Goal: Task Accomplishment & Management: Use online tool/utility

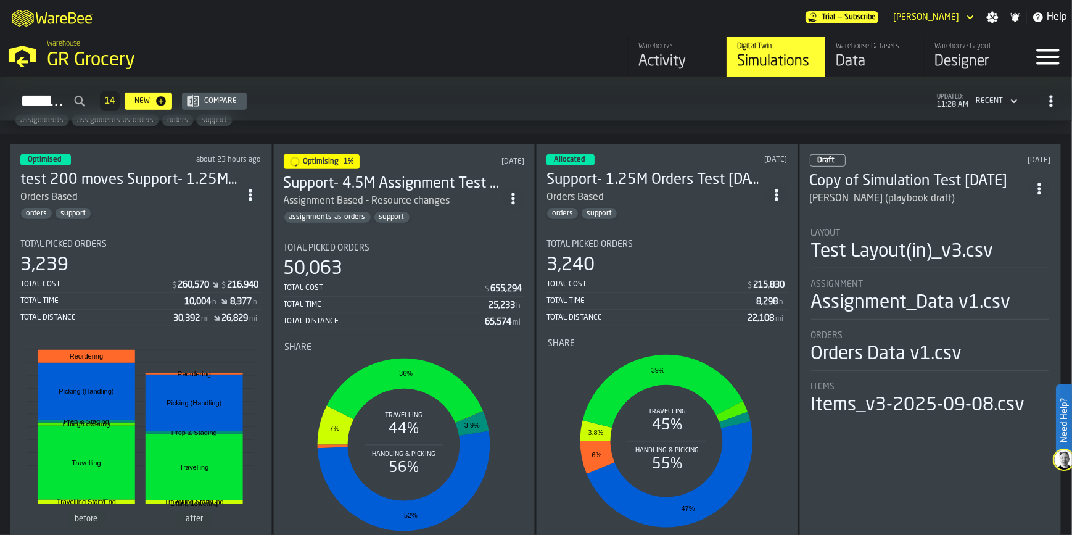
scroll to position [953, 0]
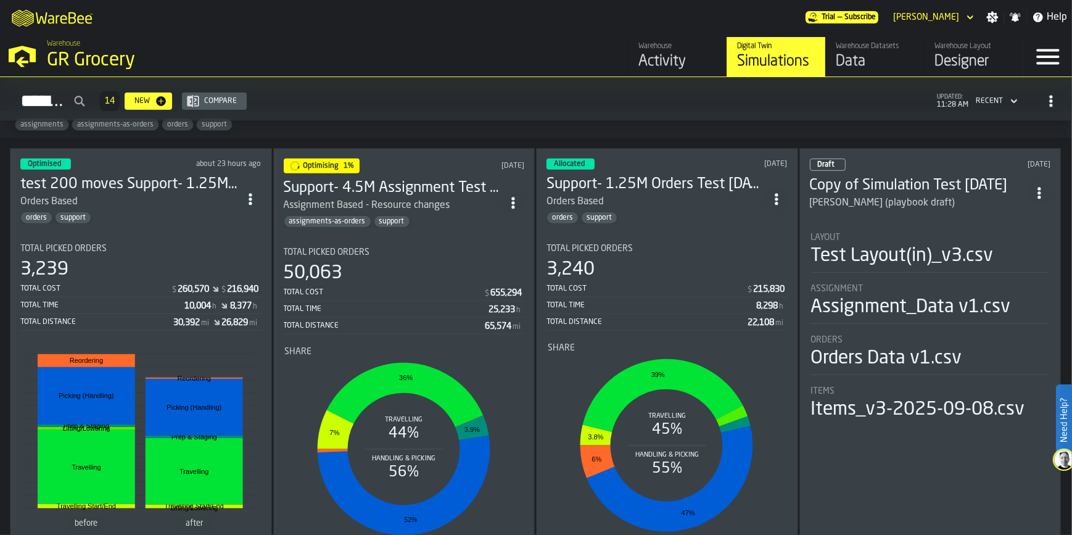
drag, startPoint x: 350, startPoint y: 175, endPoint x: 339, endPoint y: 182, distance: 13.0
click at [339, 182] on h3 "Support- 4.5M Assignment Test [DATE]" at bounding box center [393, 188] width 219 height 20
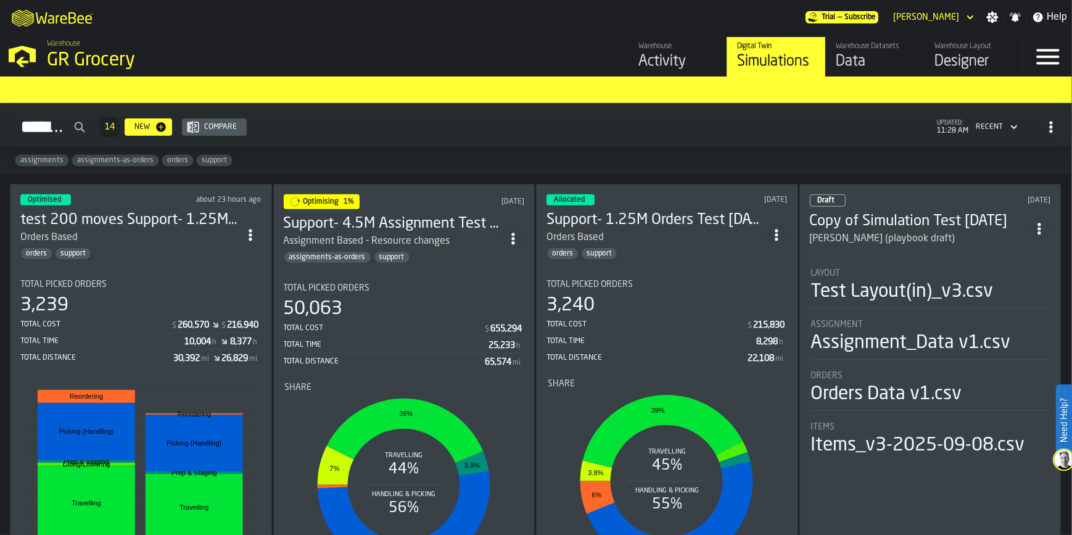
scroll to position [897, 0]
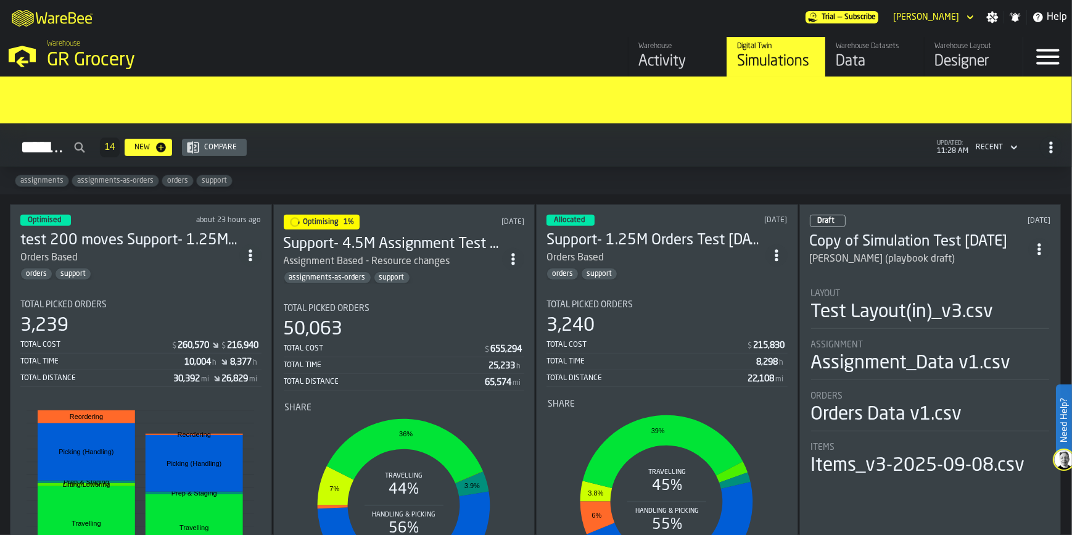
click at [99, 233] on h3 "test 200 moves Support- 1.25M Orders Test [DATE]" at bounding box center [129, 241] width 219 height 20
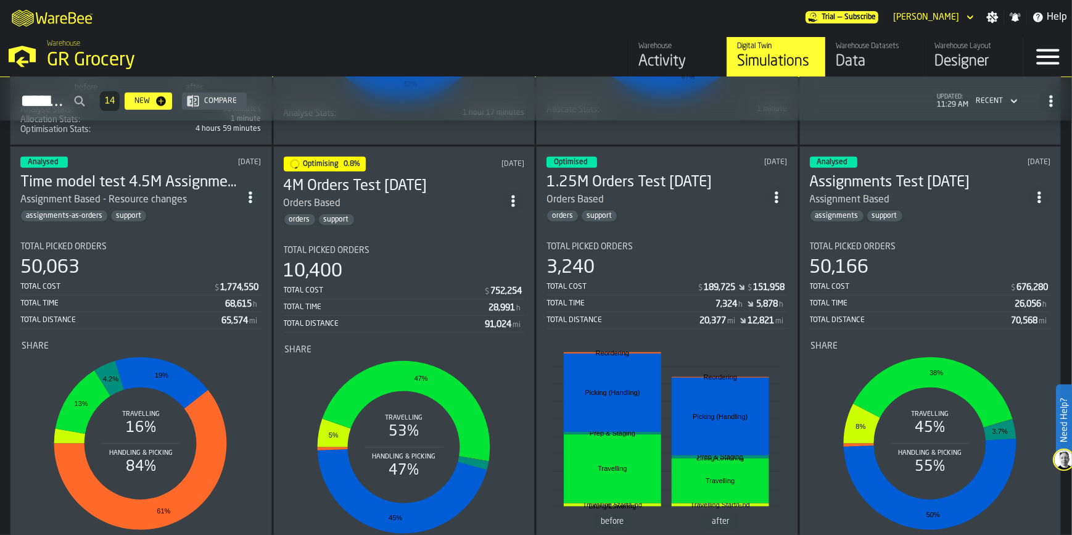
scroll to position [1401, 0]
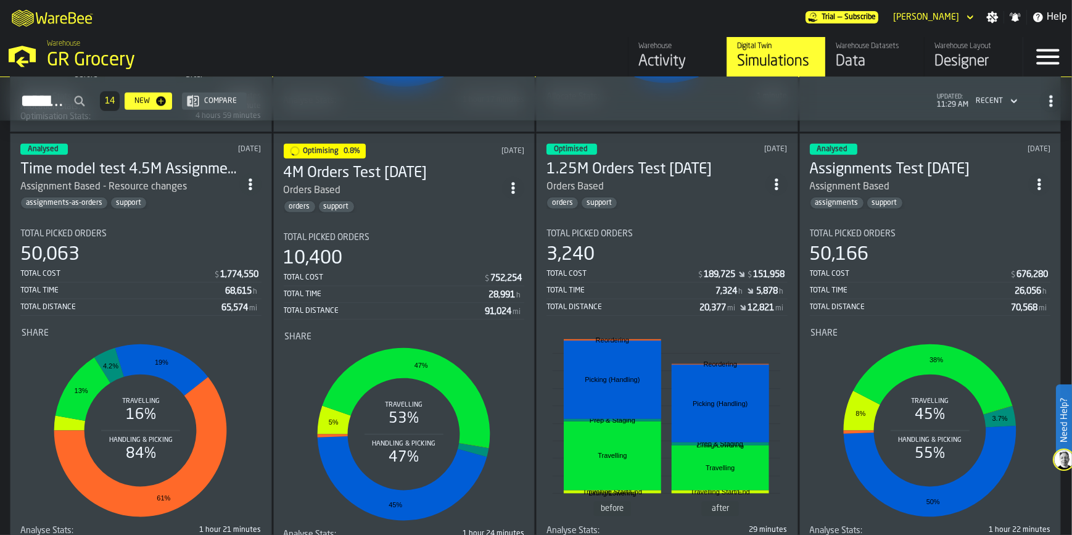
click at [80, 179] on div "Assignment Based - Resource changes" at bounding box center [103, 186] width 167 height 15
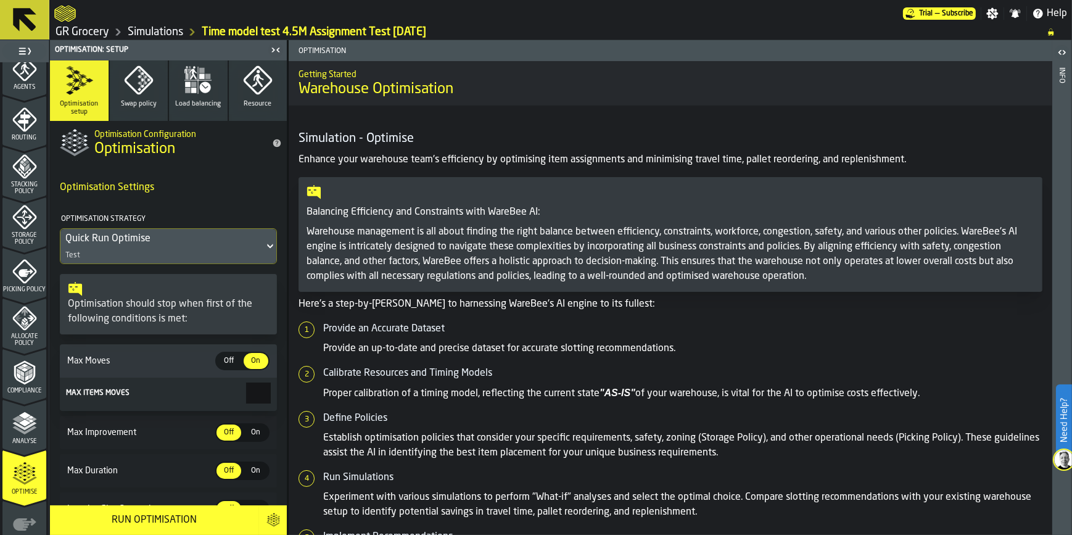
scroll to position [437, 0]
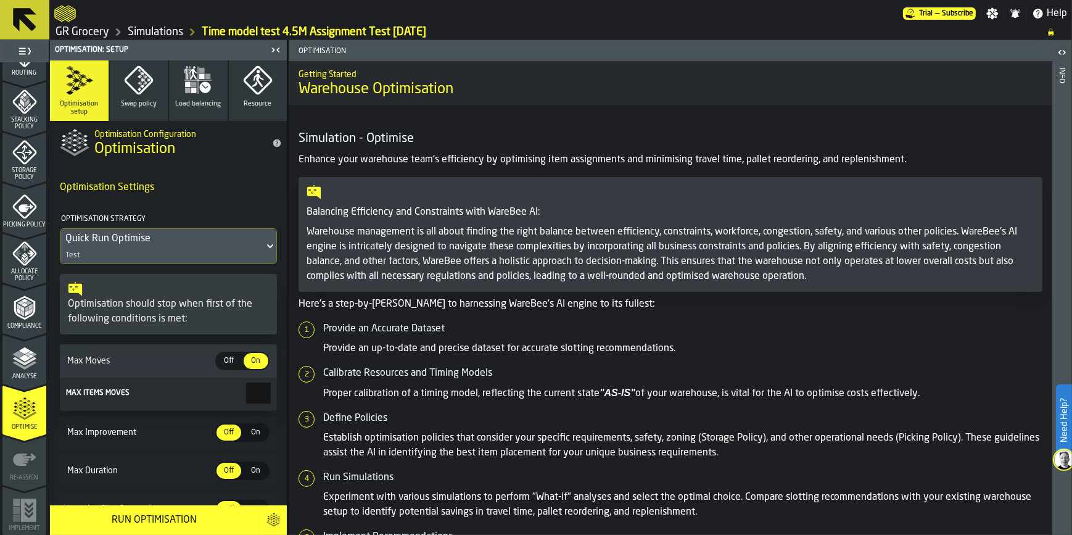
click at [17, 365] on polyline "menu Analyse" at bounding box center [24, 365] width 24 height 9
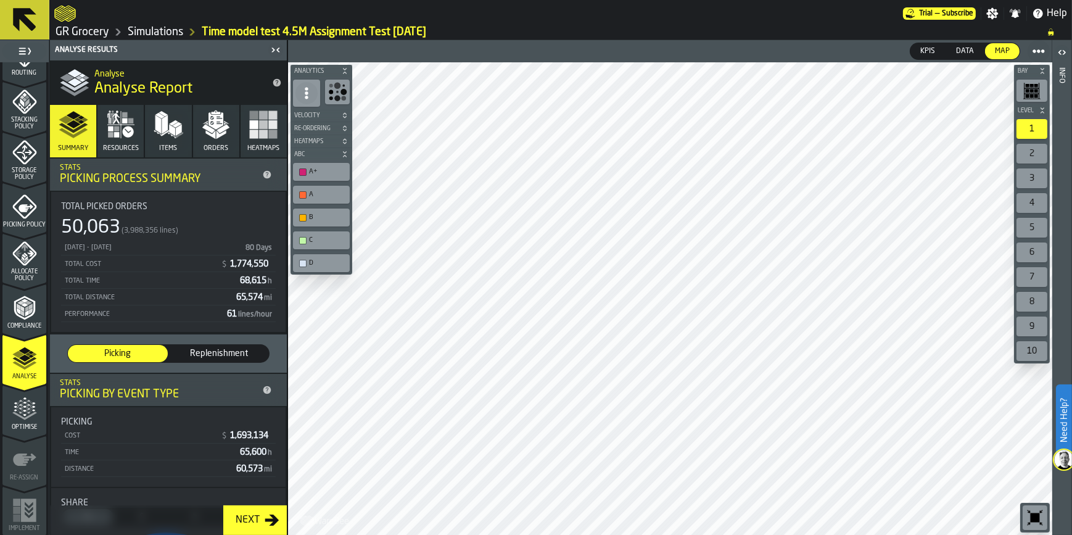
click at [219, 131] on polygon "button" at bounding box center [223, 128] width 13 height 9
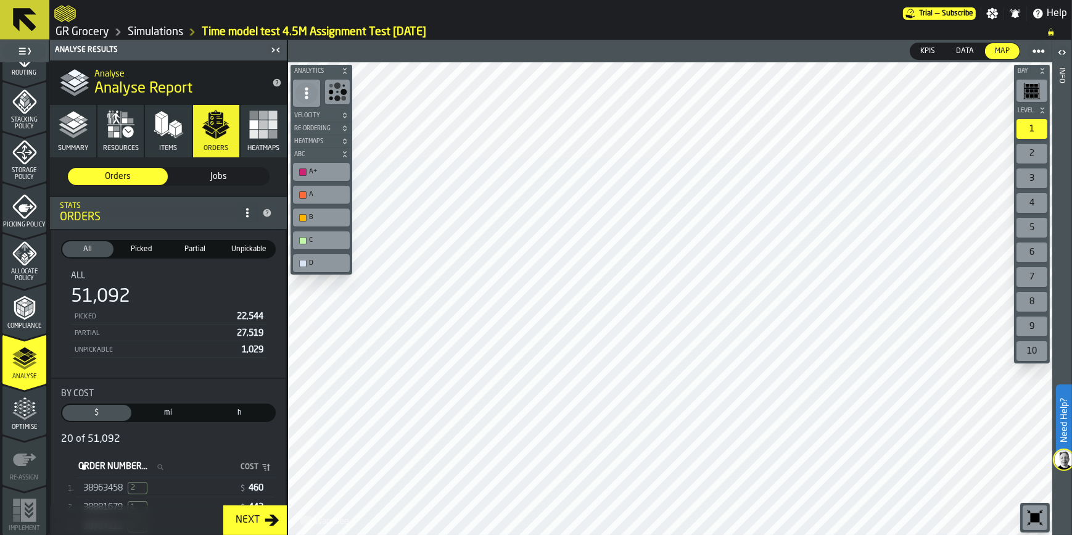
click at [74, 134] on polyline "button" at bounding box center [73, 133] width 29 height 10
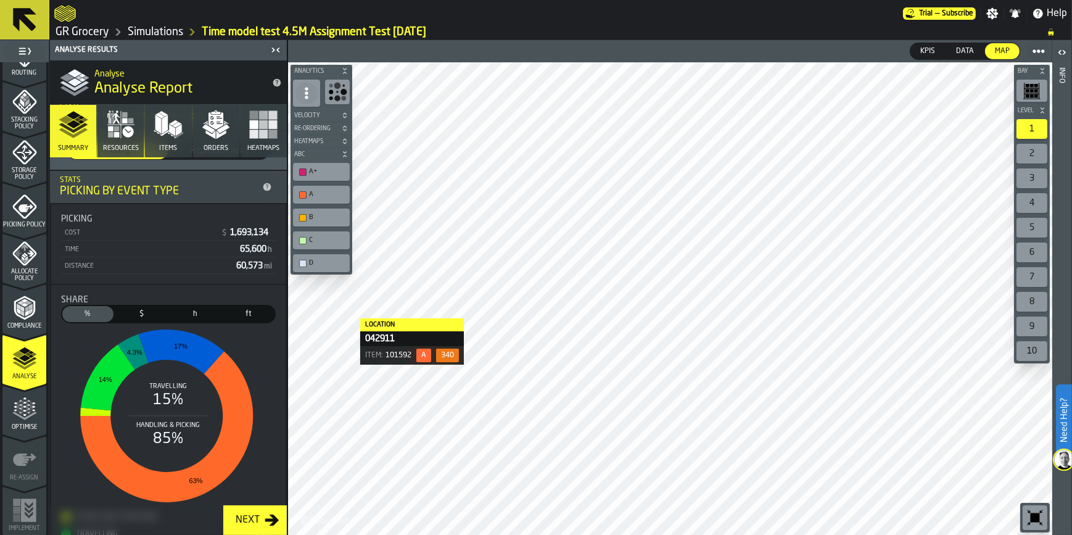
scroll to position [204, 0]
click at [206, 143] on button "Orders" at bounding box center [216, 131] width 46 height 52
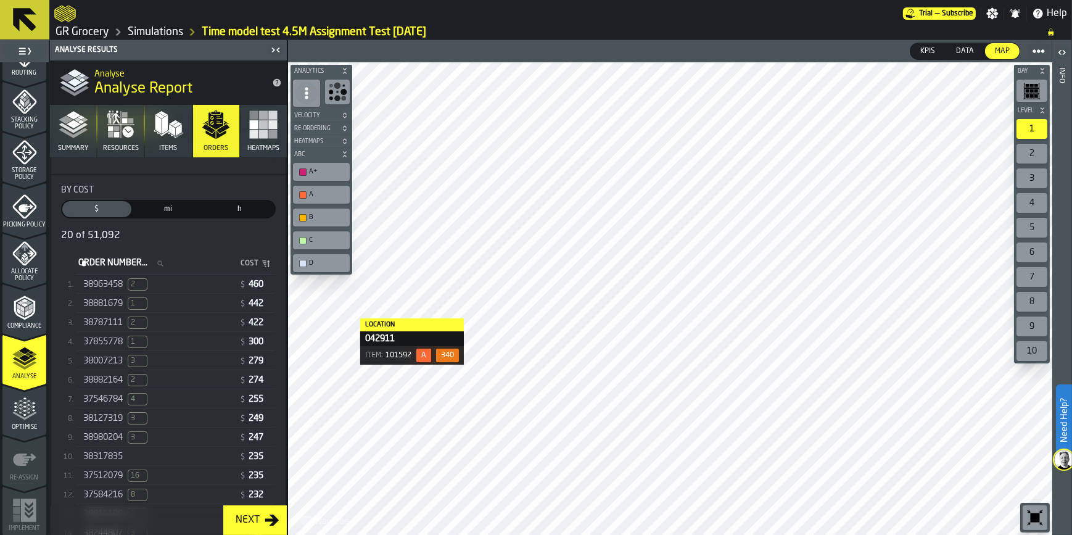
click at [189, 283] on div "38963458 2" at bounding box center [158, 284] width 151 height 12
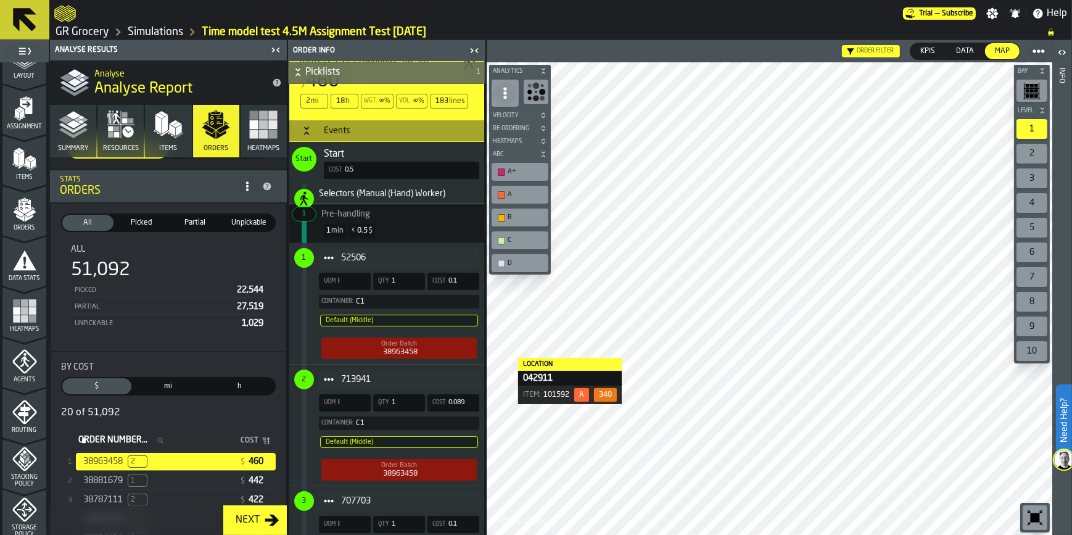
scroll to position [0, 0]
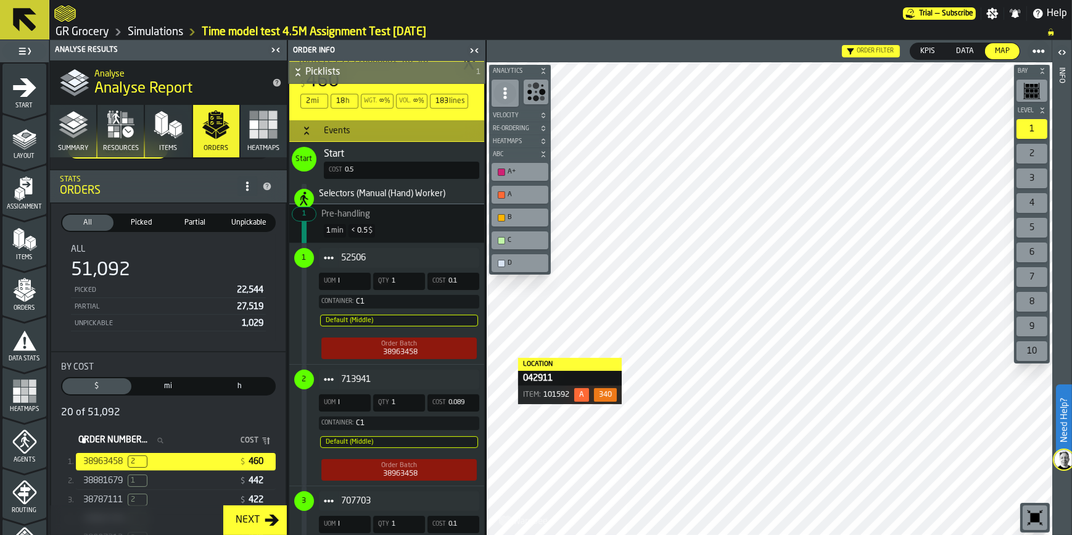
click at [29, 141] on icon "menu Layout" at bounding box center [24, 138] width 25 height 25
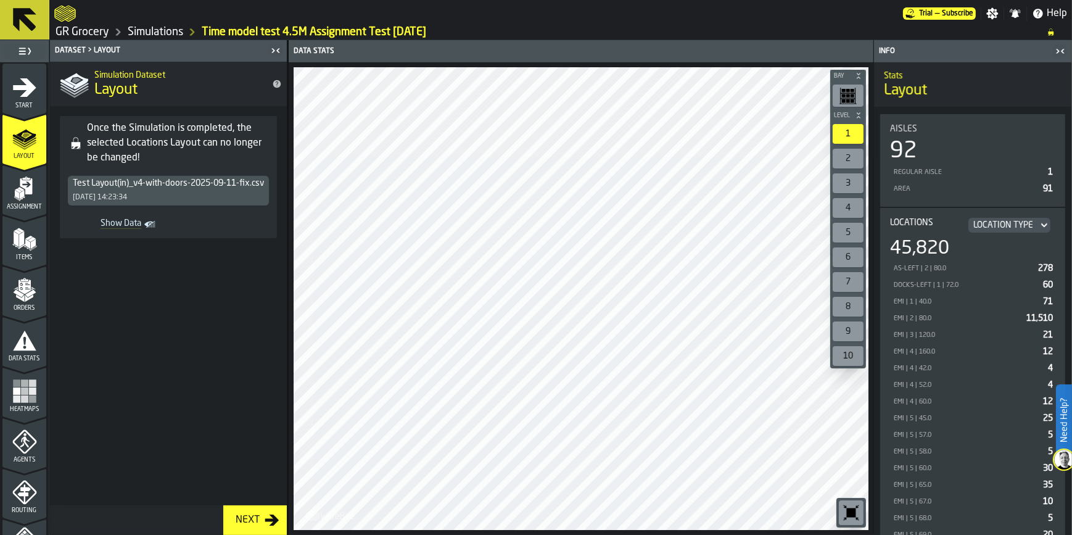
click at [213, 296] on span at bounding box center [168, 376] width 237 height 257
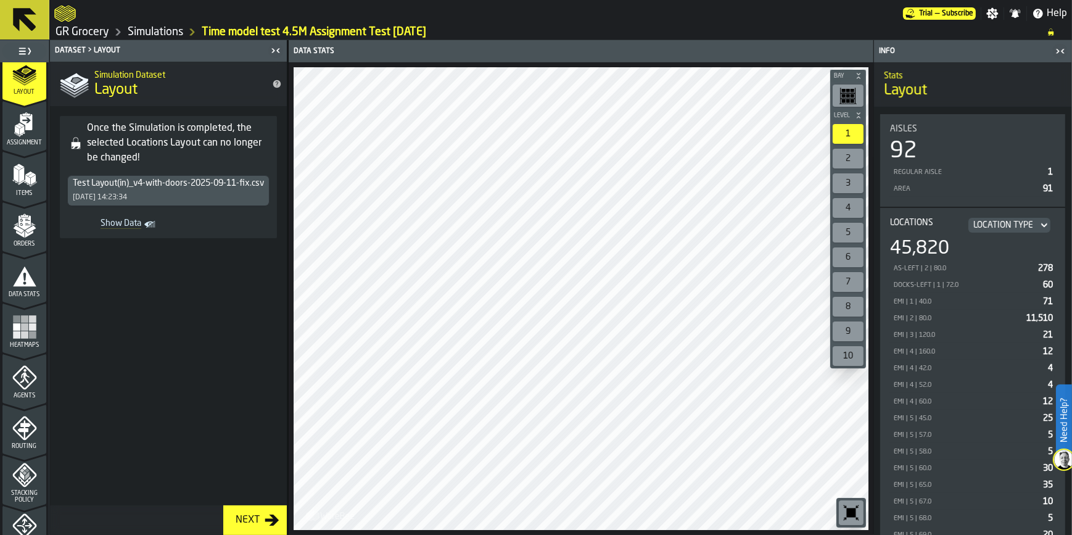
scroll to position [437, 0]
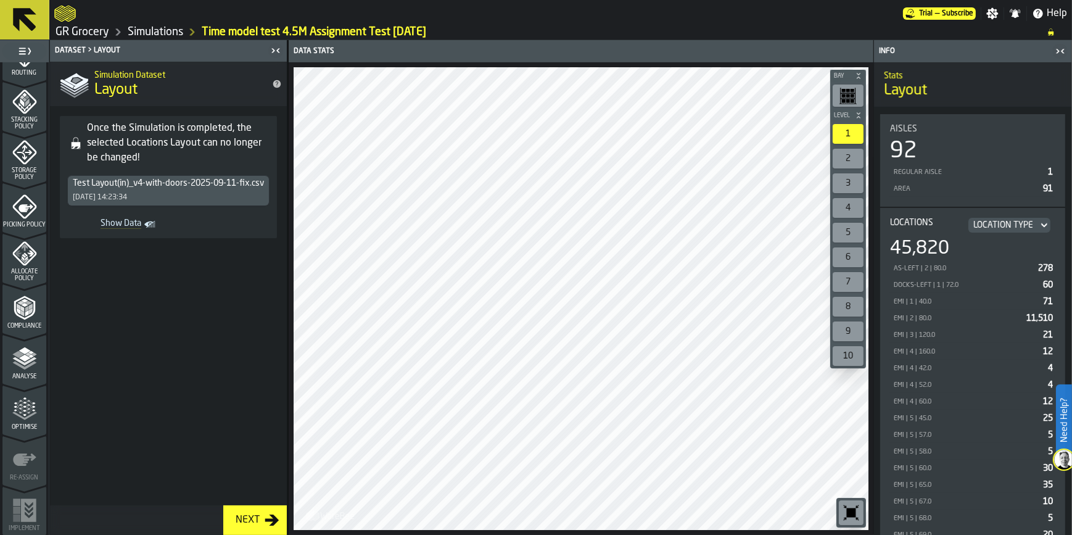
click at [25, 352] on polyline "menu Analyse" at bounding box center [28, 353] width 6 height 3
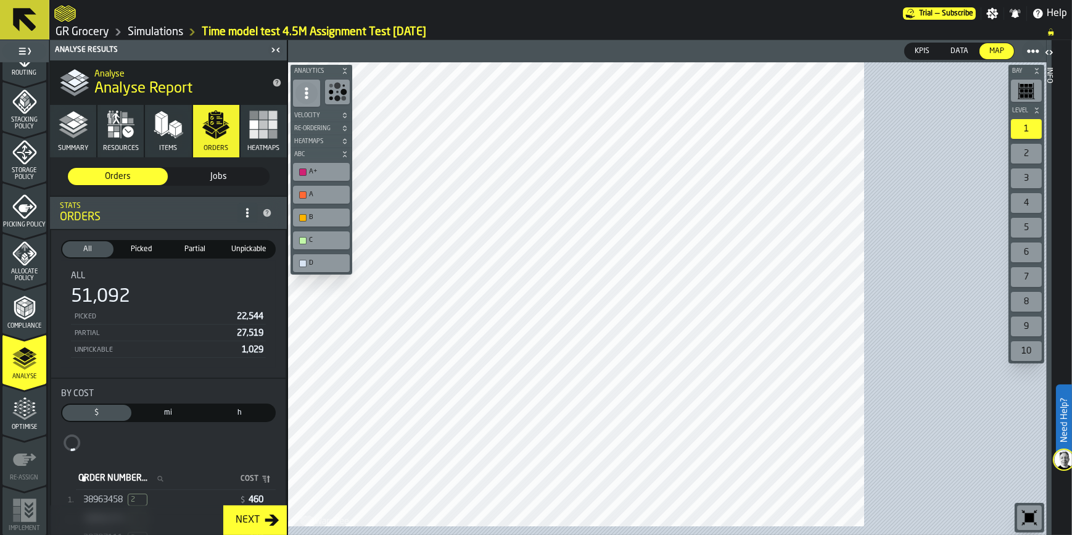
click at [90, 127] on button "Summary" at bounding box center [73, 131] width 46 height 52
click at [73, 131] on polyline "button" at bounding box center [73, 128] width 29 height 10
click at [70, 140] on button "Summary" at bounding box center [73, 131] width 46 height 52
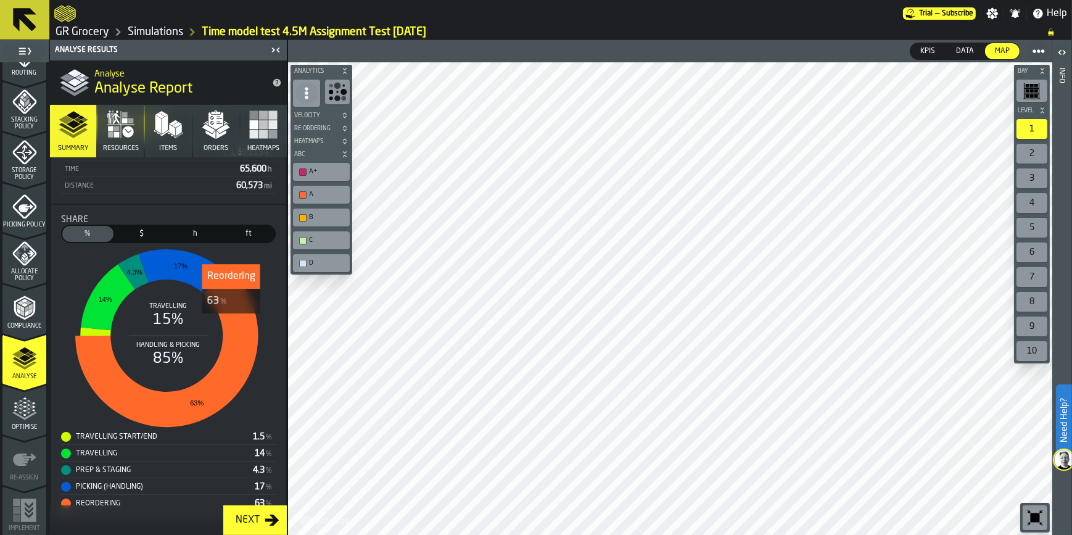
scroll to position [300, 0]
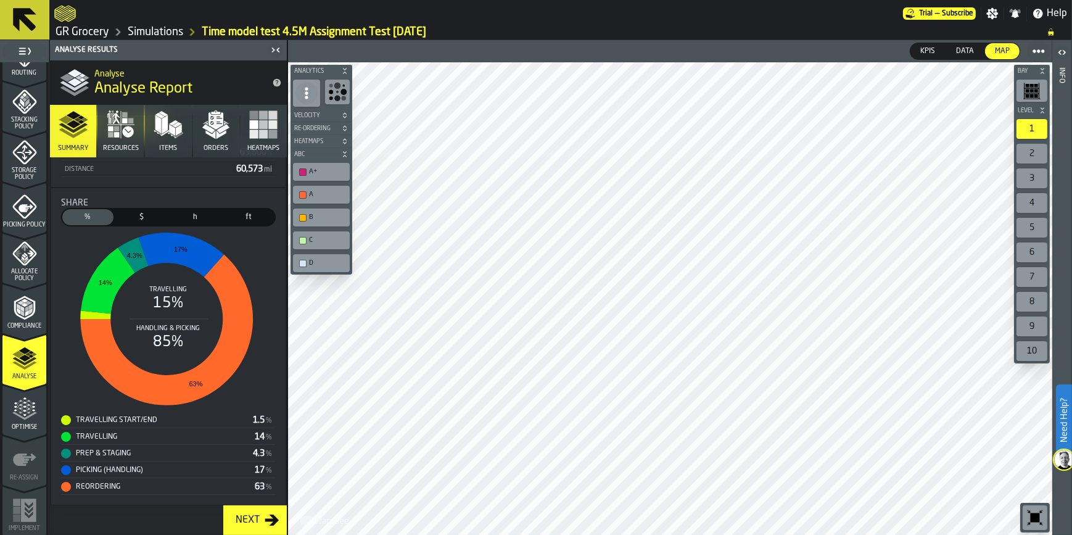
click at [125, 131] on icon "button" at bounding box center [127, 131] width 11 height 11
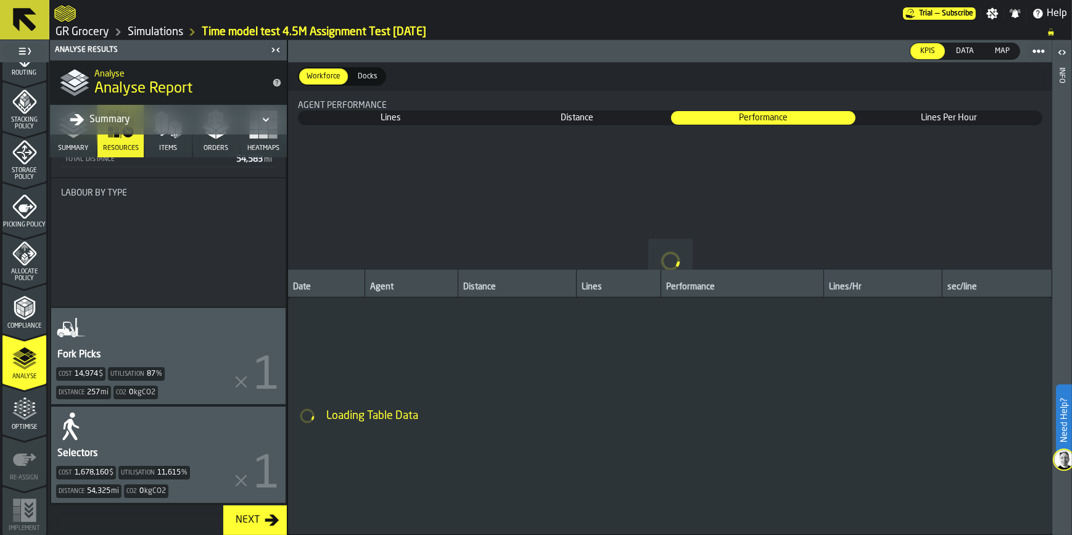
scroll to position [179, 0]
click at [178, 129] on div "Summary" at bounding box center [162, 120] width 195 height 20
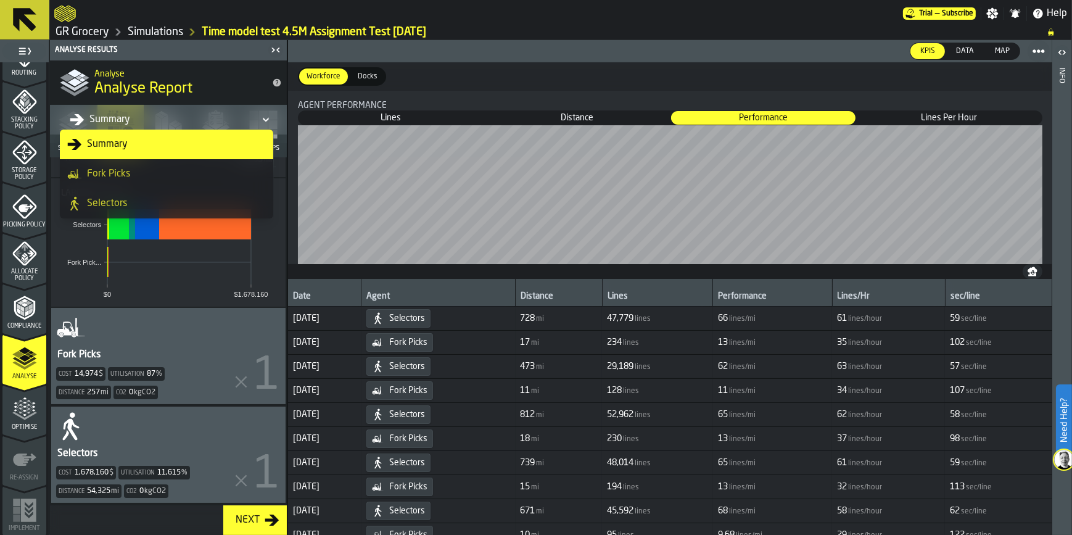
click at [227, 63] on div "Analyse Analyse Report" at bounding box center [178, 83] width 178 height 52
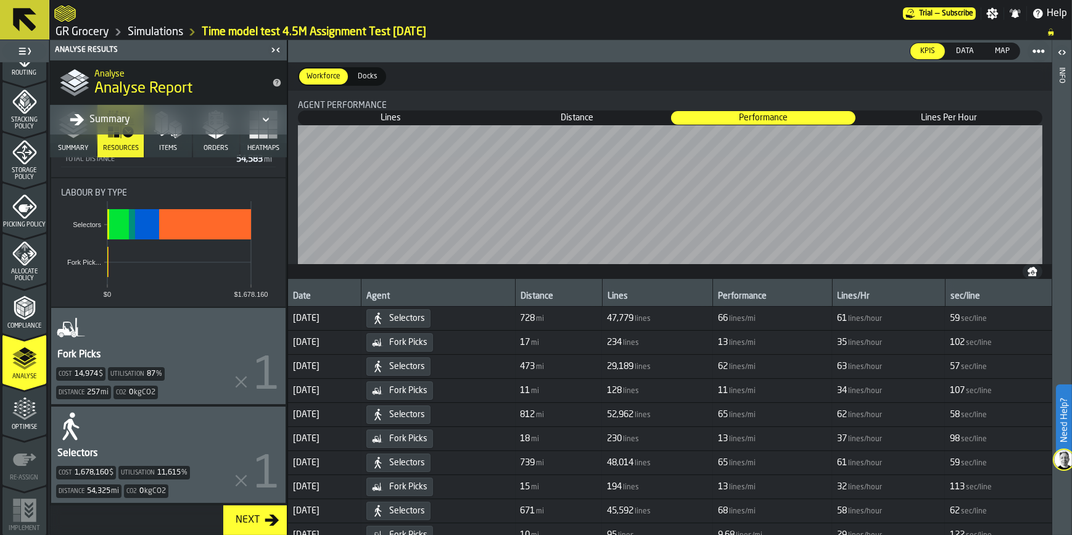
click at [167, 147] on span "Items" at bounding box center [168, 148] width 18 height 8
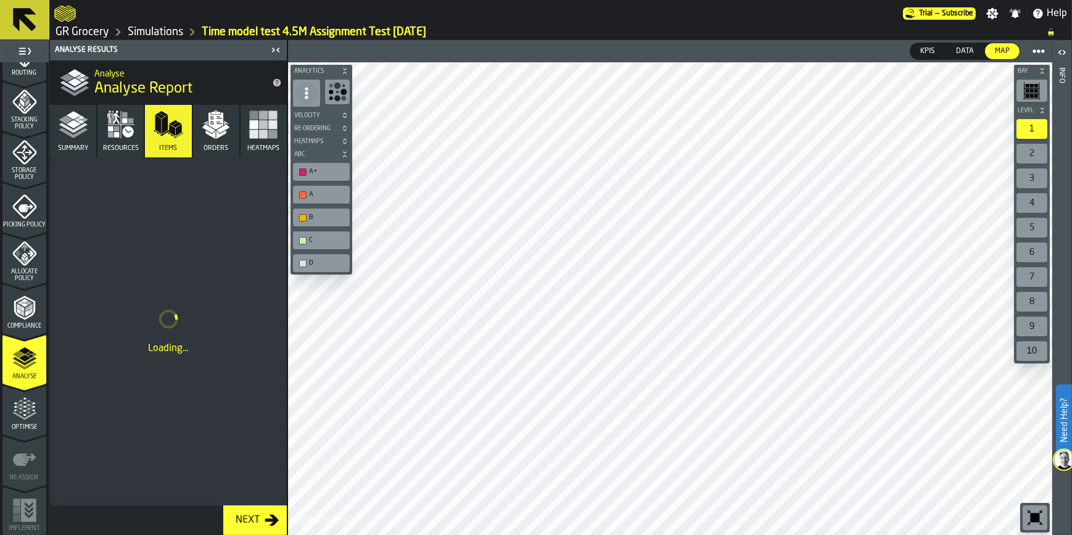
scroll to position [0, 0]
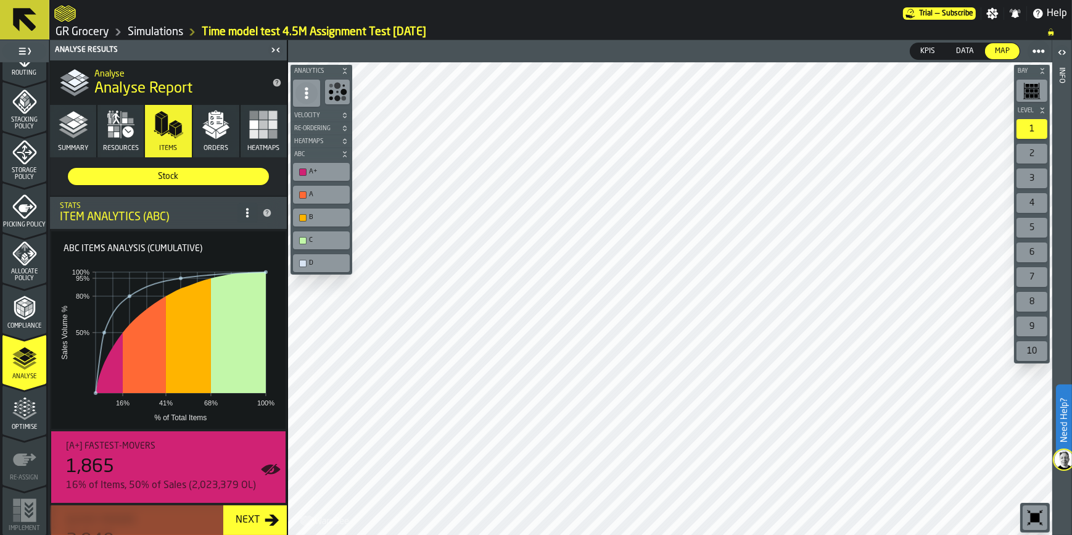
click at [262, 134] on rect "button" at bounding box center [263, 134] width 9 height 9
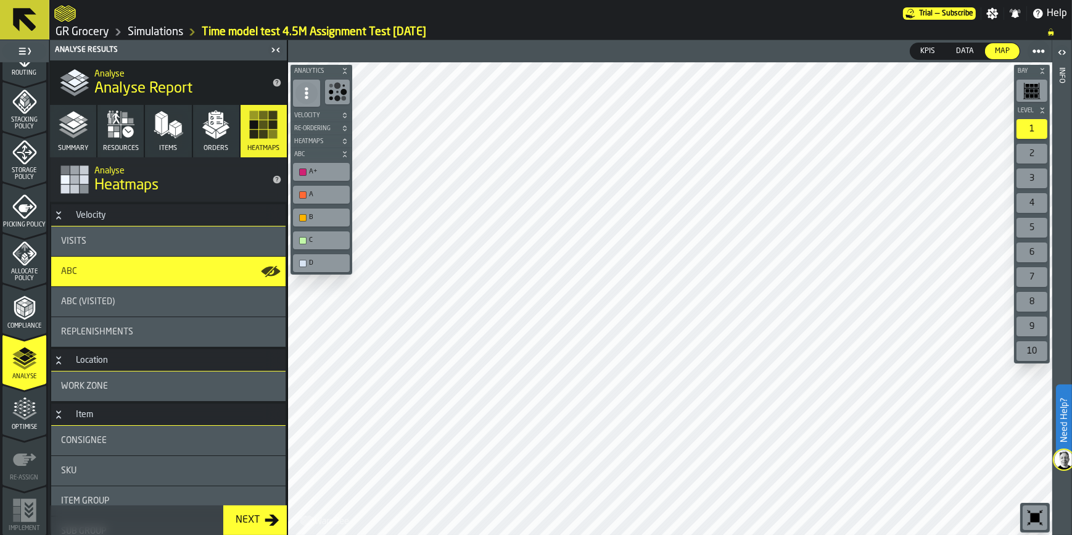
click at [229, 136] on button "Orders" at bounding box center [216, 131] width 46 height 52
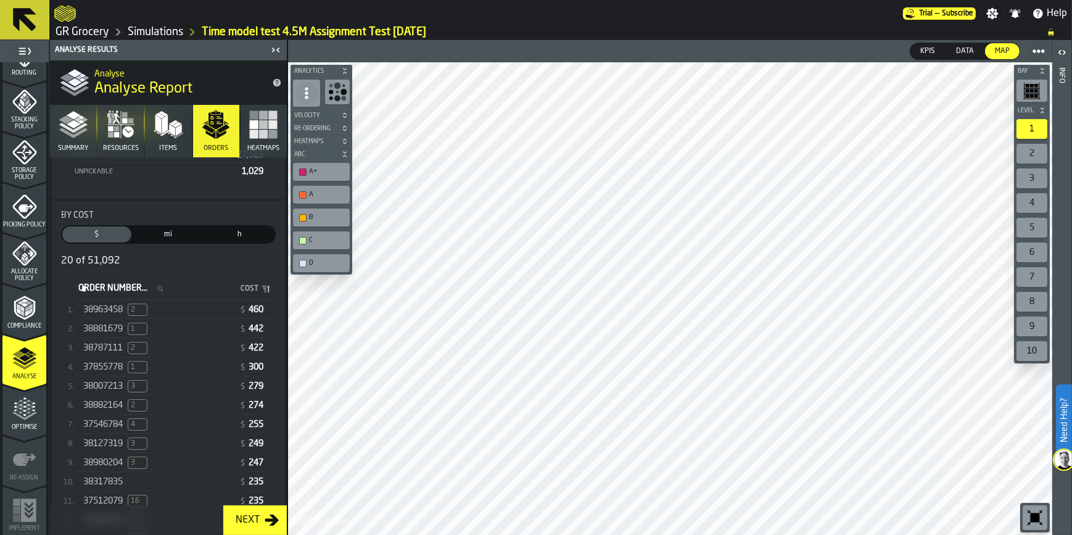
scroll to position [224, 0]
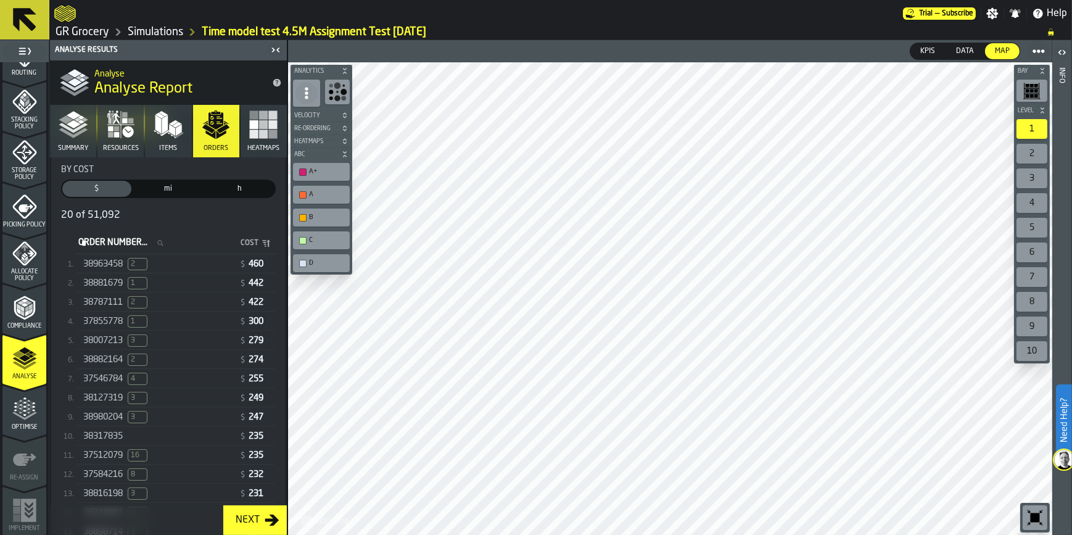
click at [195, 259] on div "38963458 2" at bounding box center [158, 264] width 151 height 12
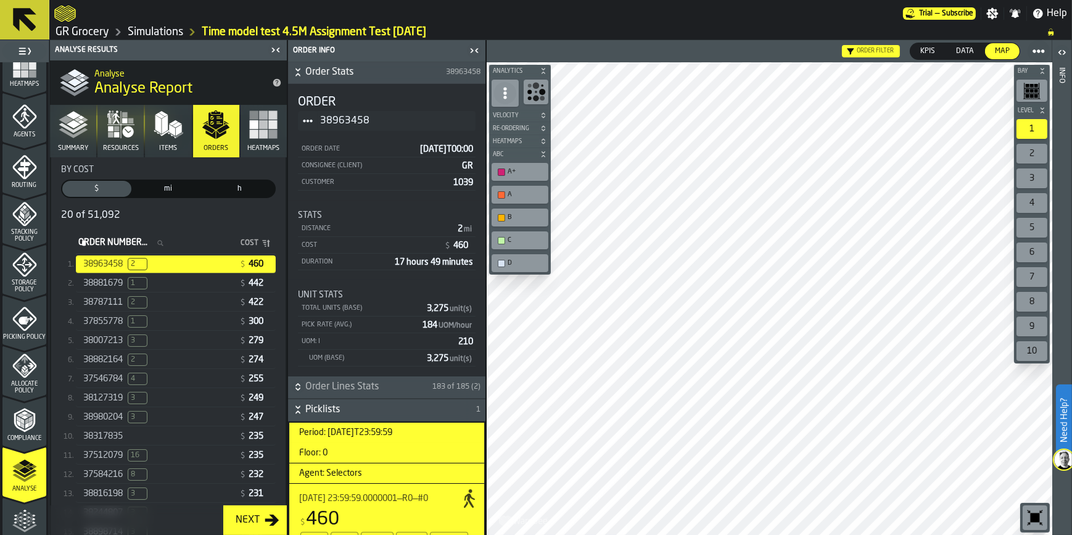
scroll to position [269, 0]
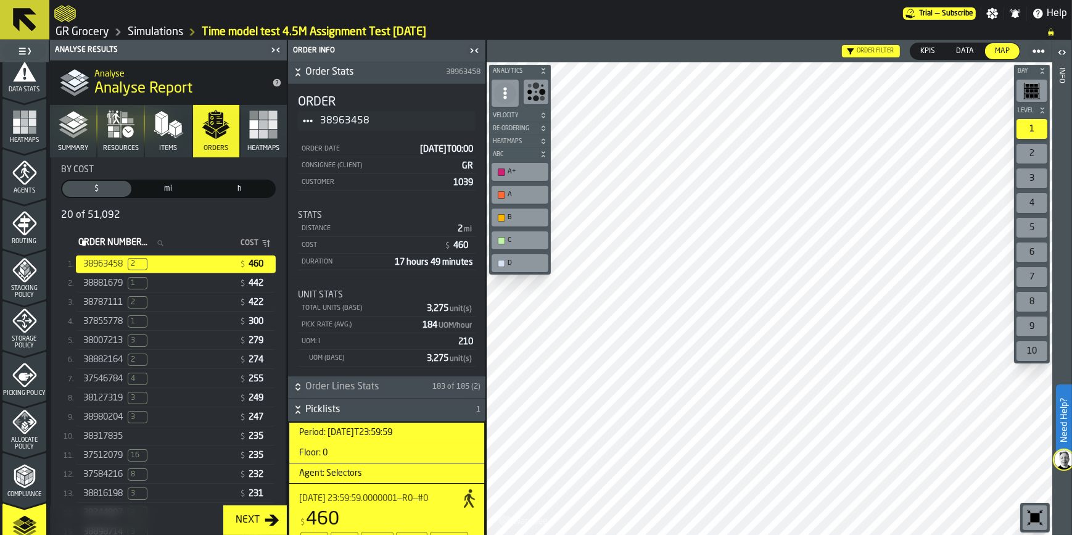
click at [23, 179] on icon "menu Agents" at bounding box center [24, 172] width 25 height 25
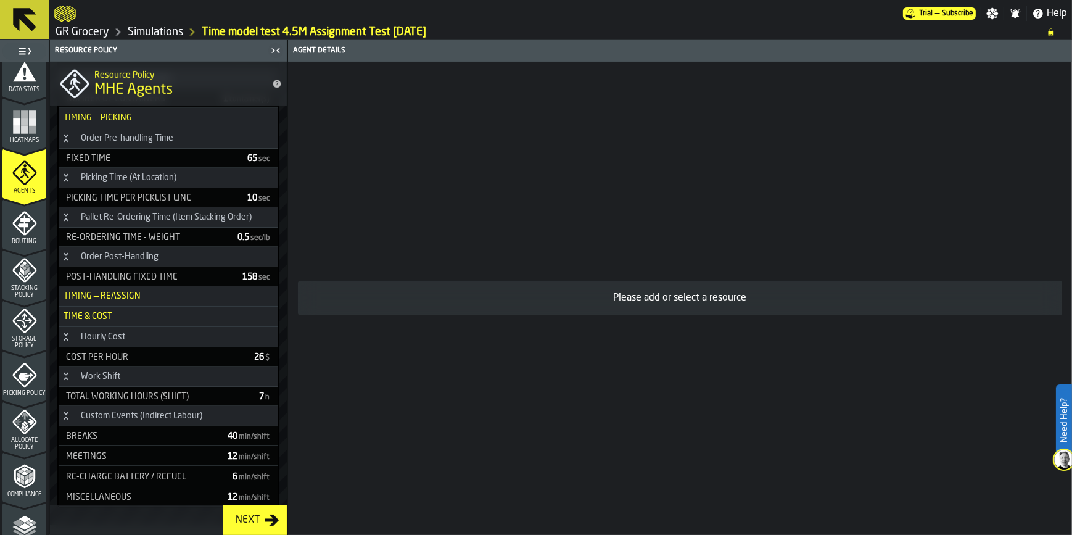
scroll to position [1061, 0]
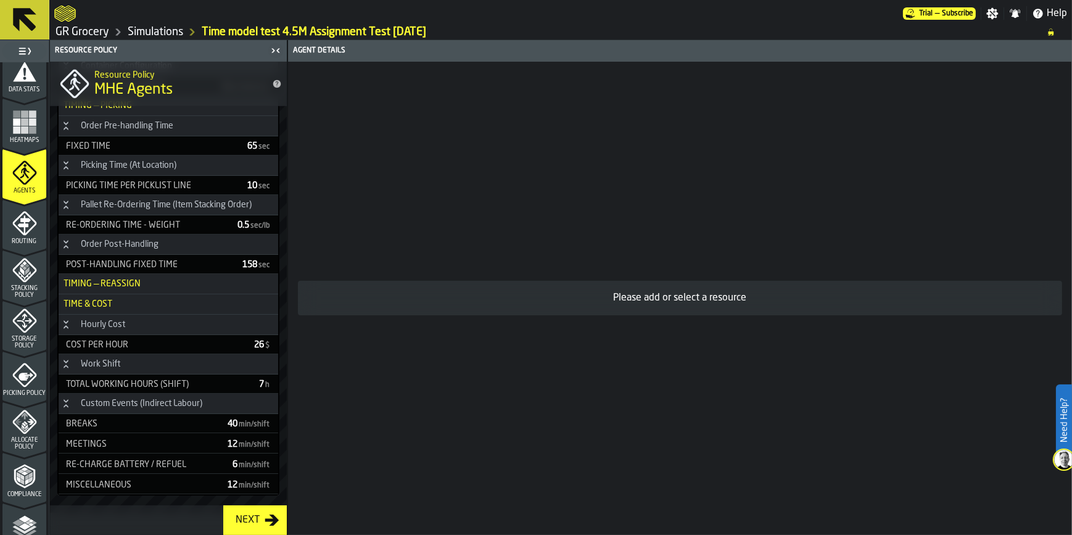
click at [17, 456] on div "Compliance" at bounding box center [24, 476] width 44 height 41
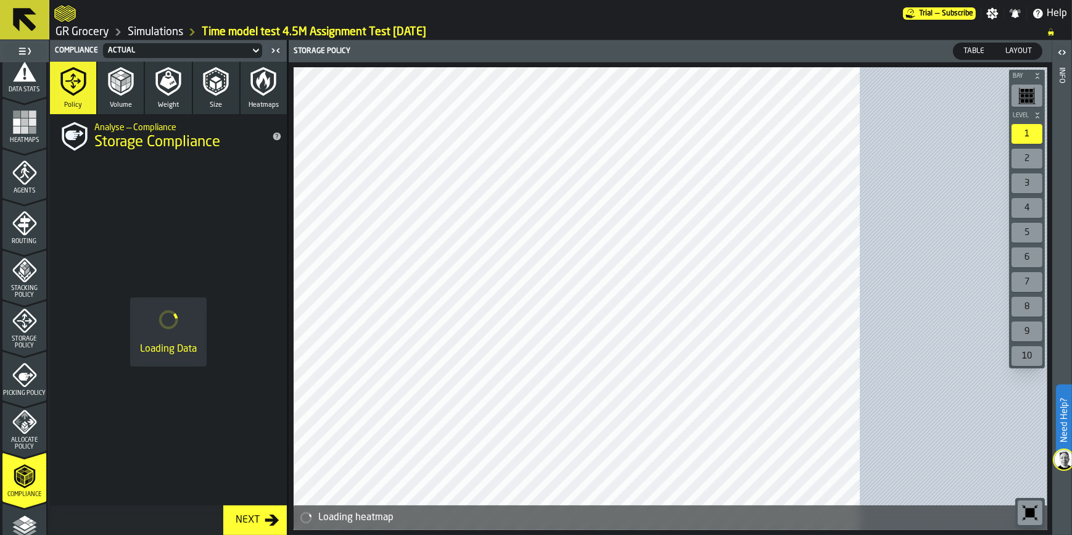
scroll to position [437, 0]
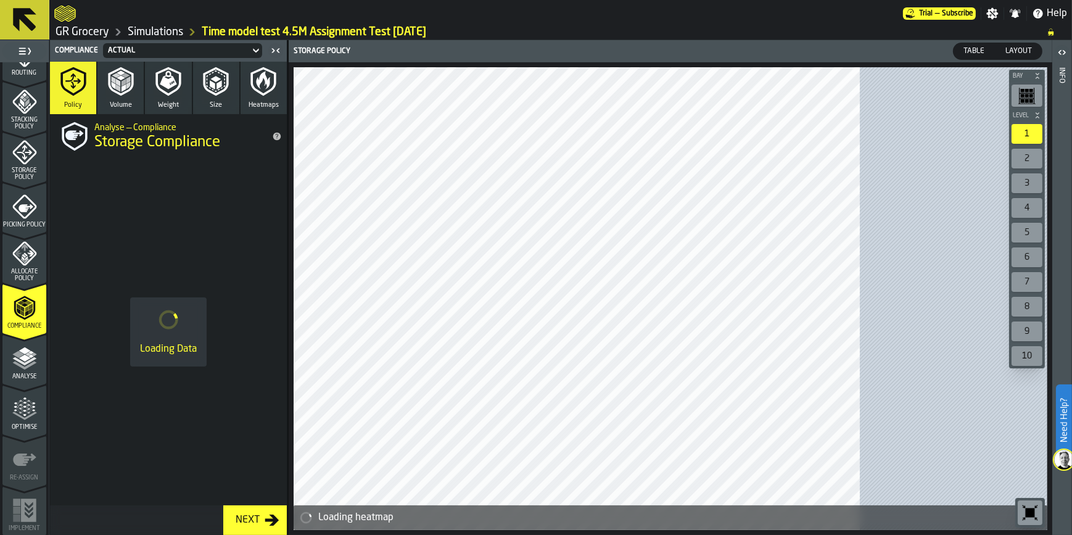
click at [31, 352] on icon "menu Analyse" at bounding box center [24, 358] width 25 height 25
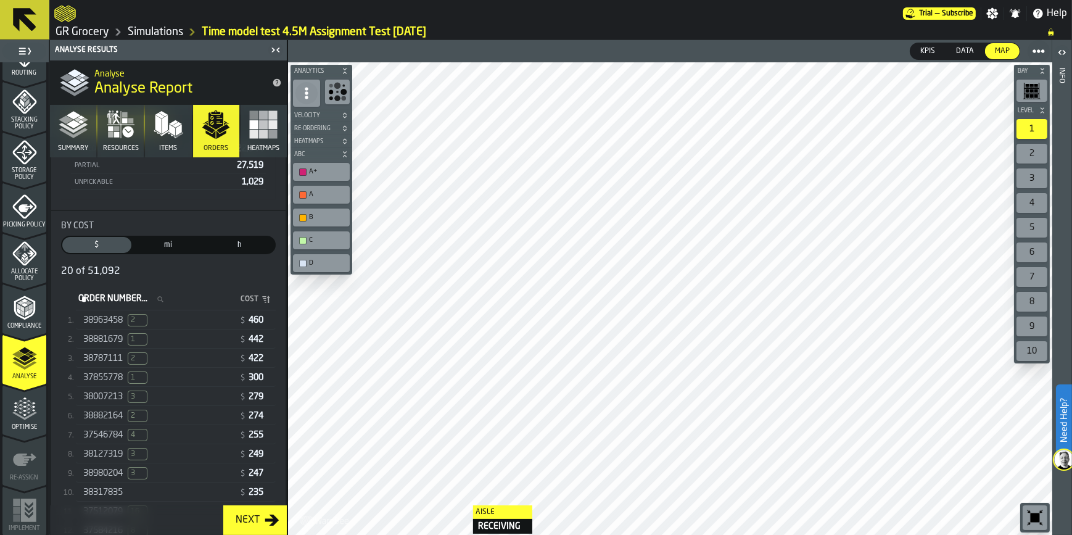
scroll to position [224, 0]
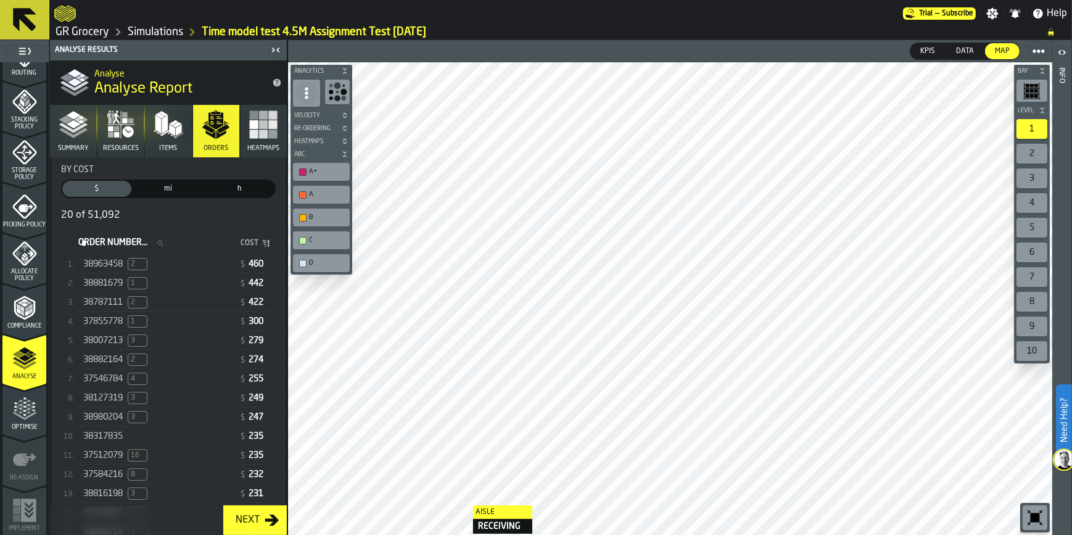
click at [188, 268] on div "38963458 2" at bounding box center [158, 264] width 151 height 12
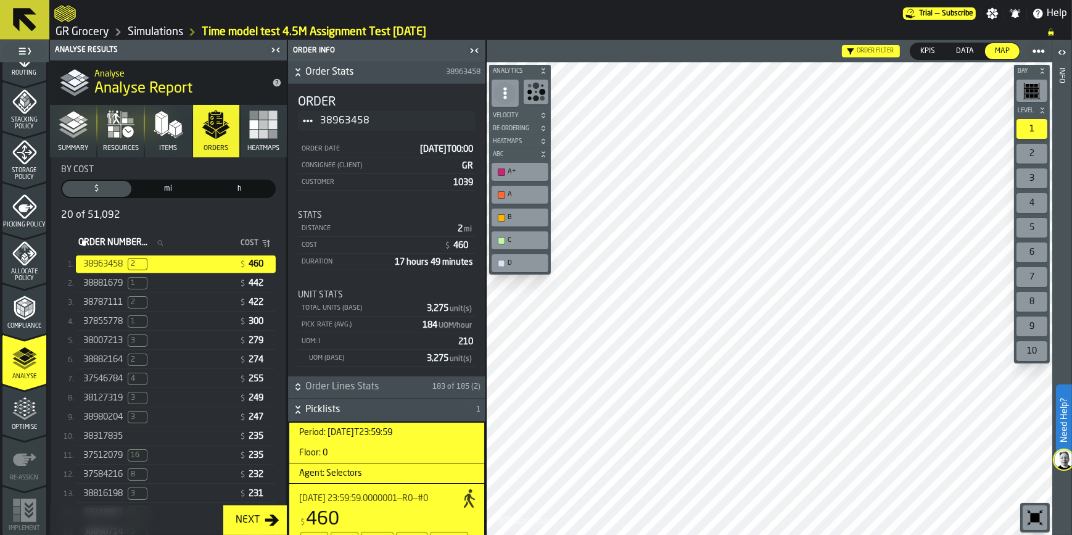
drag, startPoint x: 65, startPoint y: 13, endPoint x: 917, endPoint y: 97, distance: 855.4
click at [65, 13] on icon "logo-header" at bounding box center [65, 14] width 22 height 16
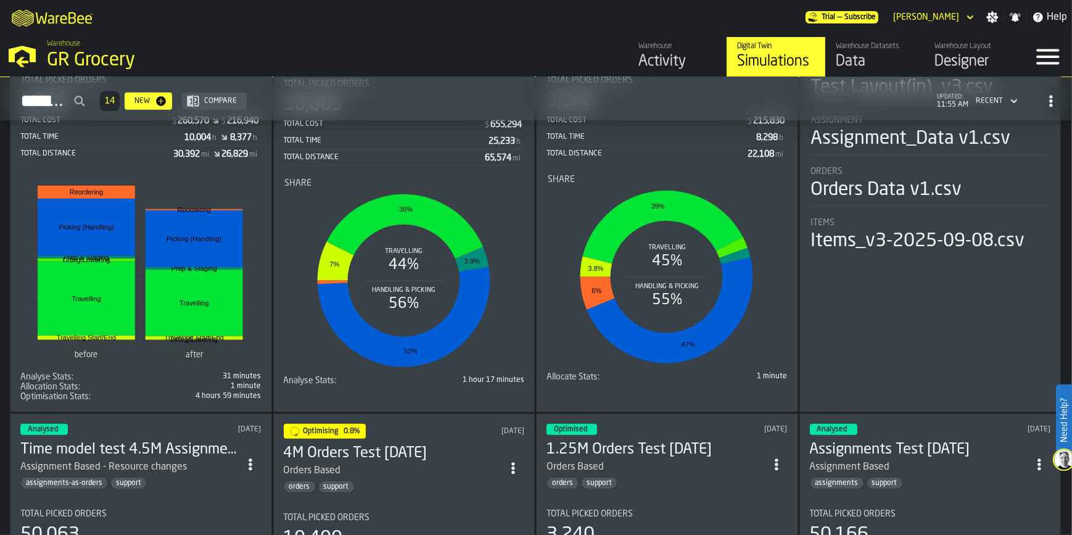
scroll to position [1401, 0]
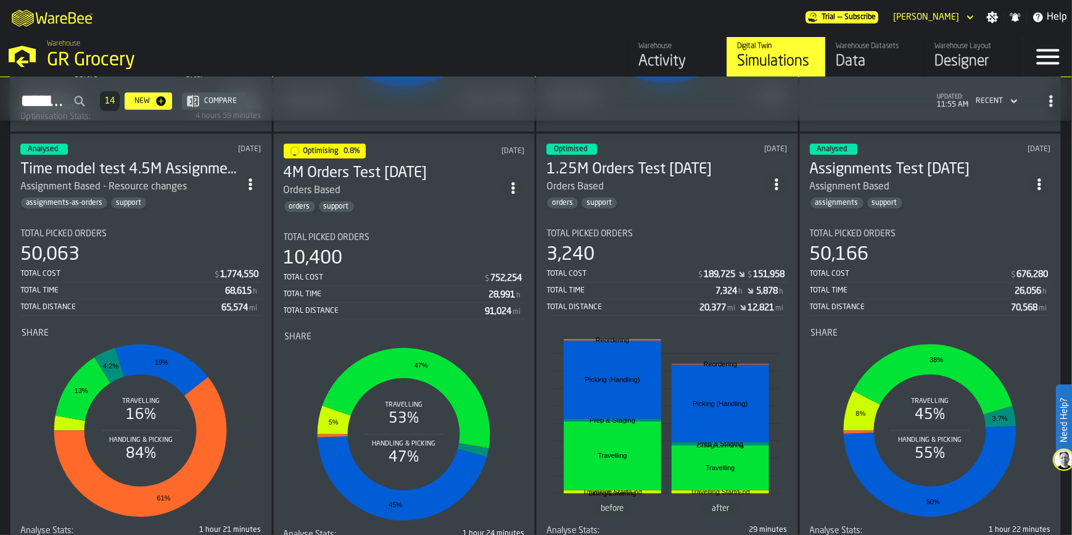
click at [389, 169] on h3 "4M Orders Test 2025-09-10" at bounding box center [393, 173] width 219 height 20
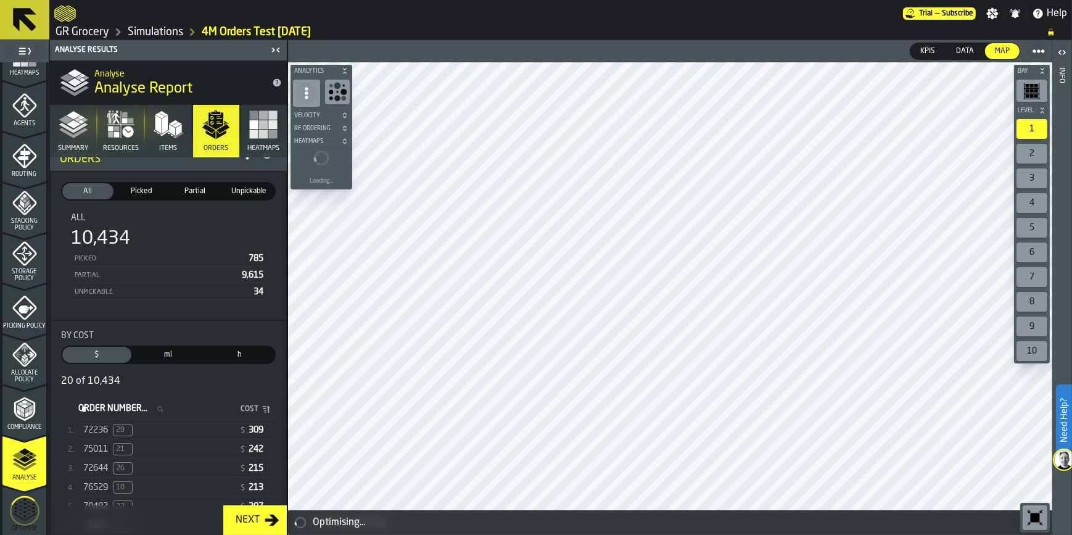
scroll to position [112, 0]
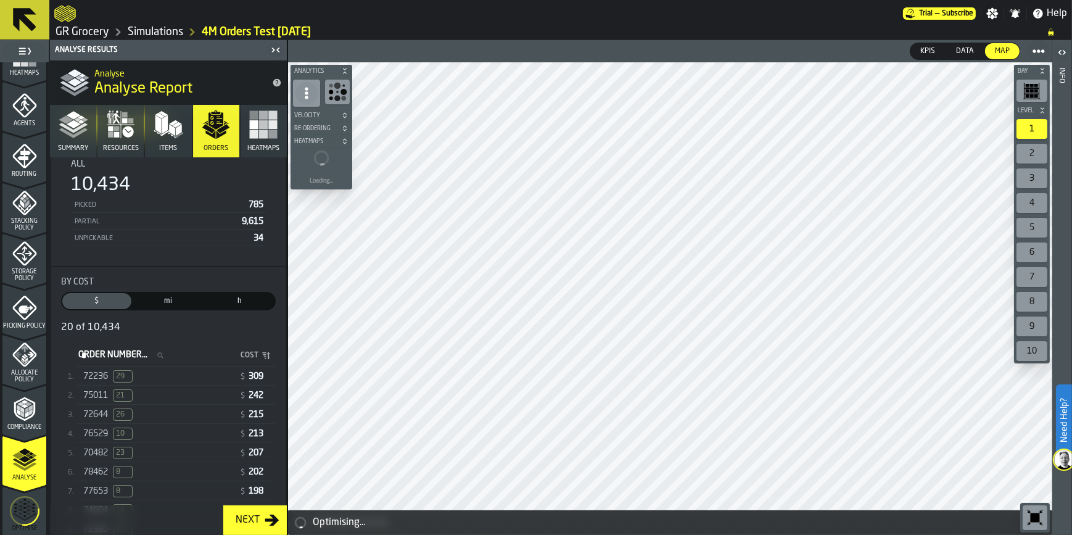
click at [165, 380] on div "72236 29" at bounding box center [158, 376] width 151 height 12
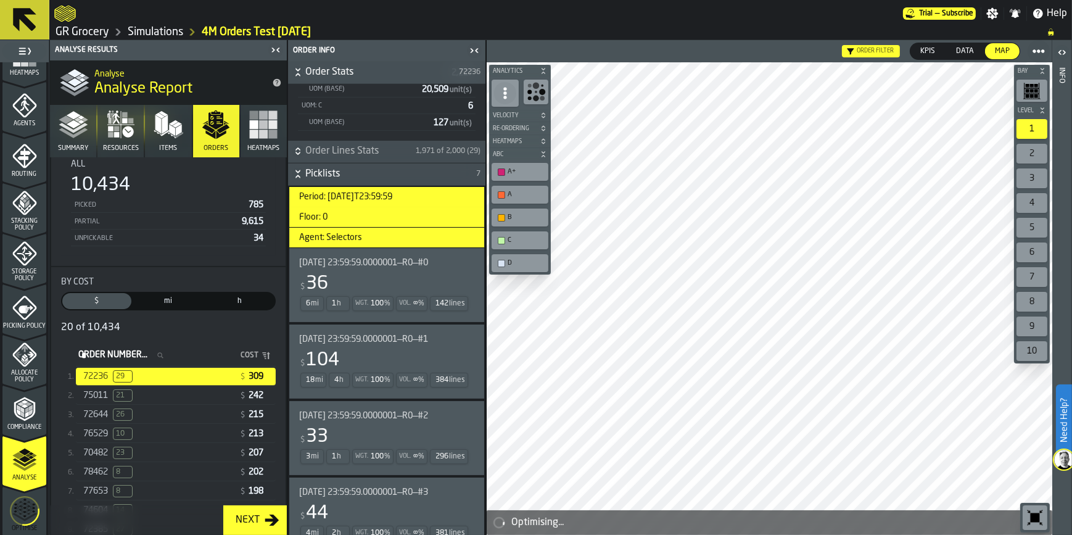
scroll to position [240, 0]
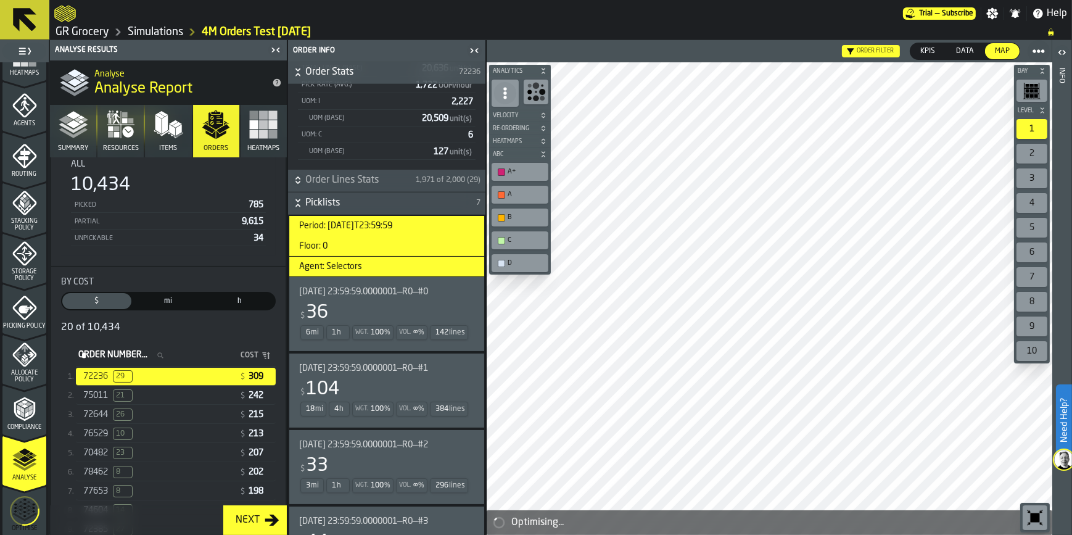
click at [70, 134] on polyline "button" at bounding box center [73, 133] width 29 height 10
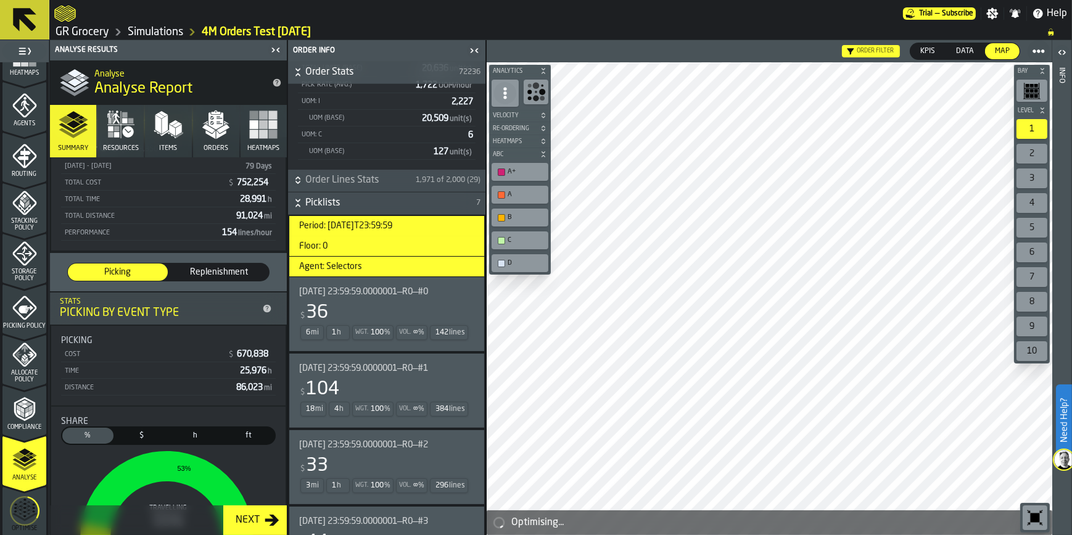
scroll to position [75, 0]
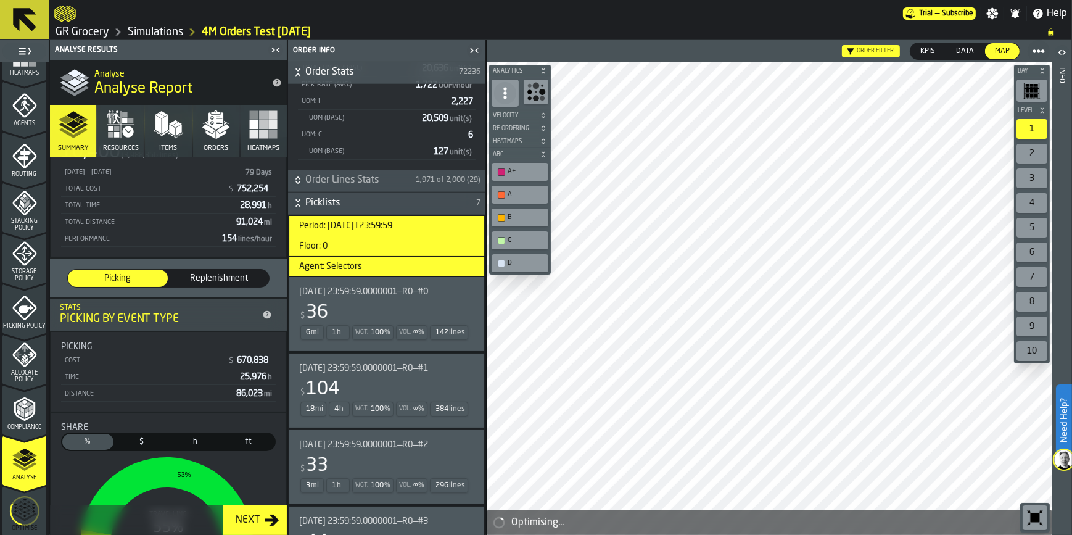
click at [23, 106] on icon "menu Agents" at bounding box center [25, 105] width 9 height 11
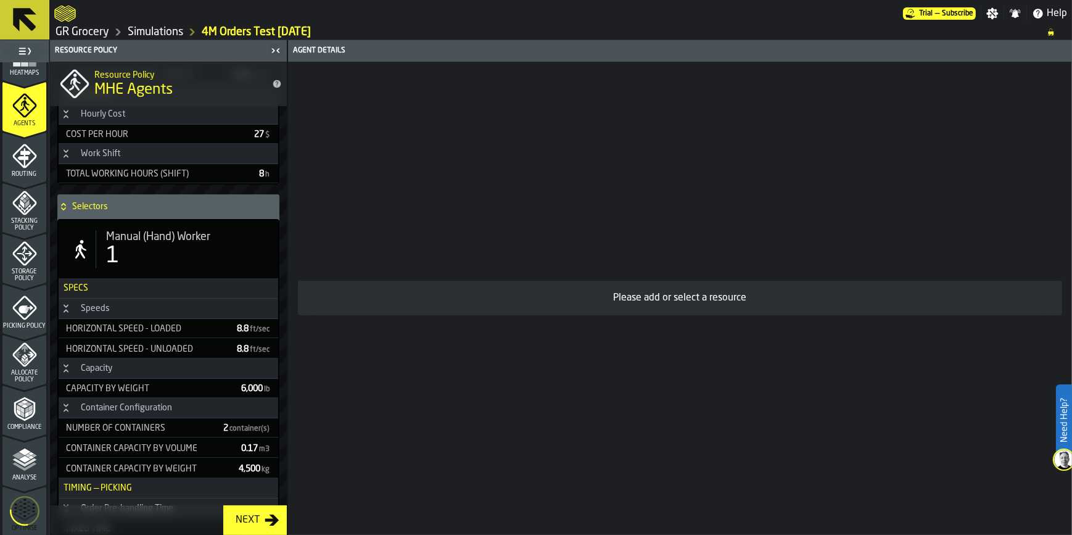
scroll to position [962, 0]
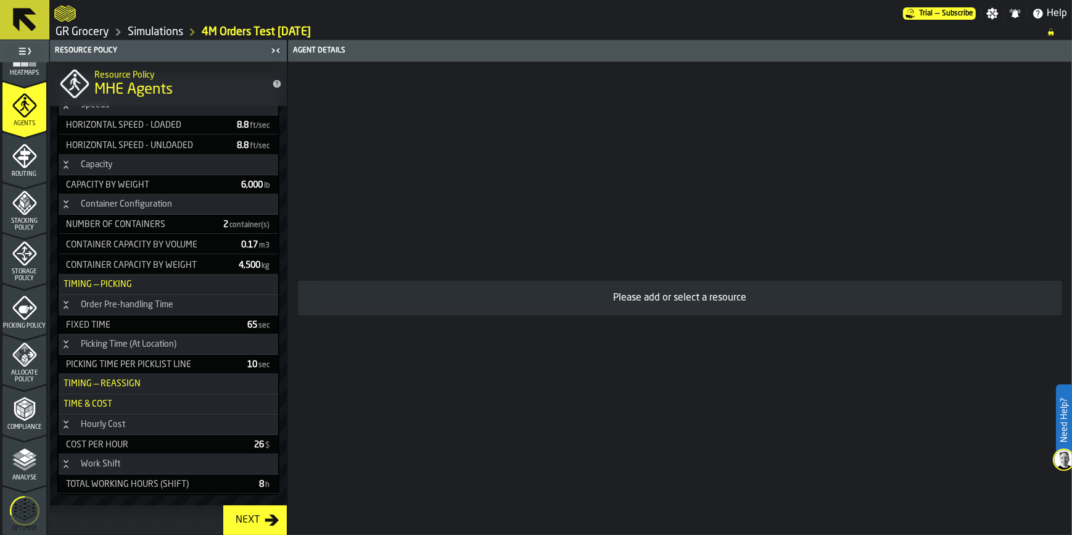
click at [94, 36] on link "GR Grocery" at bounding box center [83, 32] width 54 height 14
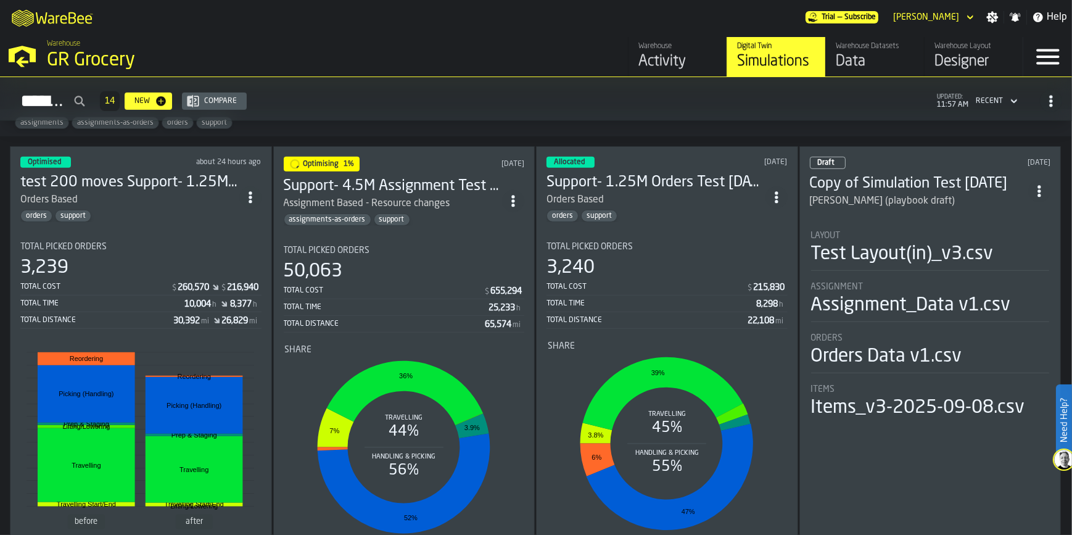
scroll to position [953, 0]
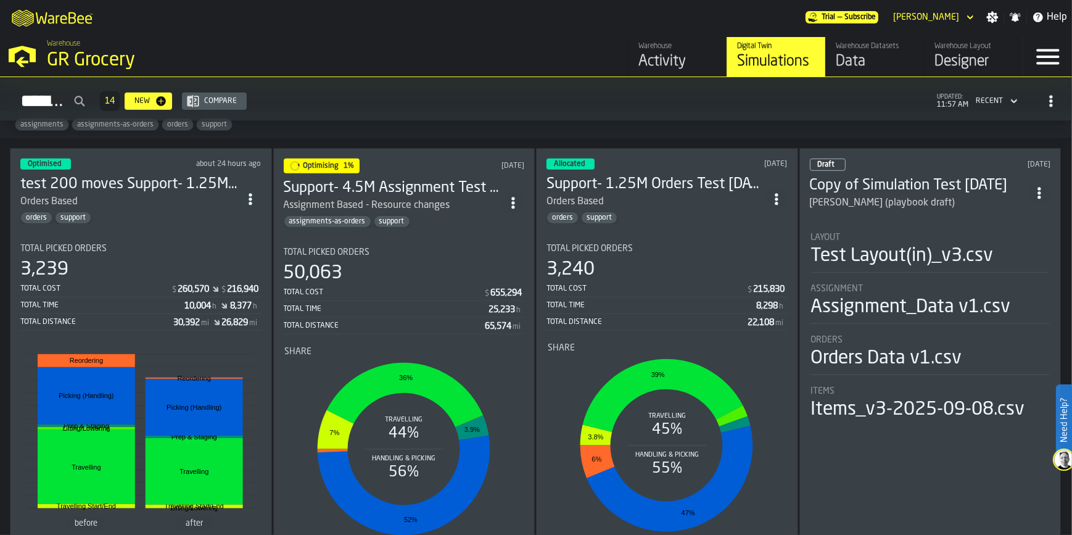
click at [436, 178] on h3 "Support- 4.5M Assignment Test [DATE]" at bounding box center [393, 188] width 219 height 20
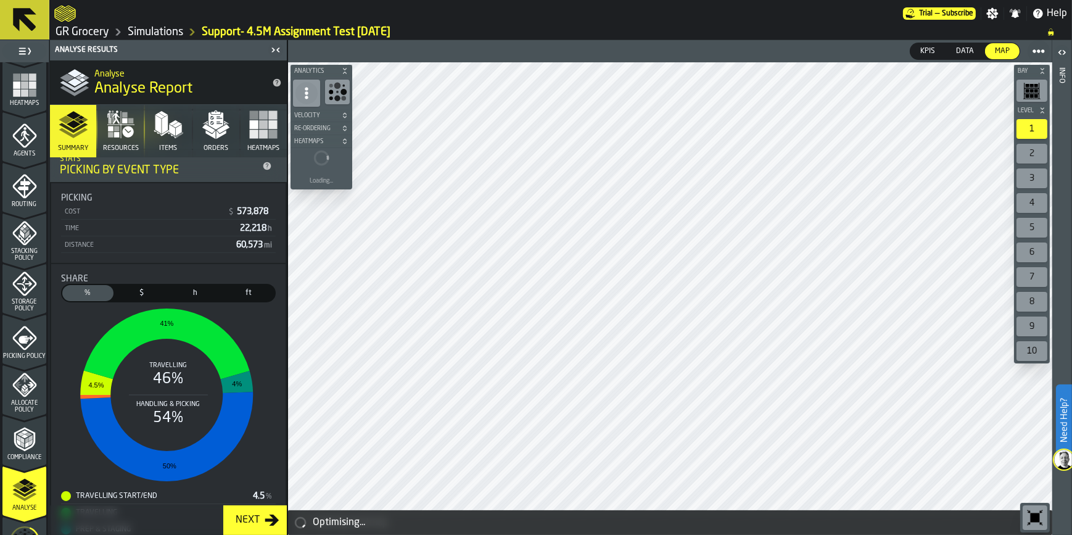
scroll to position [269, 0]
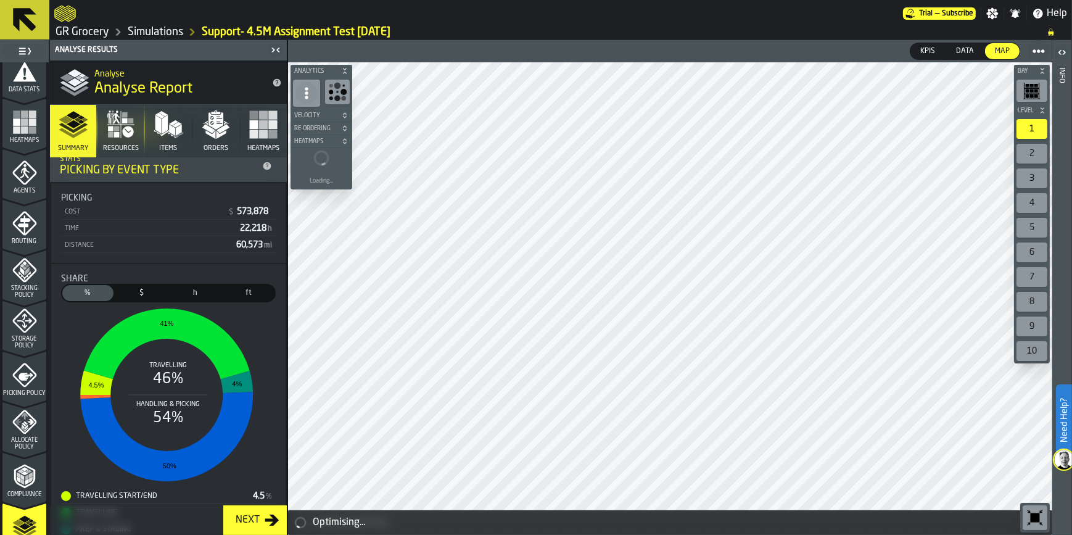
click at [25, 176] on icon "menu Agents" at bounding box center [25, 172] width 9 height 11
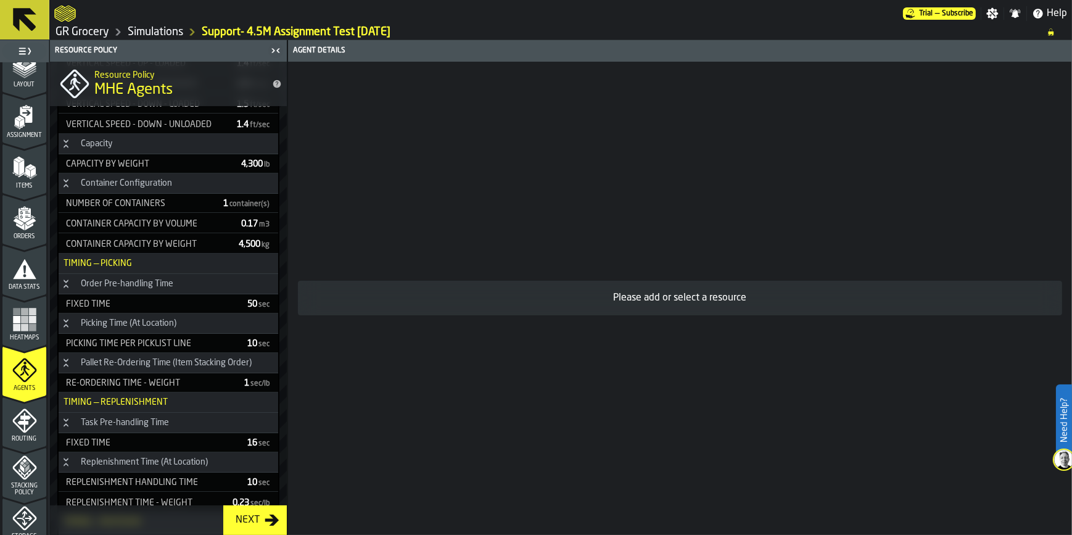
scroll to position [0, 0]
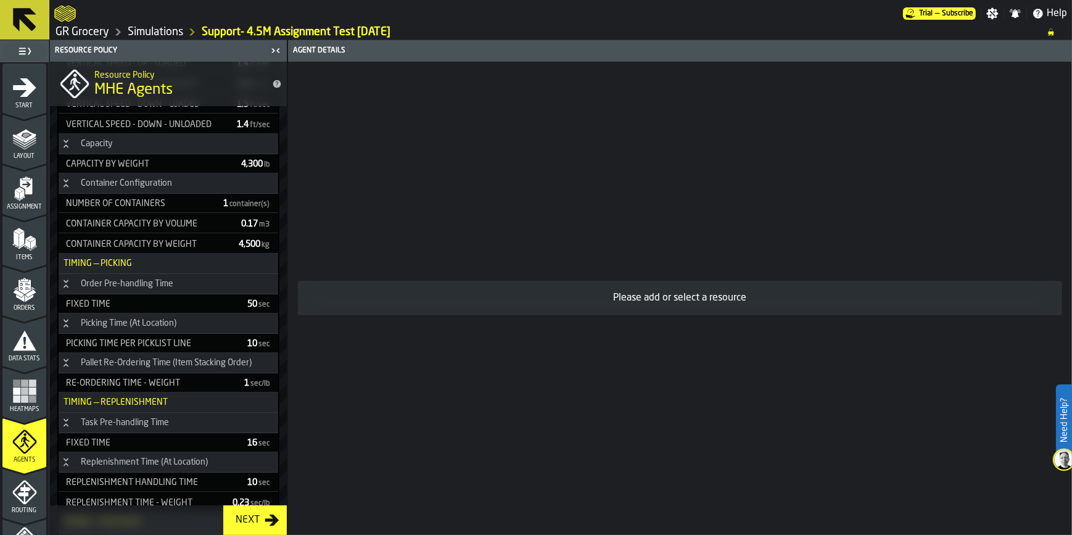
click at [31, 99] on div "Start" at bounding box center [24, 92] width 44 height 34
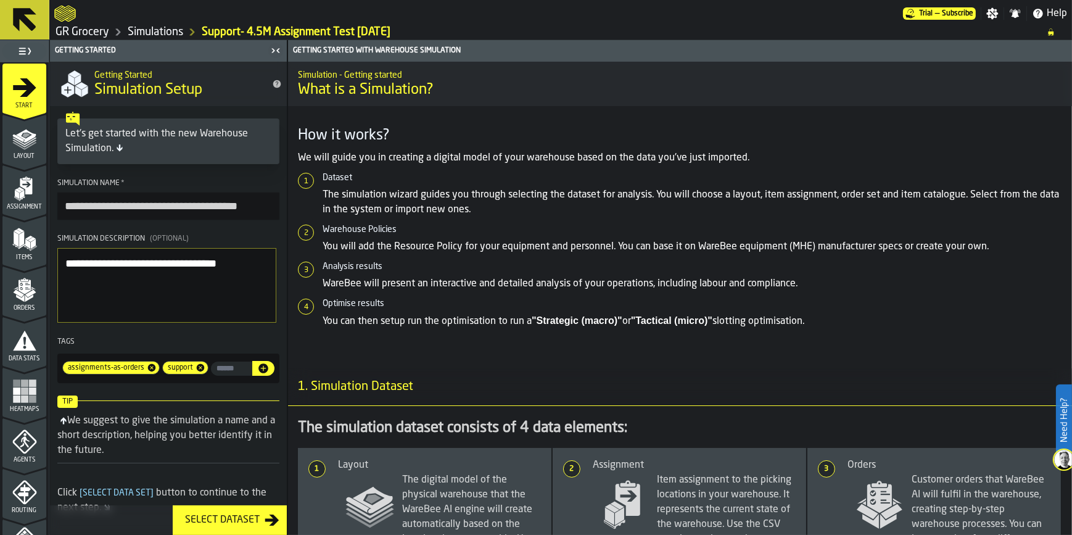
click at [17, 15] on icon at bounding box center [24, 19] width 23 height 23
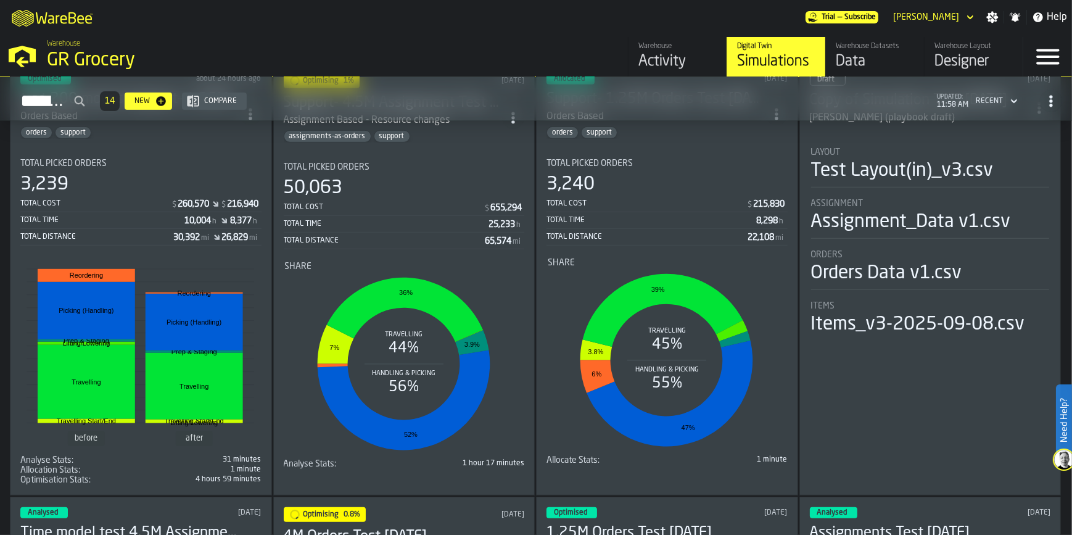
scroll to position [897, 0]
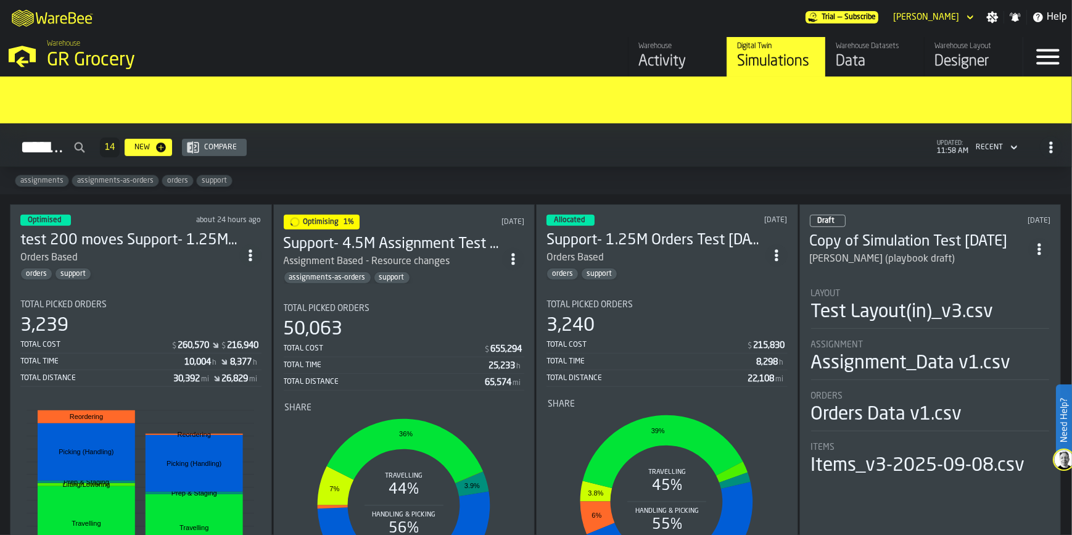
click at [160, 231] on h3 "test 200 moves Support- 1.25M Orders Test [DATE]" at bounding box center [129, 241] width 219 height 20
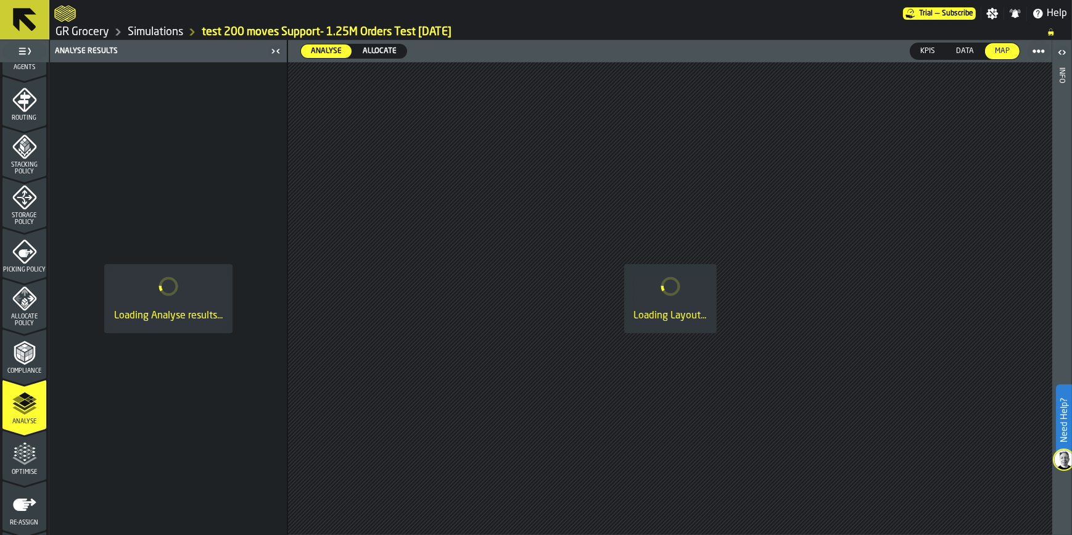
scroll to position [437, 0]
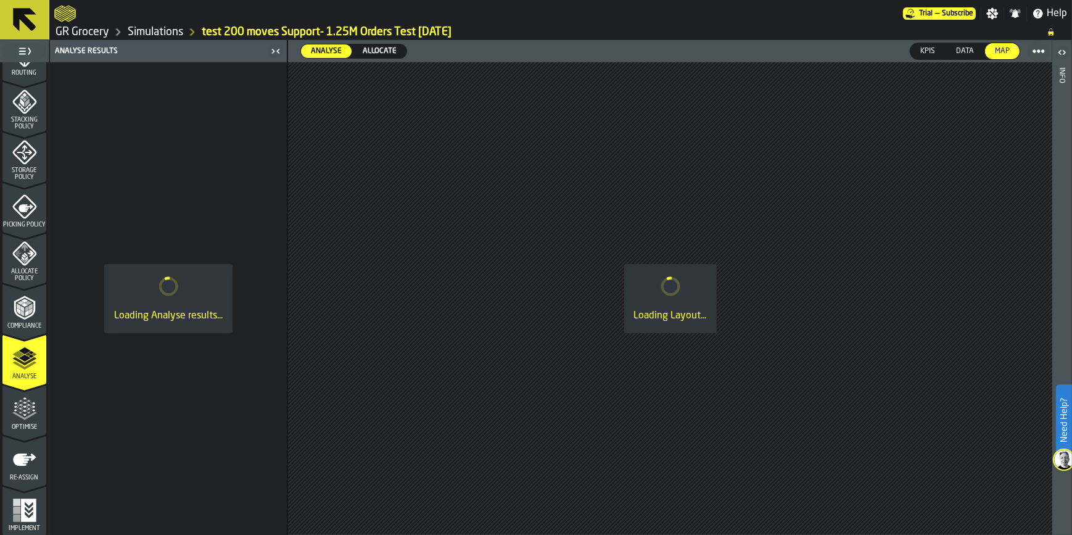
click at [25, 358] on polygon "menu Analyse" at bounding box center [25, 357] width 12 height 7
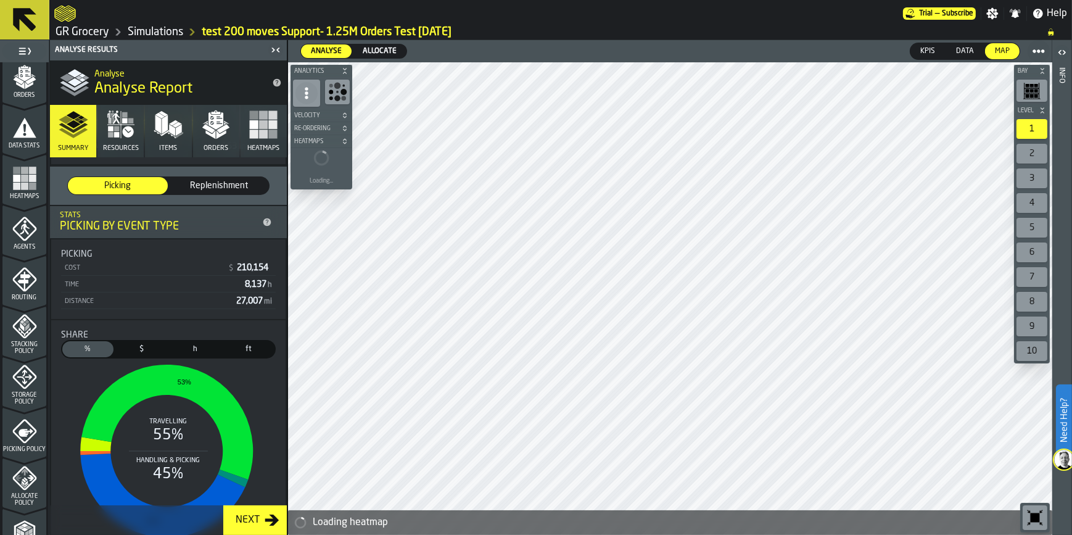
scroll to position [157, 0]
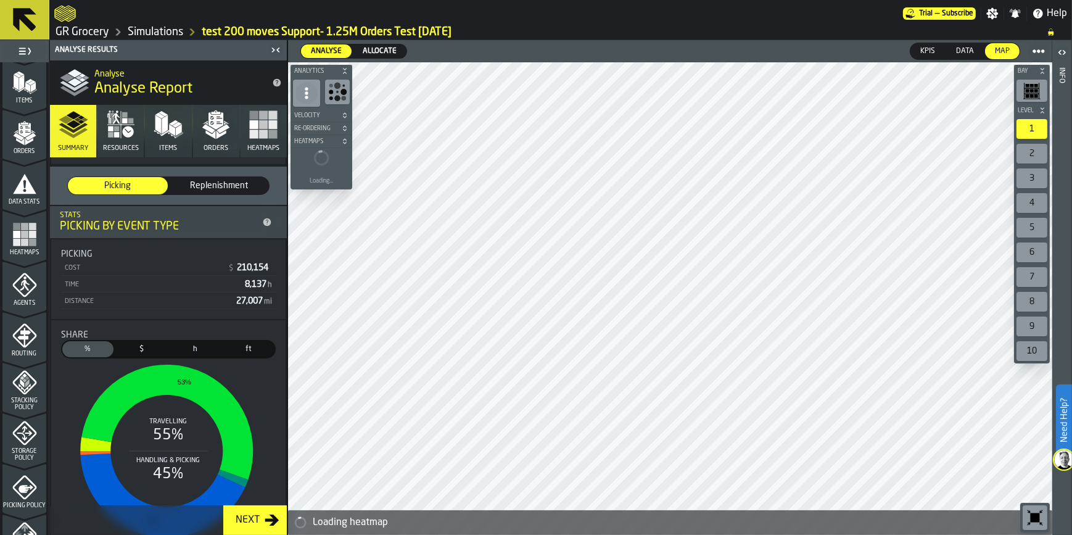
click at [20, 284] on icon "menu Agents" at bounding box center [24, 285] width 25 height 25
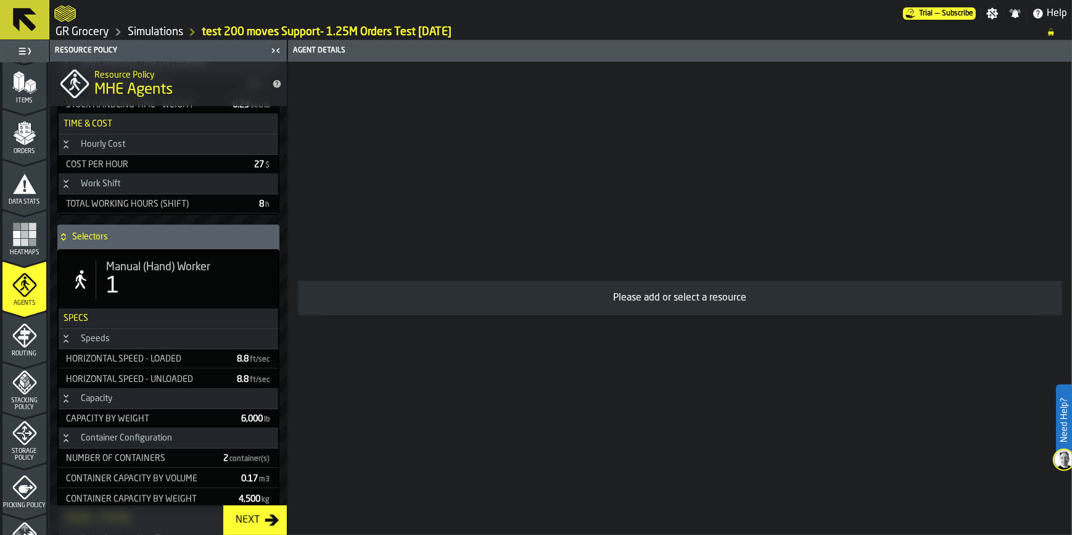
scroll to position [962, 0]
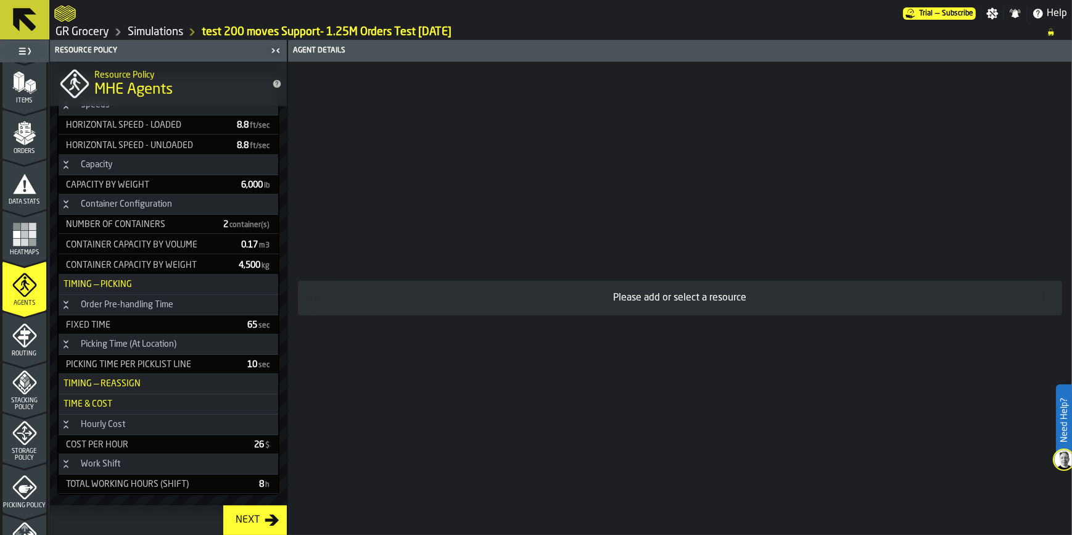
click at [23, 17] on icon at bounding box center [24, 19] width 23 height 23
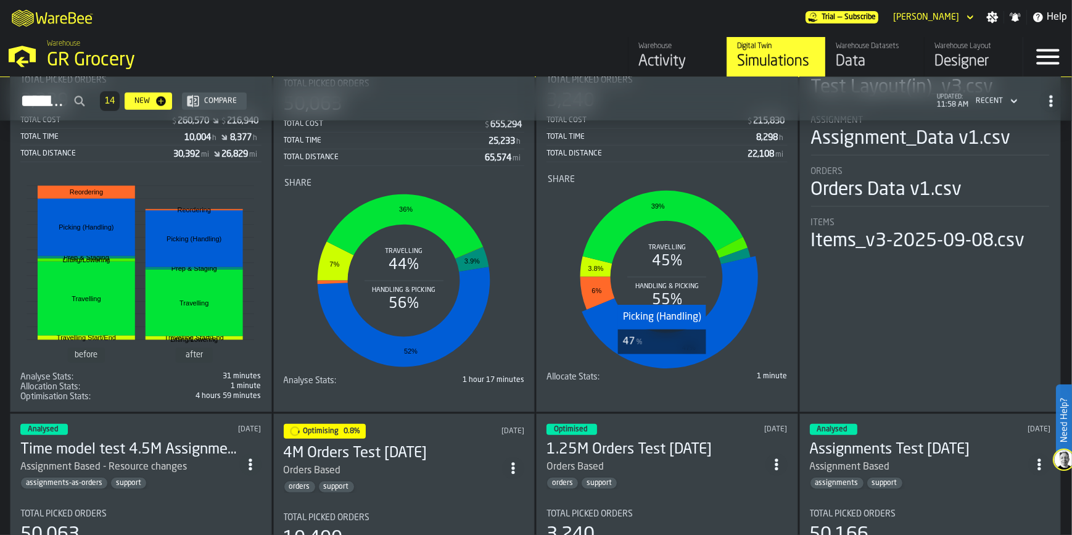
scroll to position [953, 0]
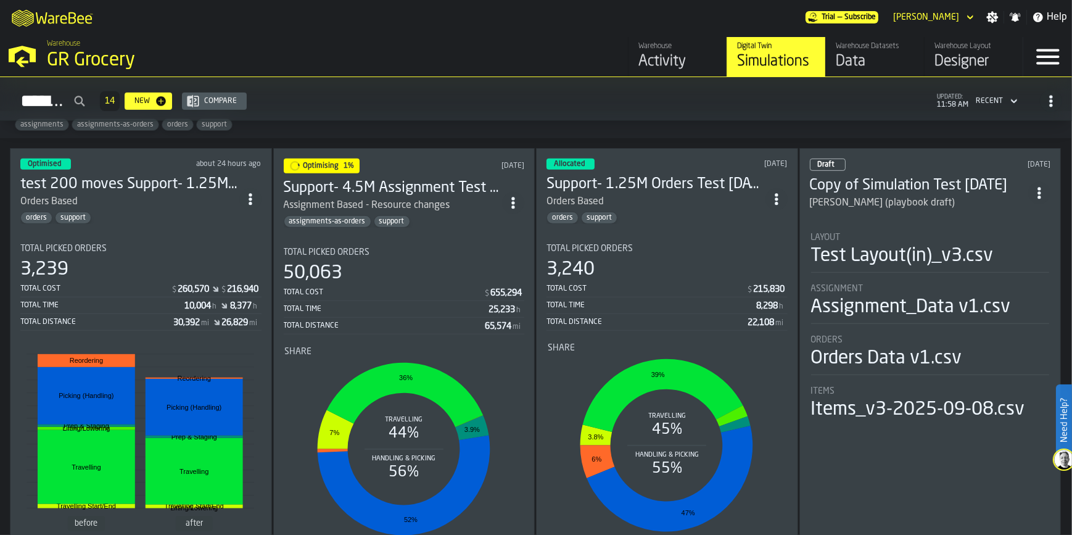
click at [641, 184] on h3 "Support- 1.25M Orders Test [DATE]" at bounding box center [656, 185] width 219 height 20
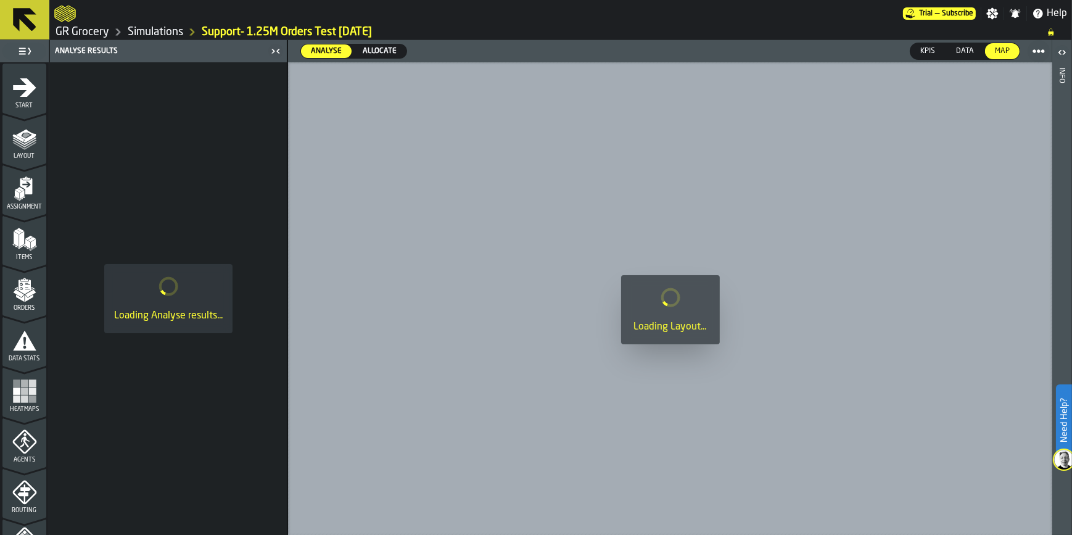
click at [24, 432] on icon "menu Agents" at bounding box center [24, 441] width 24 height 24
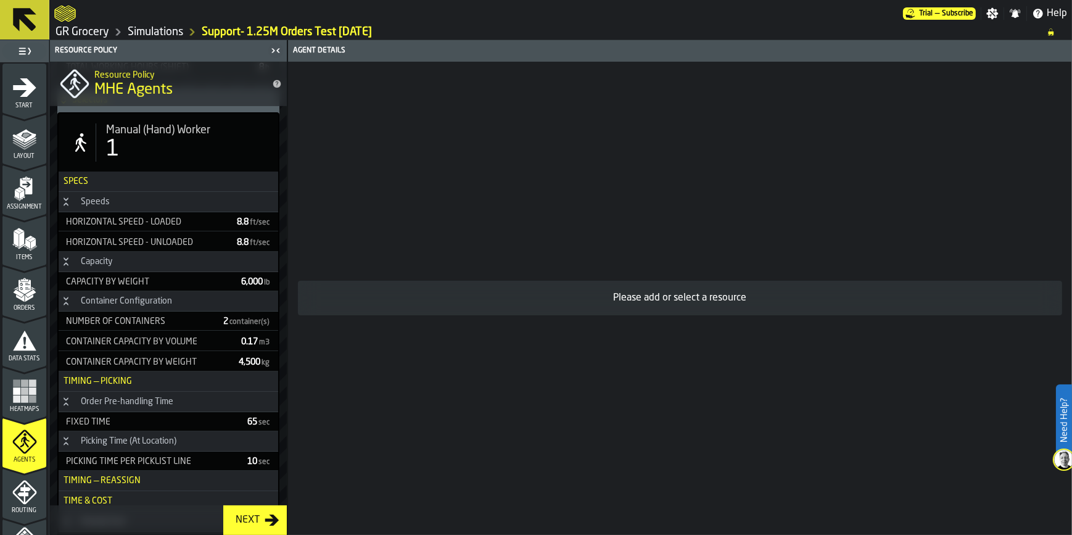
scroll to position [962, 0]
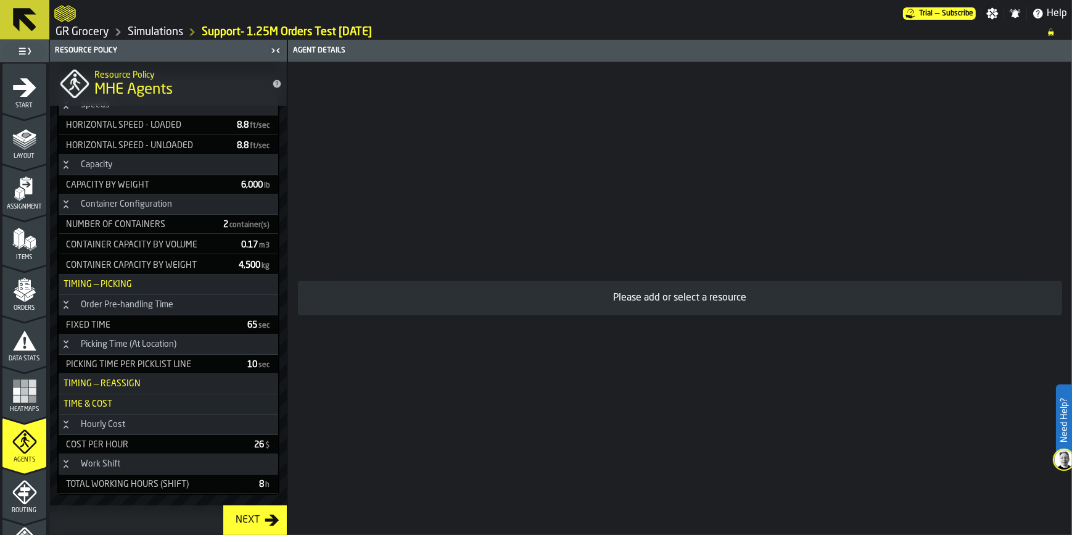
click at [26, 19] on icon at bounding box center [24, 19] width 23 height 23
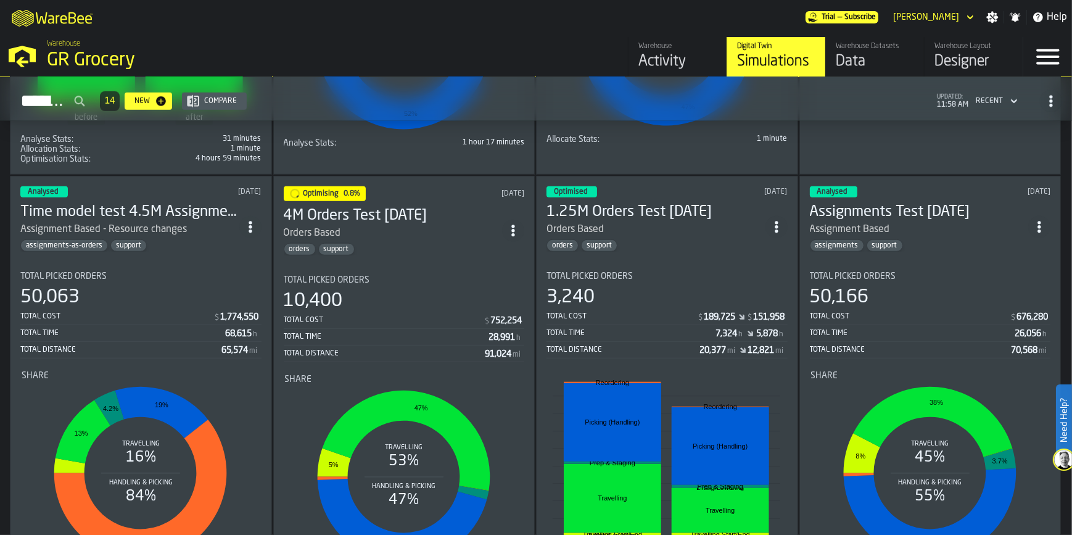
scroll to position [1345, 0]
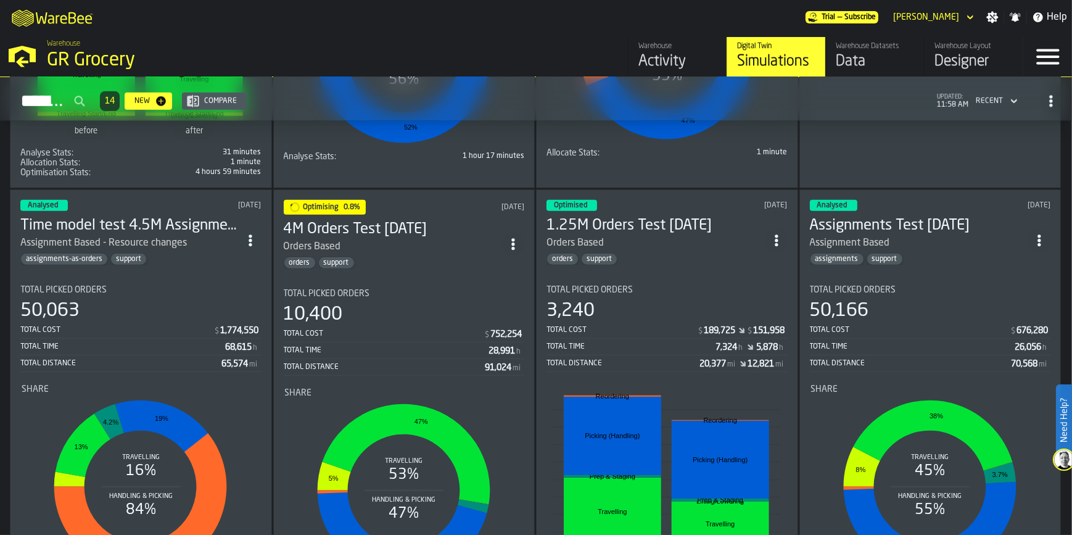
click at [136, 241] on div "Assignment Based - Resource changes" at bounding box center [103, 243] width 167 height 15
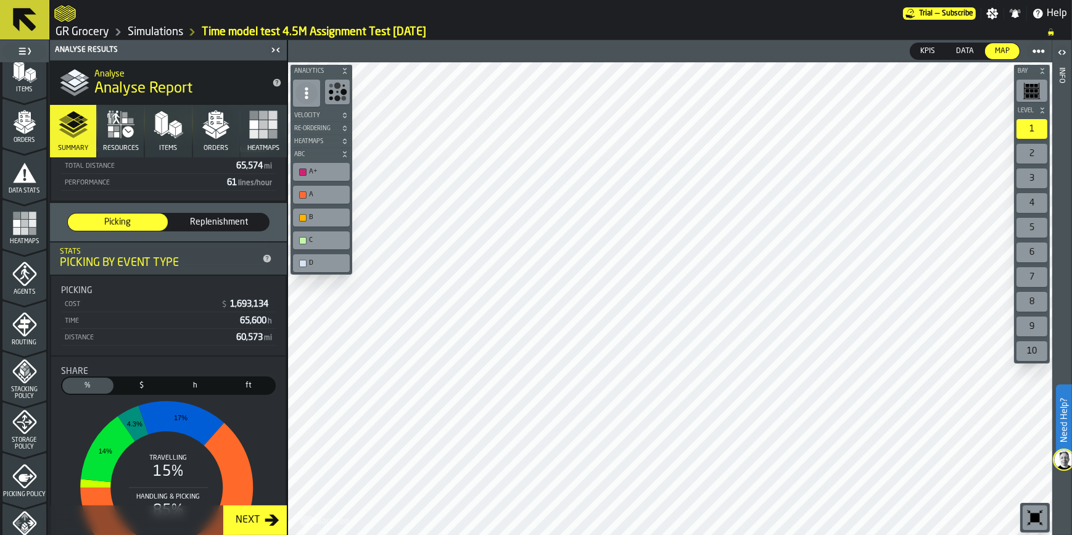
scroll to position [300, 0]
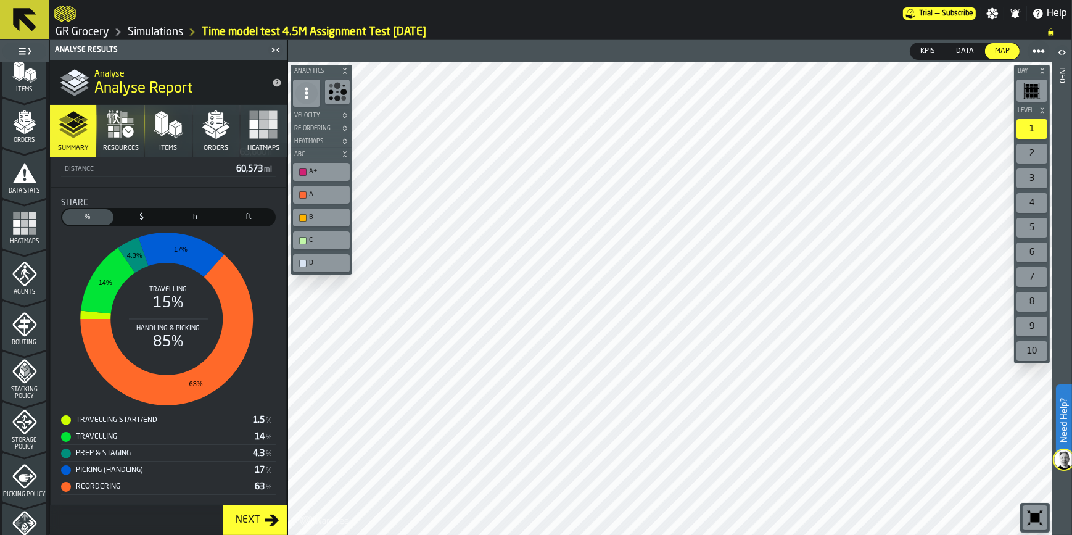
click at [219, 130] on polygon "button" at bounding box center [223, 128] width 13 height 9
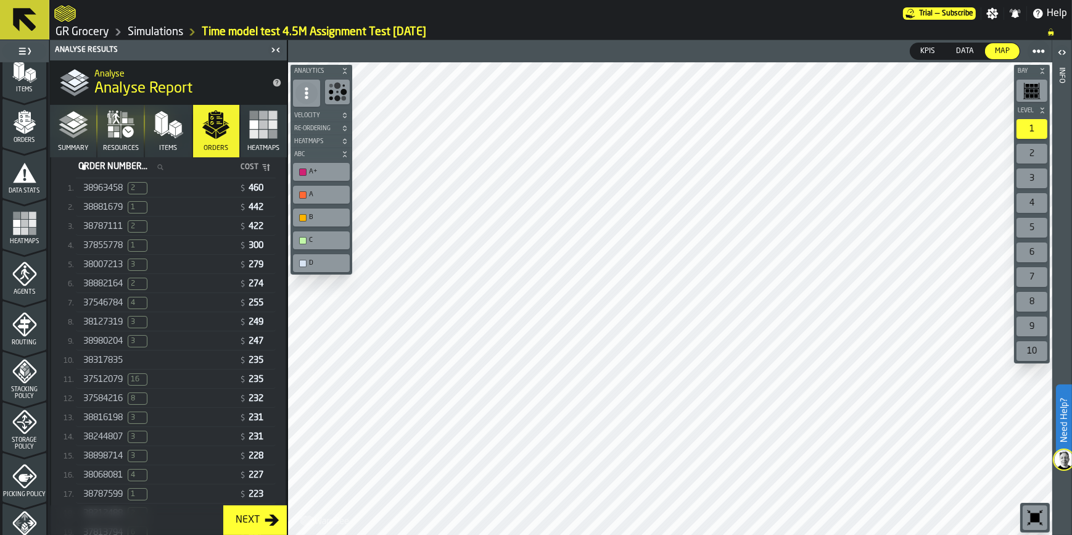
click at [188, 191] on div "38963458 2" at bounding box center [158, 188] width 151 height 12
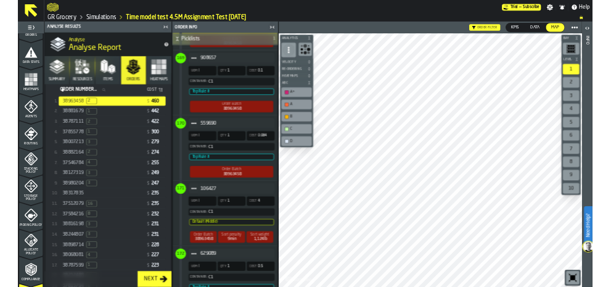
scroll to position [280, 0]
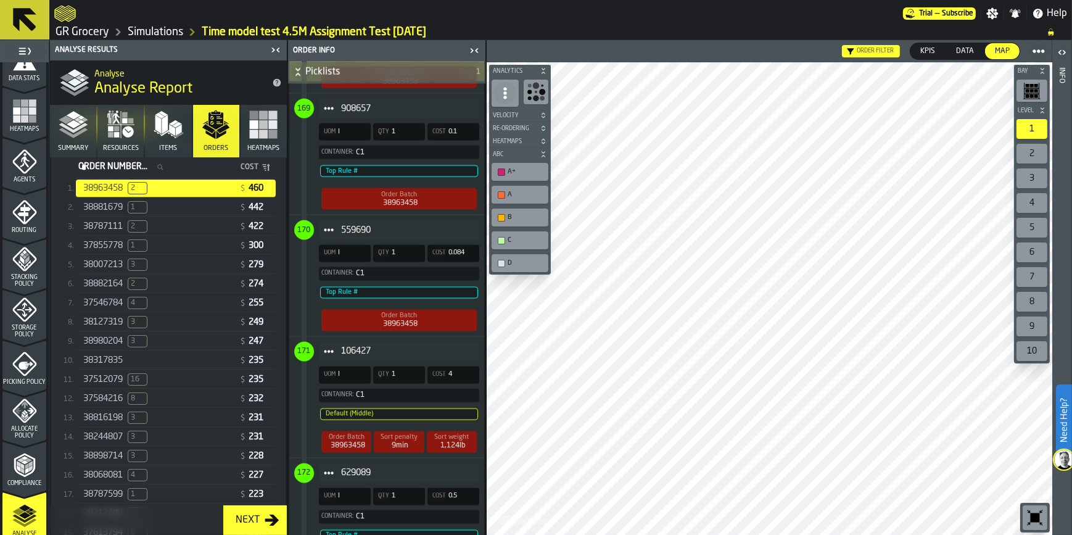
click at [27, 158] on icon "menu Agents" at bounding box center [24, 161] width 25 height 25
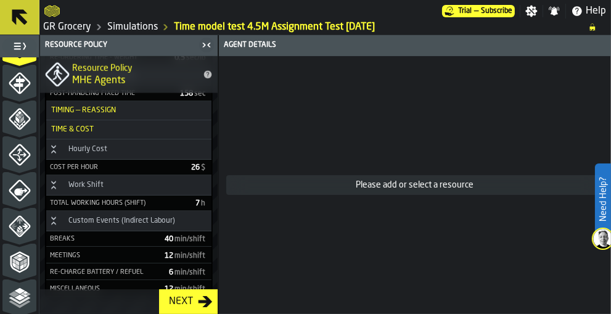
scroll to position [1083, 0]
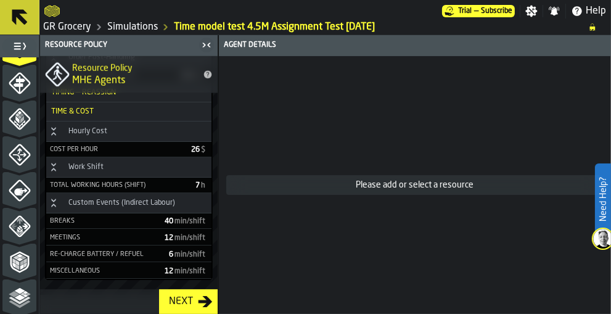
click at [75, 111] on span "Time & Cost" at bounding box center [69, 111] width 47 height 9
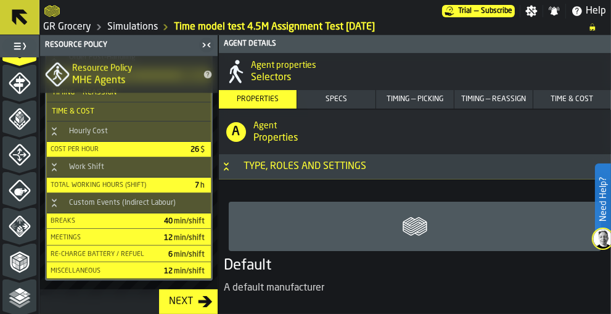
click at [75, 111] on span "Time & Cost" at bounding box center [70, 111] width 47 height 9
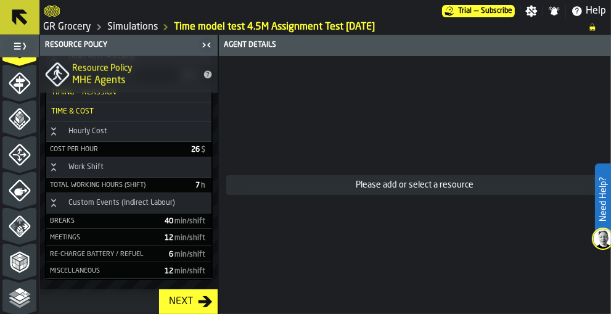
click at [75, 111] on span "Time & Cost" at bounding box center [69, 111] width 47 height 9
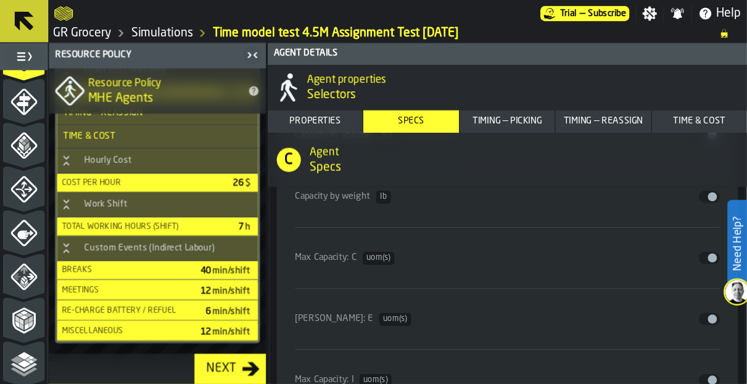
scroll to position [2346, 0]
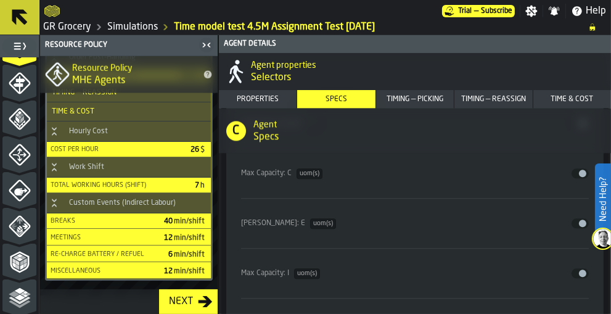
click at [19, 163] on icon "menu Storage Policy" at bounding box center [20, 155] width 22 height 22
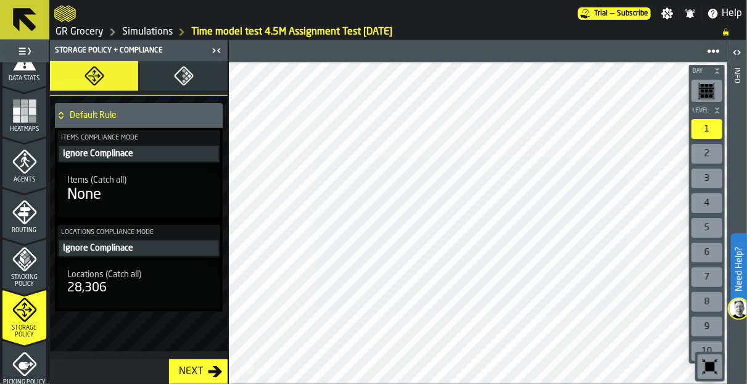
scroll to position [202, 0]
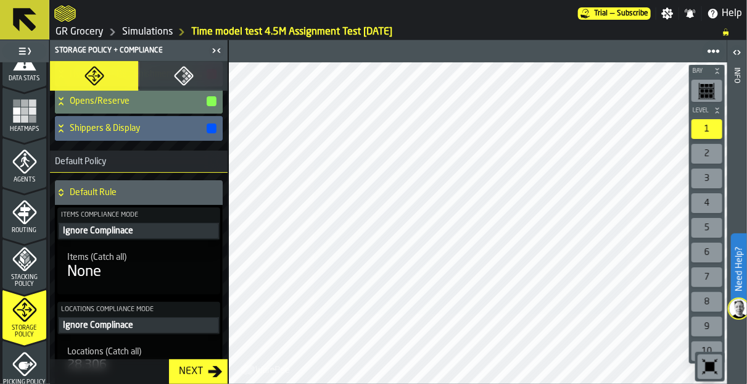
click at [15, 253] on icon "menu Stacking Policy" at bounding box center [24, 259] width 24 height 24
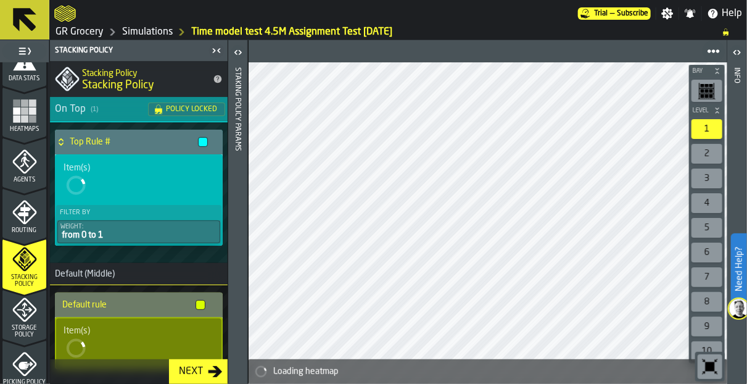
scroll to position [249, 0]
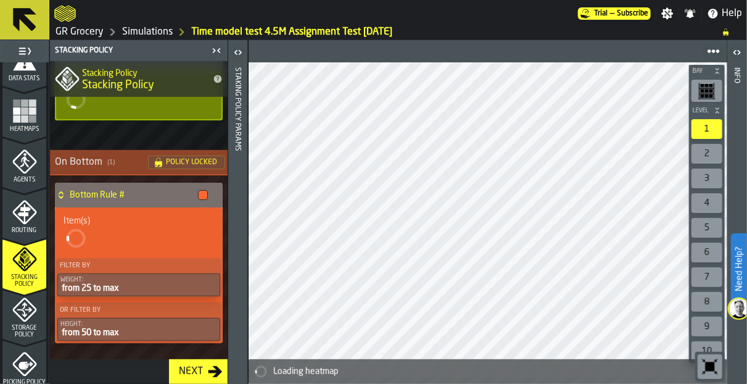
click at [20, 261] on polygon "menu Stacking Policy" at bounding box center [22, 259] width 4 height 9
click at [29, 234] on icon "menu Routing" at bounding box center [24, 239] width 44 height 12
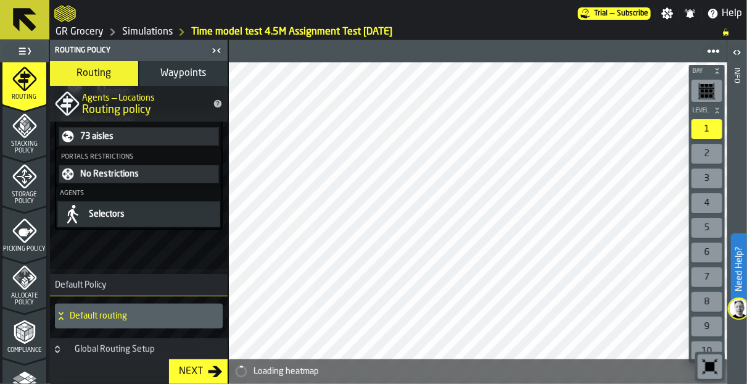
scroll to position [0, 0]
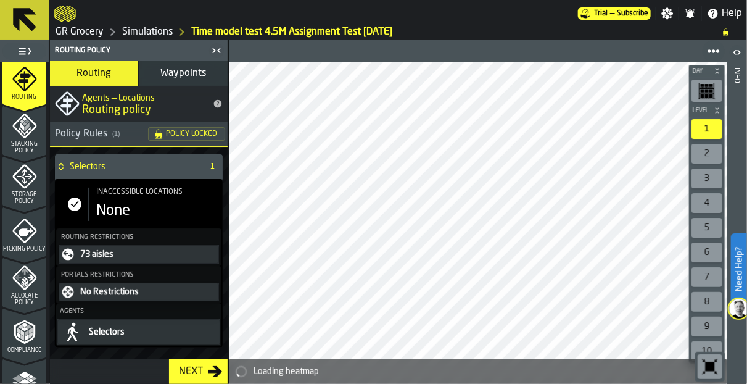
click at [174, 62] on button "Waypoints" at bounding box center [183, 73] width 88 height 25
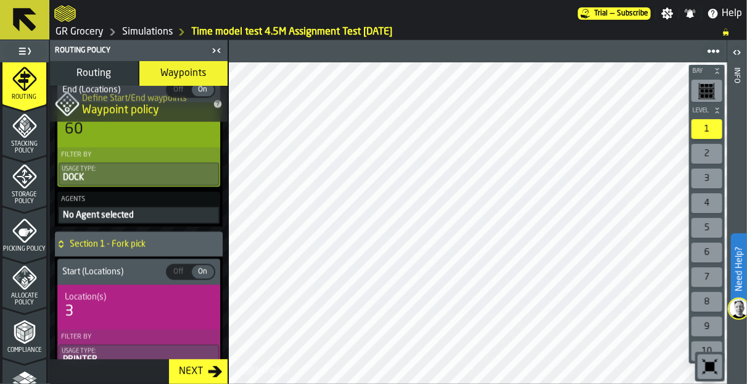
scroll to position [1227, 0]
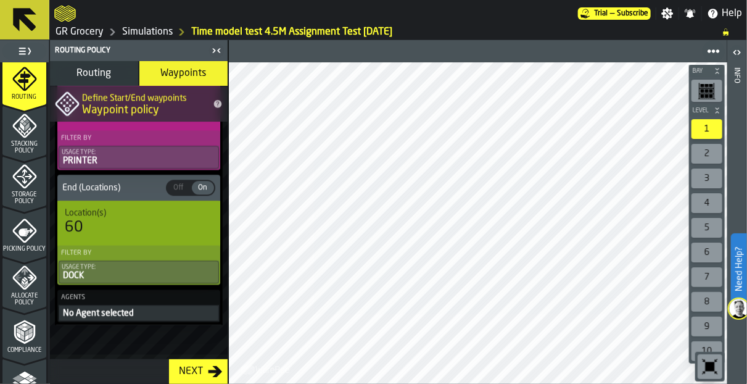
click at [32, 138] on div "Stacking Policy" at bounding box center [24, 133] width 44 height 41
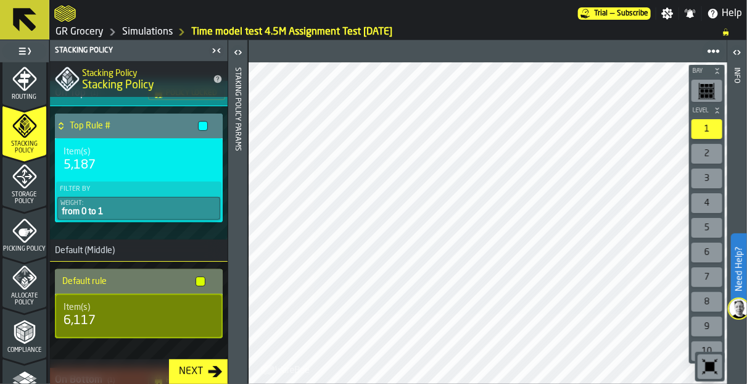
scroll to position [229, 0]
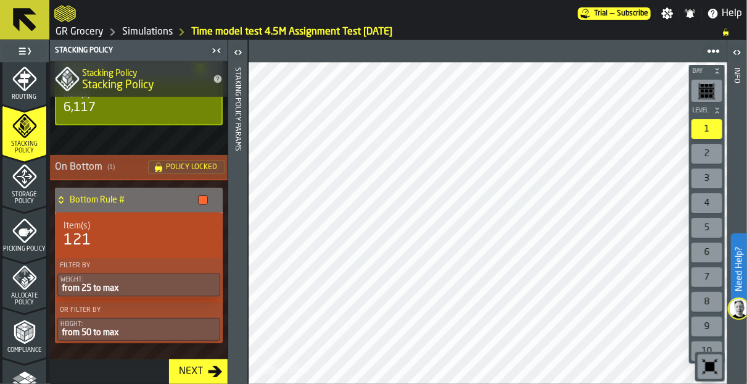
click at [17, 84] on icon "menu Routing" at bounding box center [24, 79] width 24 height 24
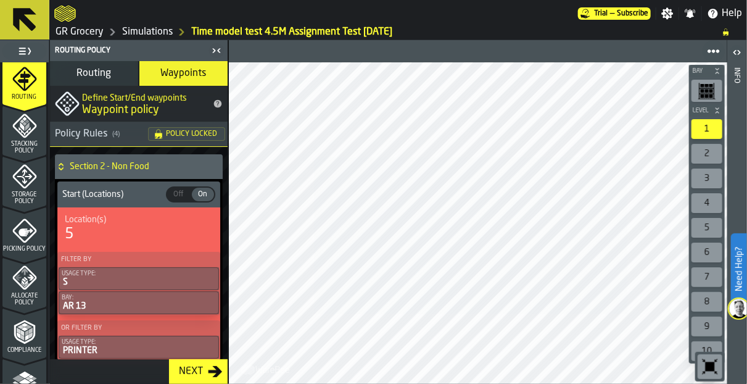
scroll to position [315, 0]
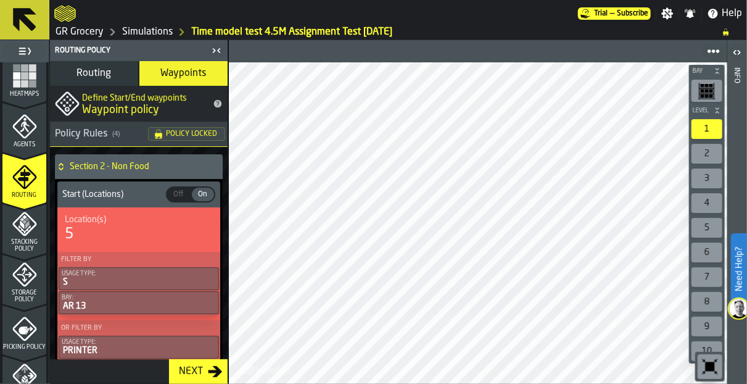
click at [23, 131] on icon "menu Agents" at bounding box center [24, 126] width 25 height 25
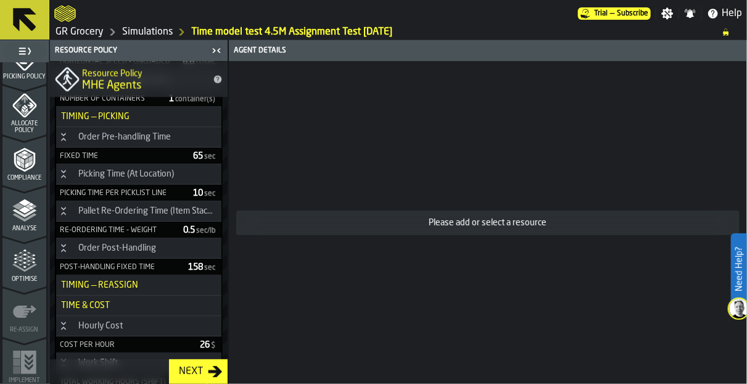
scroll to position [588, 0]
click at [25, 206] on polygon "menu Analyse" at bounding box center [25, 207] width 12 height 7
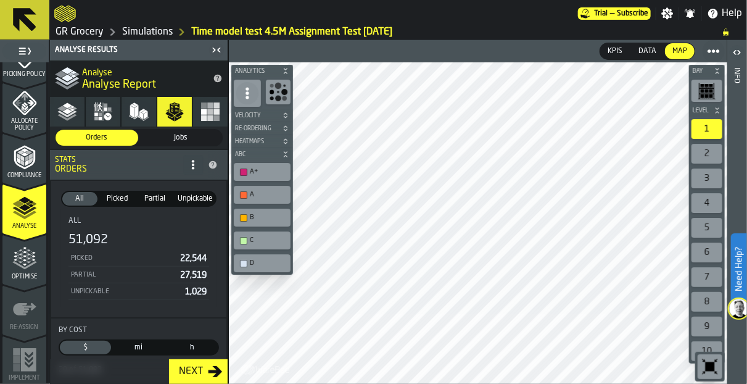
scroll to position [149, 0]
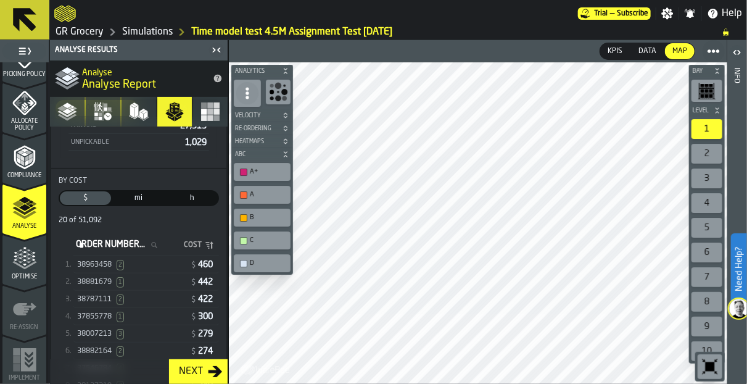
click at [165, 283] on div "38881679 1" at bounding box center [132, 282] width 110 height 10
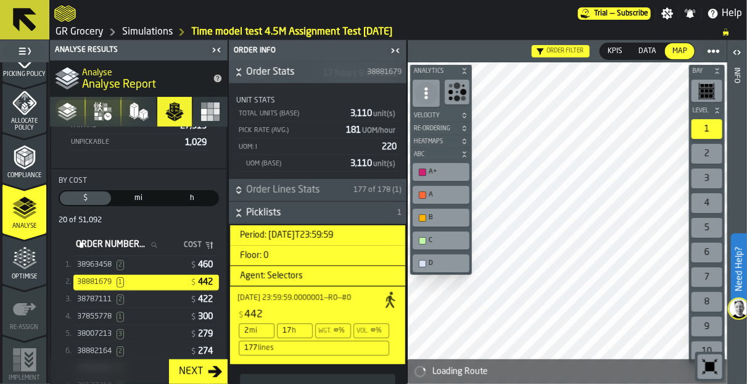
scroll to position [217, 0]
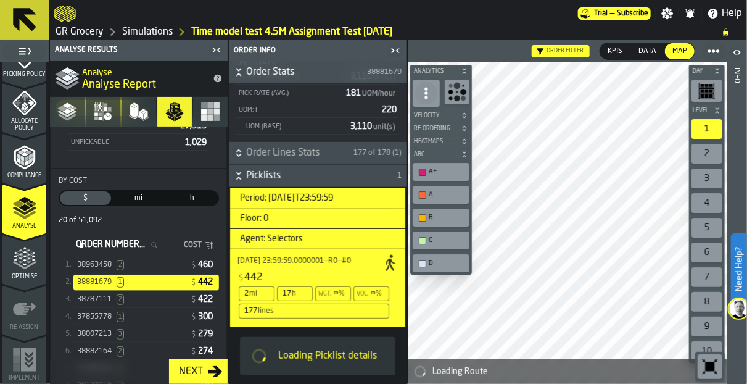
click at [344, 249] on div "2025-08-13 23:59:59.0000001—R0—#0 $ 442 2 mi 17 h Wgt. ∞ % Vol. ∞ % 177 lines" at bounding box center [317, 288] width 175 height 78
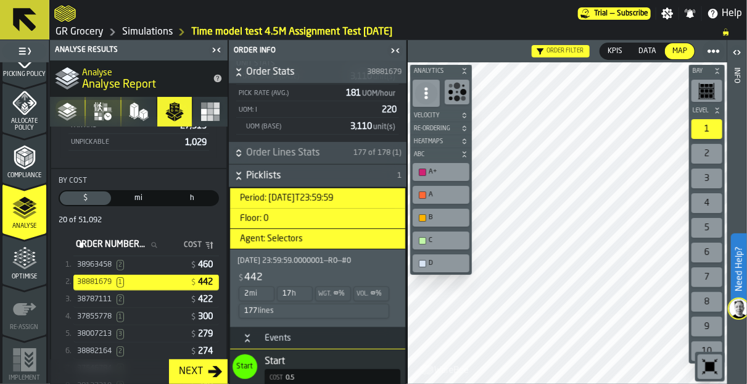
click at [310, 270] on div "$ 442" at bounding box center [313, 277] width 153 height 15
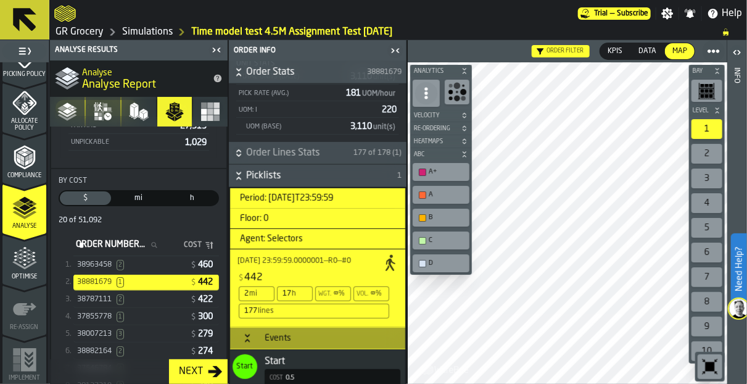
scroll to position [488, 0]
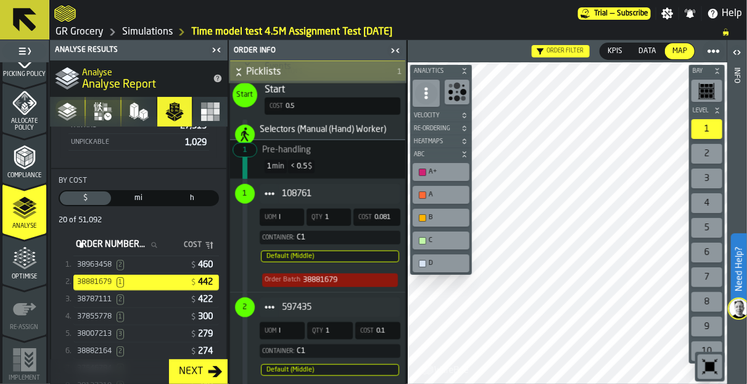
click at [61, 110] on polygon "button" at bounding box center [61, 108] width 9 height 6
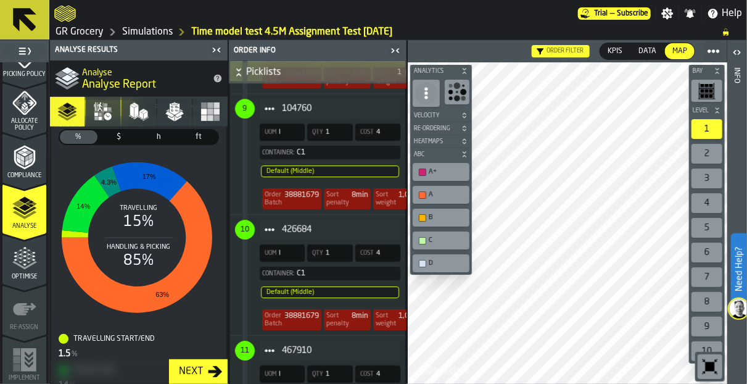
scroll to position [1496, 0]
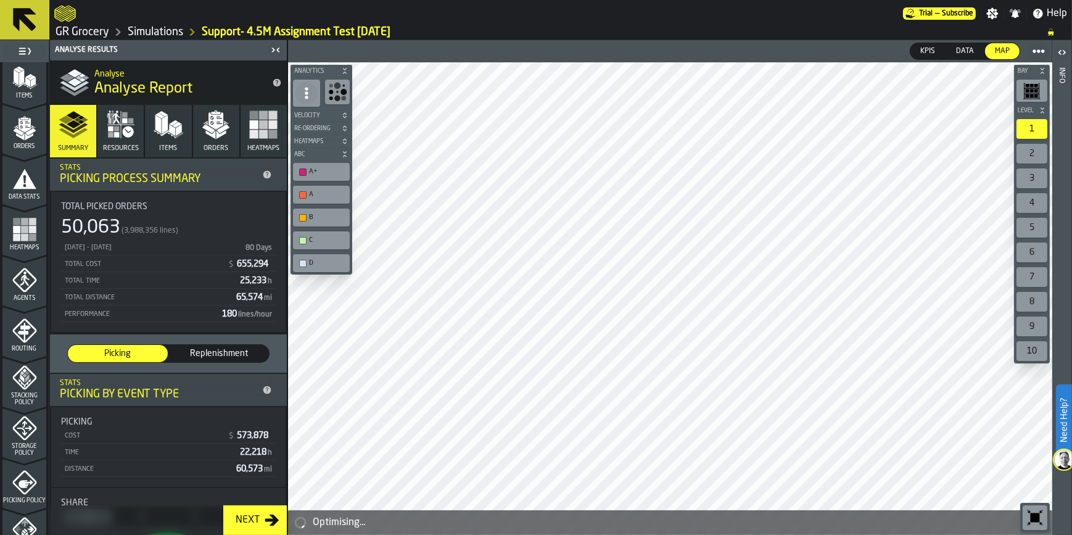
scroll to position [168, 0]
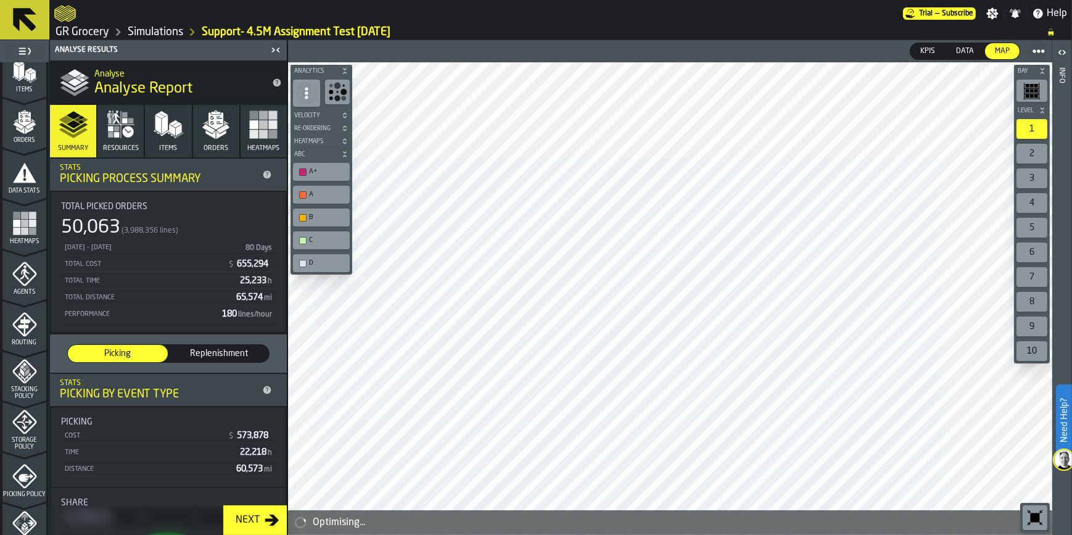
click at [22, 333] on icon "menu Routing" at bounding box center [23, 325] width 13 height 19
click at [25, 274] on icon "menu Agents" at bounding box center [24, 274] width 25 height 25
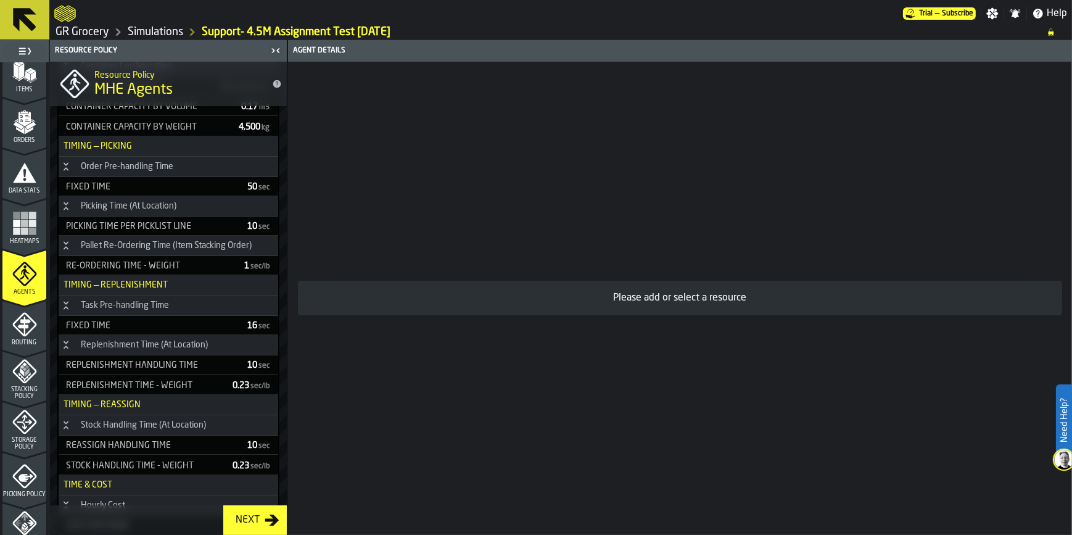
scroll to position [250, 0]
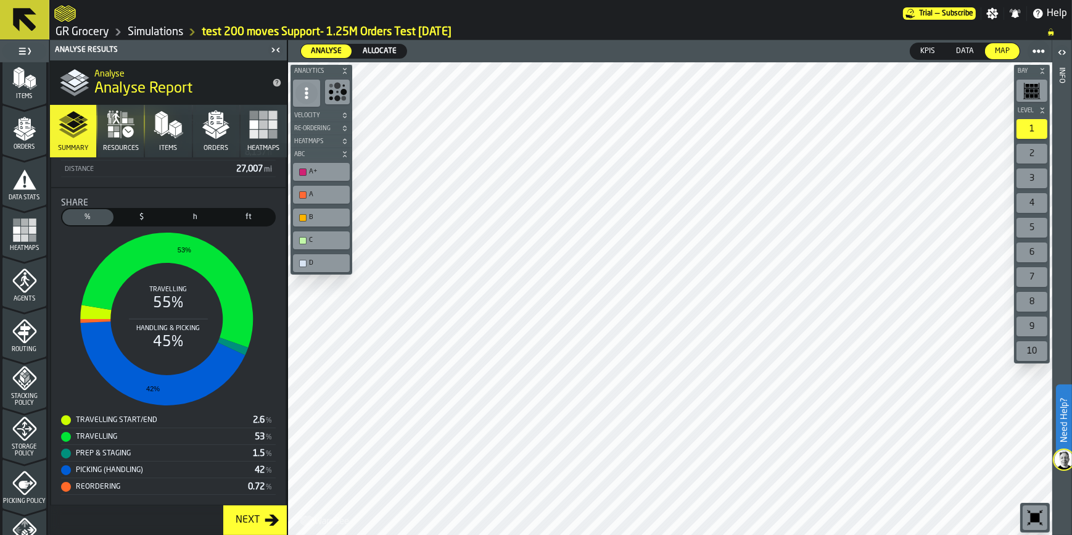
scroll to position [168, 0]
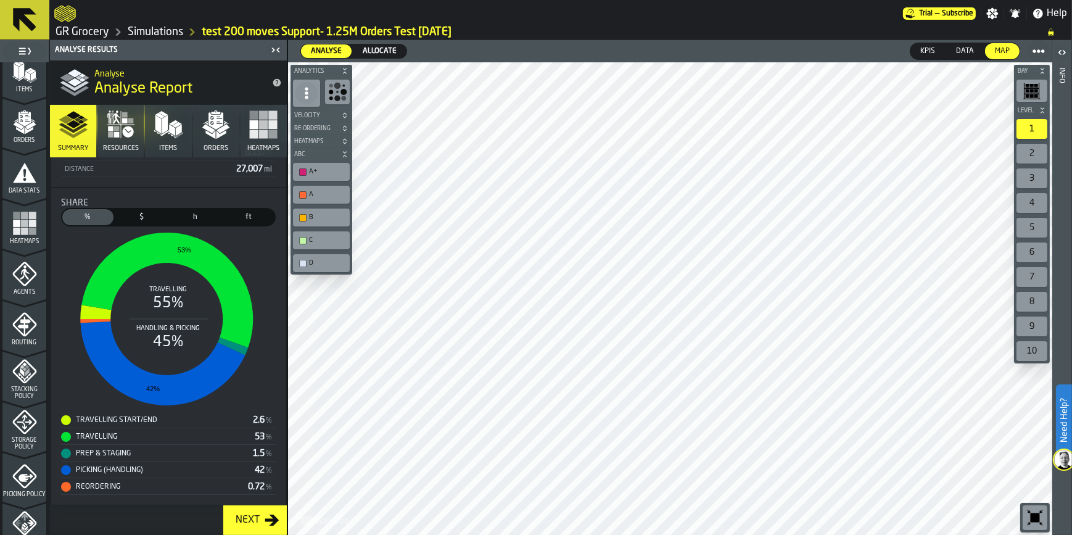
click at [12, 270] on icon "menu Agents" at bounding box center [24, 274] width 25 height 25
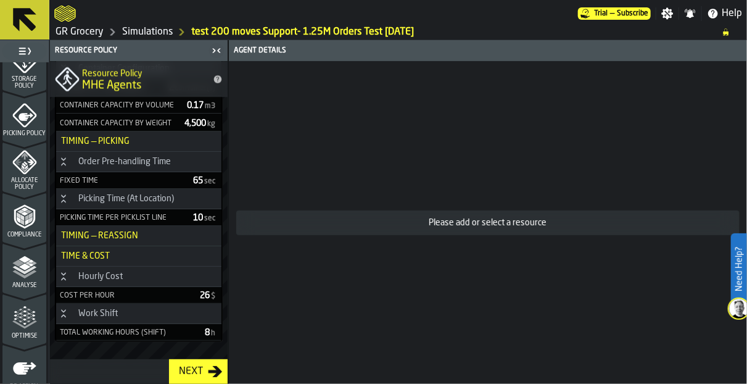
scroll to position [532, 0]
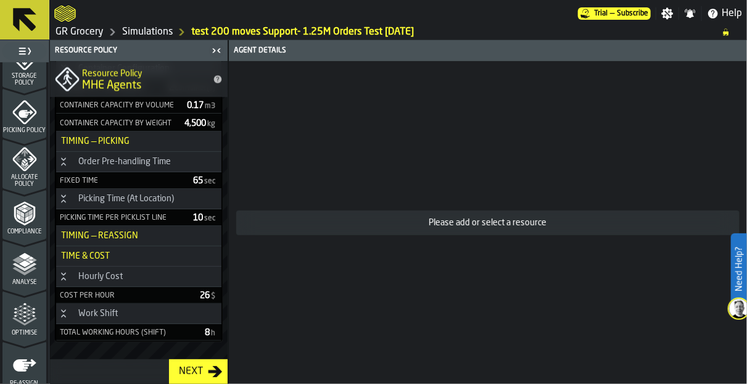
click at [28, 307] on icon "menu Optimise" at bounding box center [24, 314] width 25 height 25
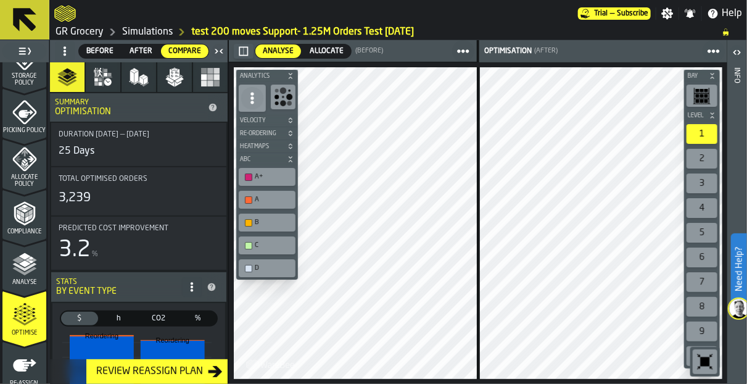
click at [27, 17] on icon at bounding box center [24, 19] width 23 height 23
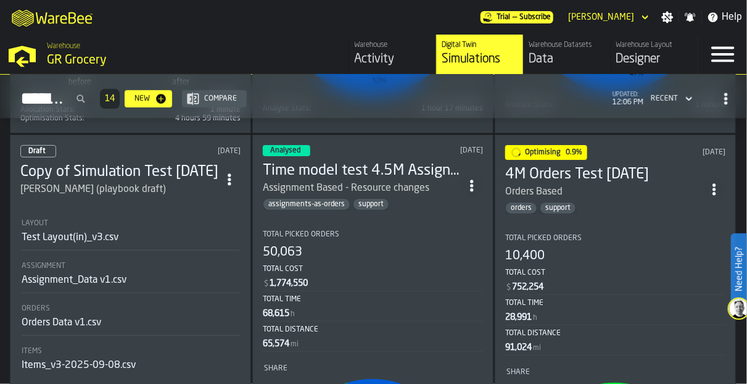
scroll to position [1876, 0]
click at [476, 179] on icon "ItemListCard-DashboardItemContainer" at bounding box center [472, 185] width 12 height 12
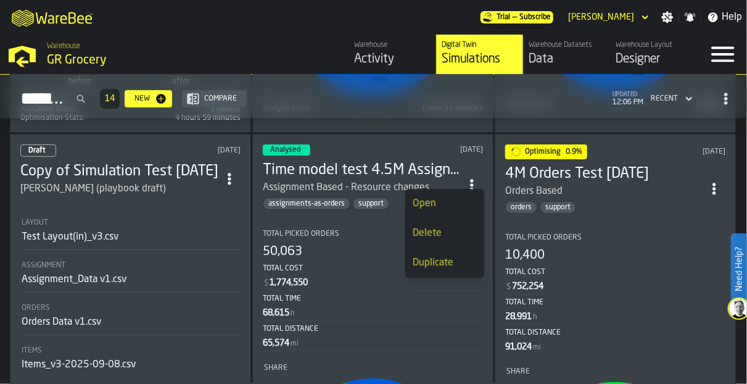
click at [442, 261] on div "Duplicate" at bounding box center [445, 262] width 64 height 15
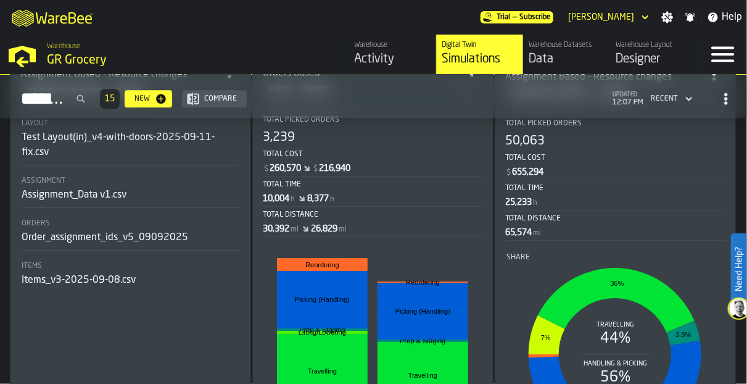
scroll to position [1357, 0]
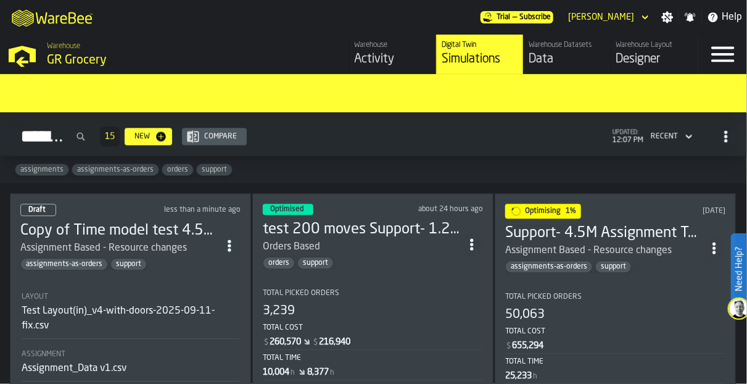
click at [234, 239] on icon "ItemListCard-DashboardItemContainer" at bounding box center [229, 245] width 12 height 12
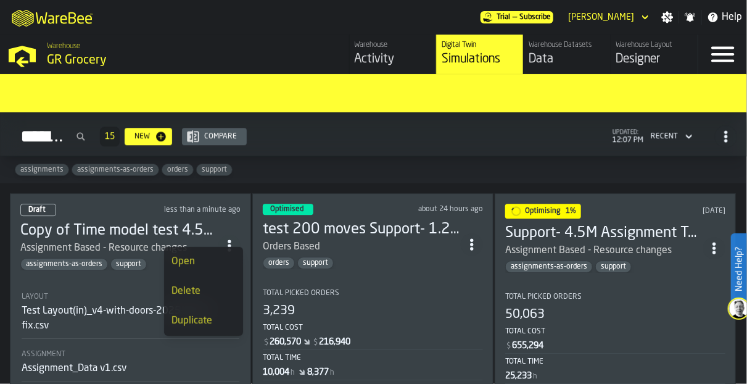
click at [200, 260] on div "Open" at bounding box center [203, 261] width 64 height 15
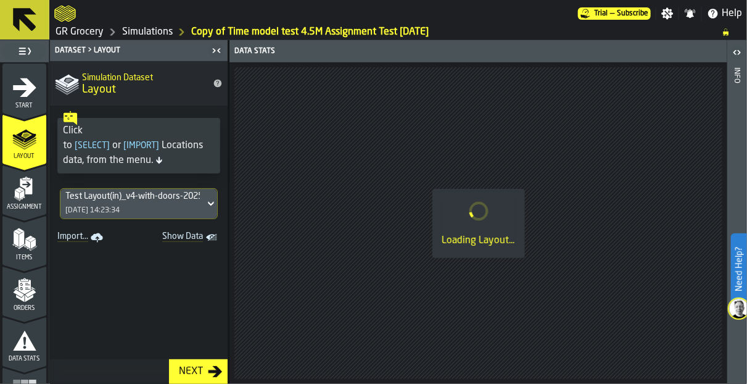
click at [20, 99] on div "Start" at bounding box center [24, 92] width 44 height 34
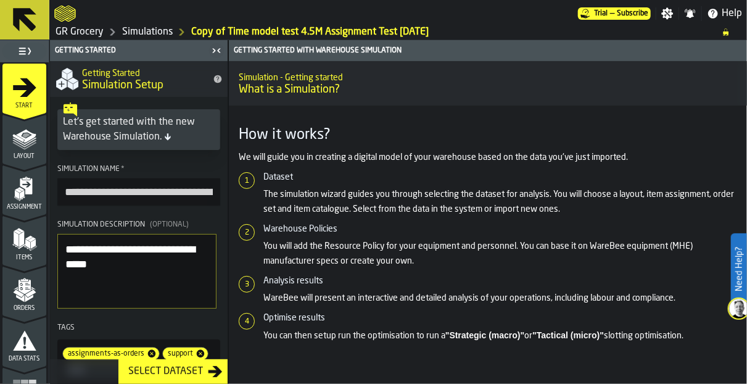
click at [153, 271] on textarea "**********" at bounding box center [136, 271] width 159 height 75
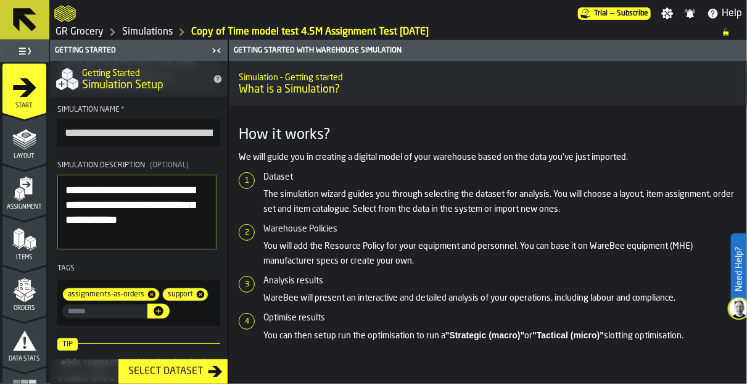
scroll to position [5, 0]
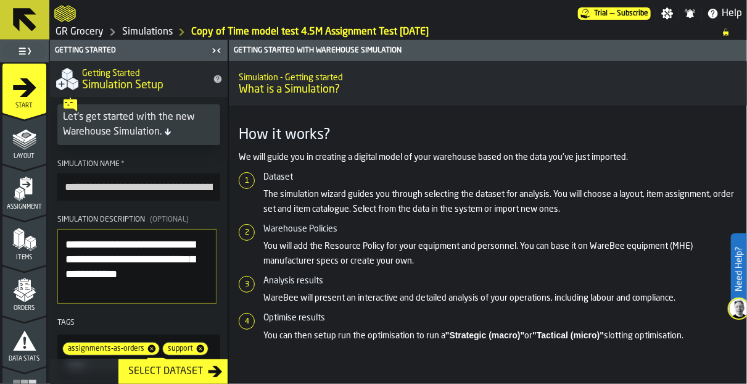
type textarea "**********"
drag, startPoint x: 103, startPoint y: 189, endPoint x: 19, endPoint y: 191, distance: 83.9
click at [19, 191] on aside "**********" at bounding box center [114, 212] width 228 height 344
type input "**********"
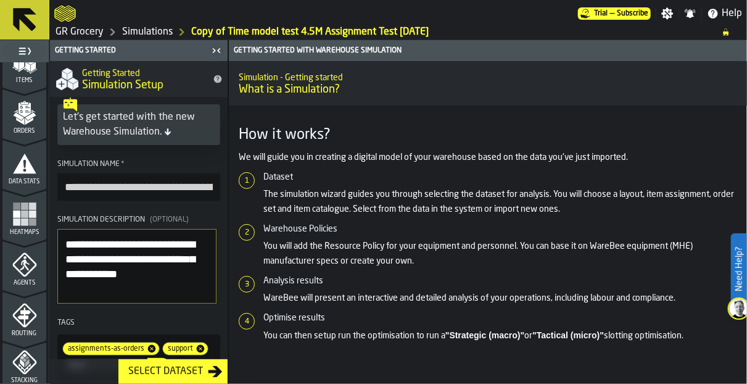
scroll to position [165, 0]
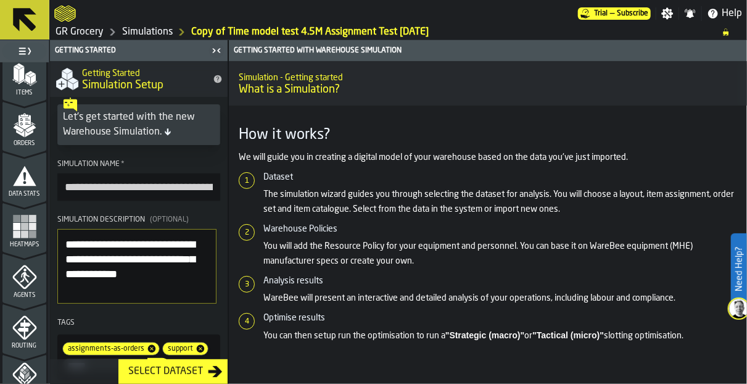
click at [197, 347] on icon at bounding box center [200, 348] width 7 height 7
click at [33, 274] on icon "menu Agents" at bounding box center [24, 277] width 24 height 24
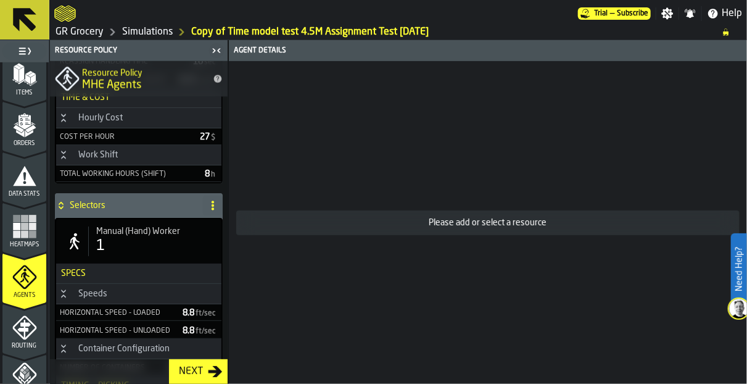
scroll to position [709, 0]
click at [154, 255] on div "1" at bounding box center [155, 245] width 118 height 20
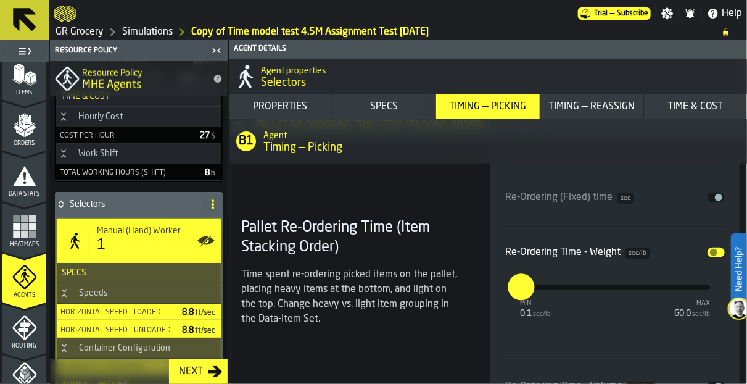
scroll to position [3687, 0]
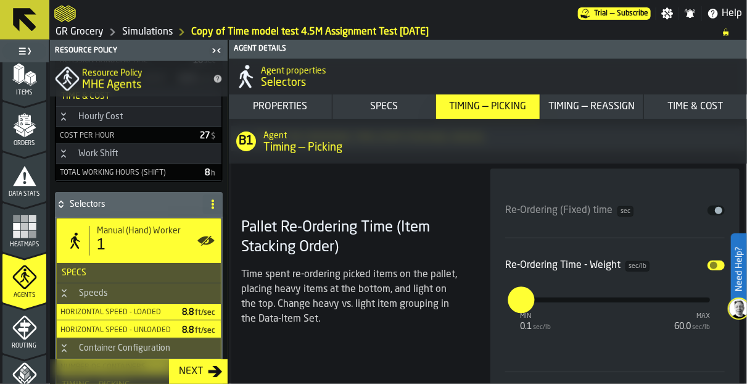
click at [706, 80] on h1 "Selectors" at bounding box center [503, 83] width 484 height 14
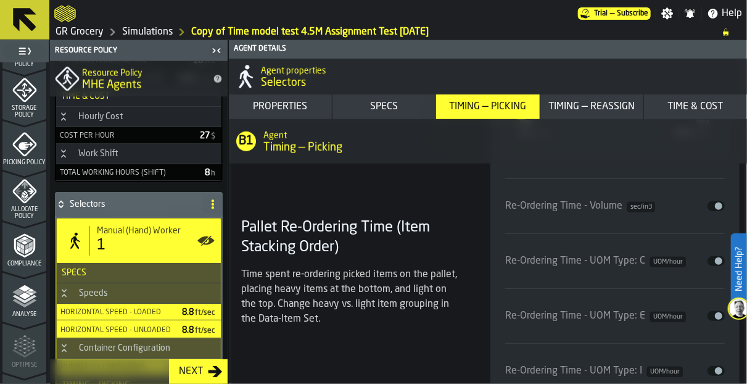
scroll to position [3737, 0]
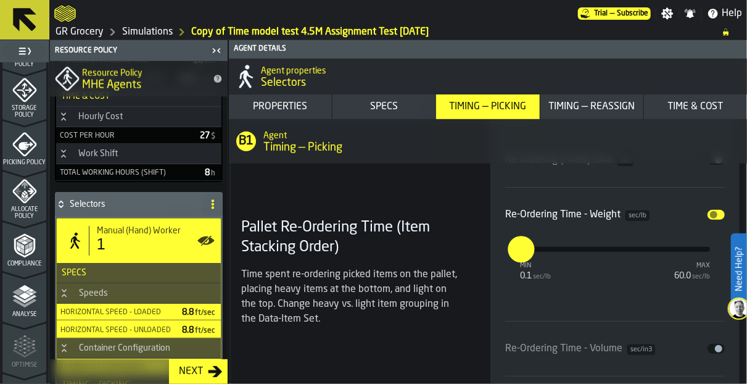
click at [713, 211] on span "input-slider-Re-Ordering Time - Weight" at bounding box center [713, 214] width 7 height 7
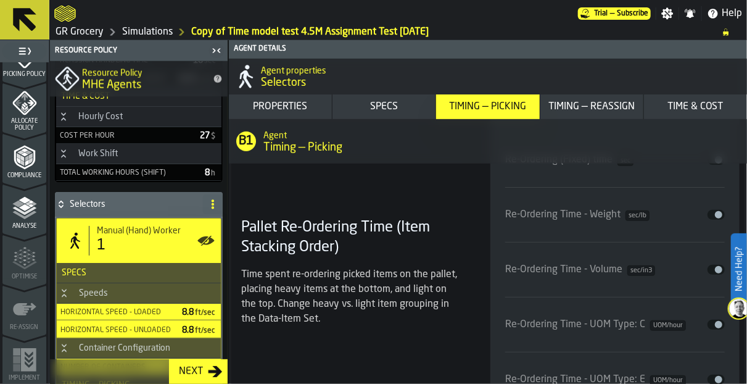
scroll to position [533, 0]
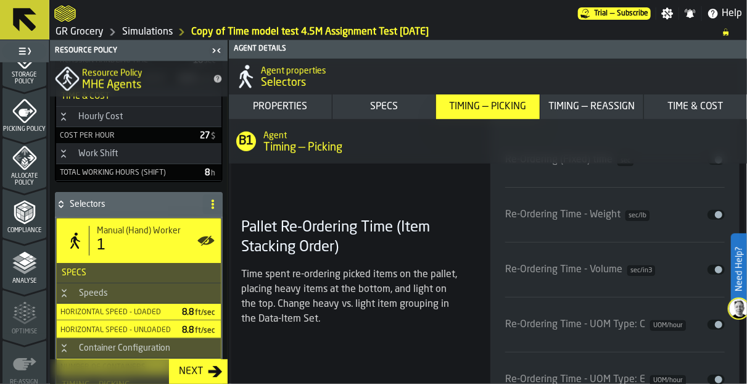
click at [210, 371] on icon "button-Next" at bounding box center [215, 371] width 14 height 11
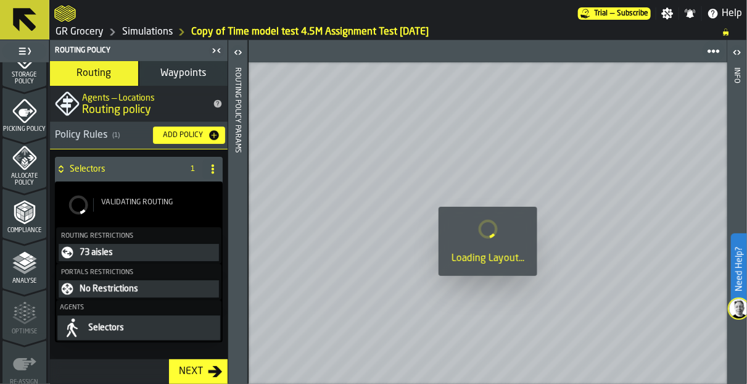
click at [27, 270] on polyline "menu Analyse" at bounding box center [24, 269] width 24 height 9
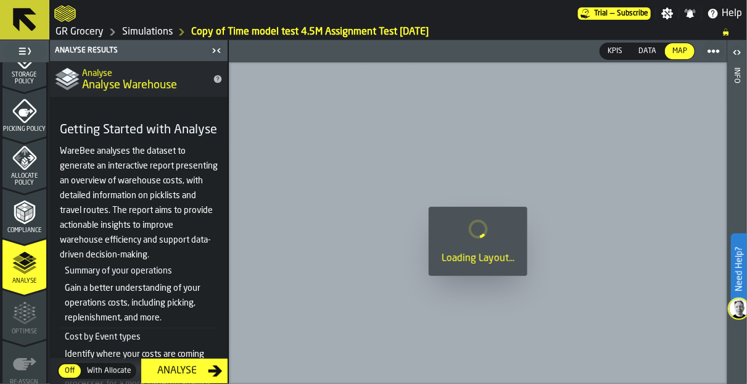
click at [183, 369] on div "Analyse" at bounding box center [177, 370] width 62 height 15
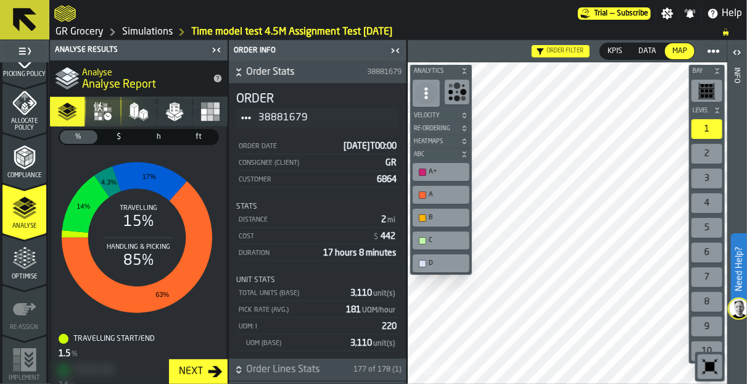
scroll to position [1496, 0]
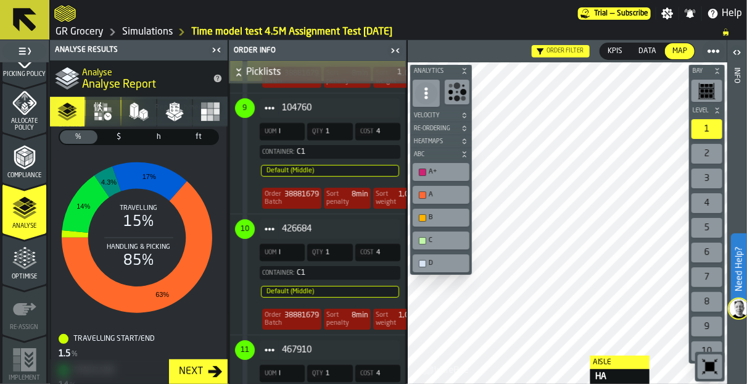
click at [577, 383] on html "Need Help? Trial — Subscribe Settings Notifications Help GR Grocery Simulations…" at bounding box center [373, 192] width 747 height 384
click at [23, 274] on span "Optimise" at bounding box center [24, 276] width 44 height 7
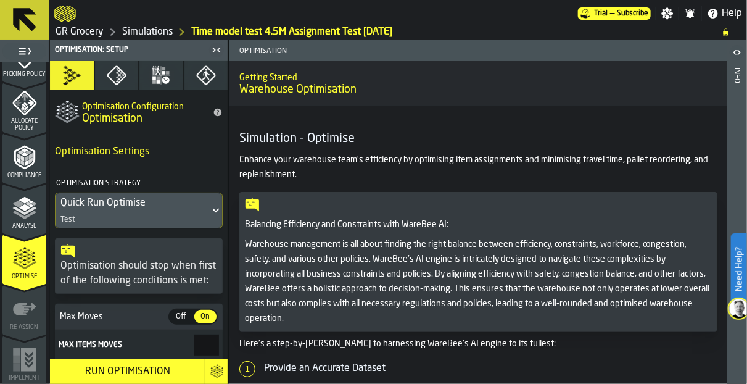
click at [78, 28] on link "GR Grocery" at bounding box center [80, 32] width 48 height 15
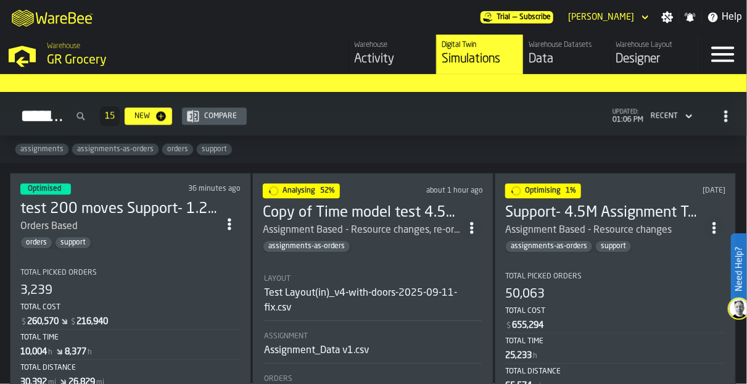
scroll to position [1384, 0]
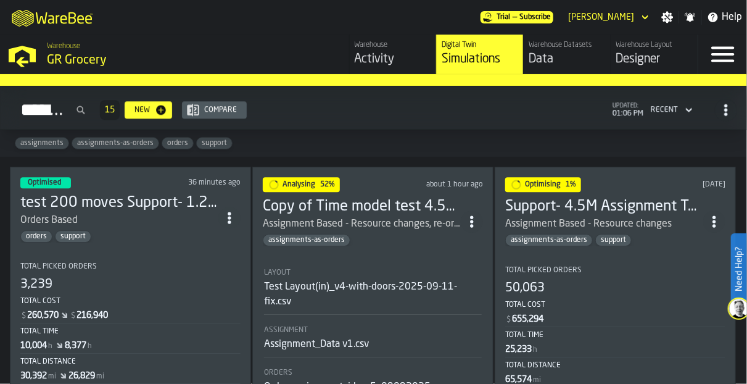
click at [626, 177] on div "Optimising 1% 3 days ago" at bounding box center [615, 184] width 220 height 15
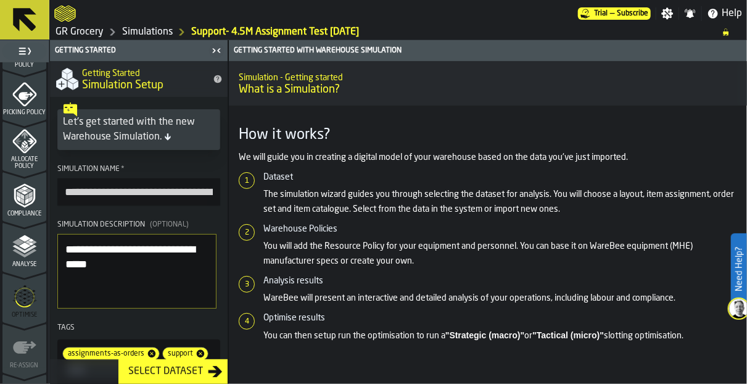
scroll to position [549, 0]
click at [28, 307] on icon "menu Optimise" at bounding box center [25, 297] width 20 height 49
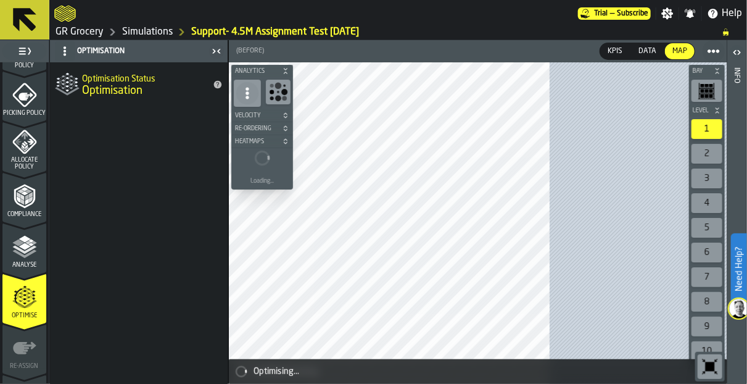
click at [22, 262] on span "Analyse" at bounding box center [24, 265] width 44 height 7
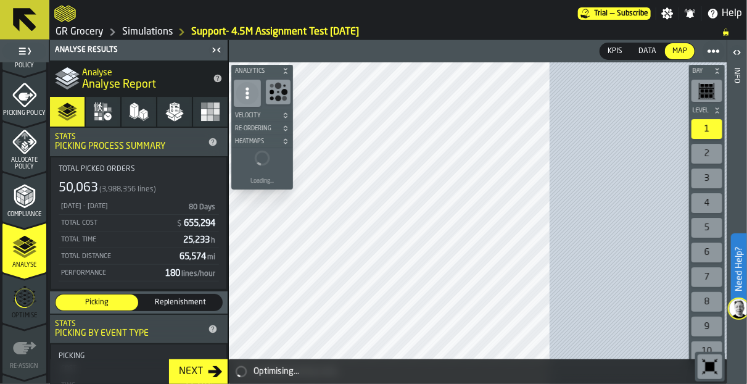
click at [22, 299] on icon "menu Optimise" at bounding box center [25, 297] width 20 height 49
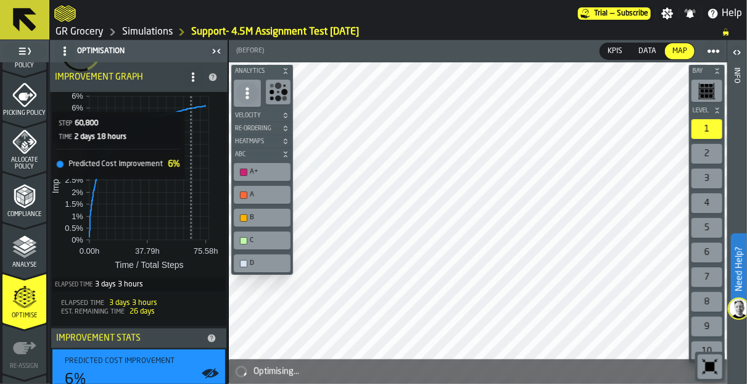
scroll to position [241, 0]
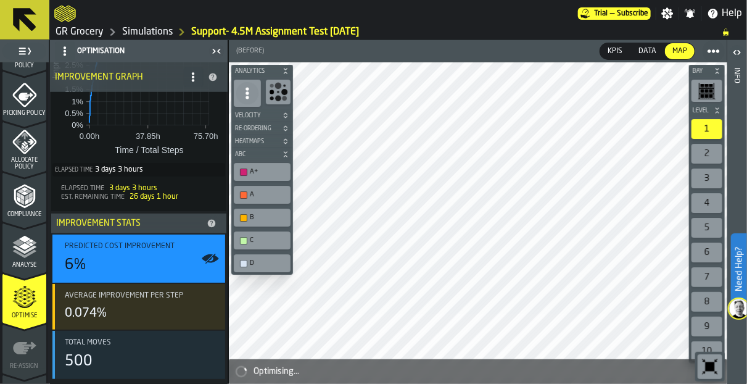
click at [133, 29] on link "Simulations" at bounding box center [147, 32] width 51 height 15
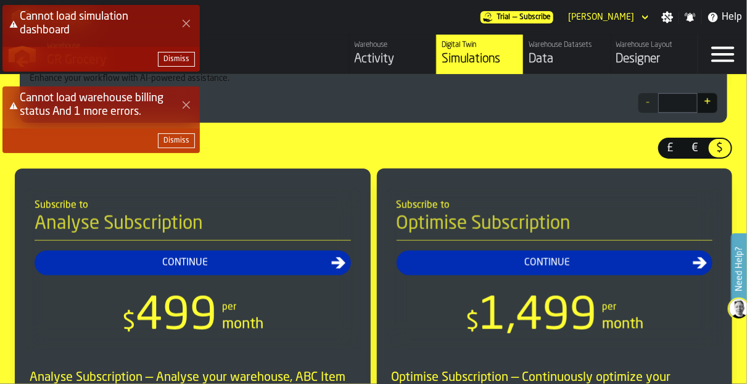
scroll to position [433, 0]
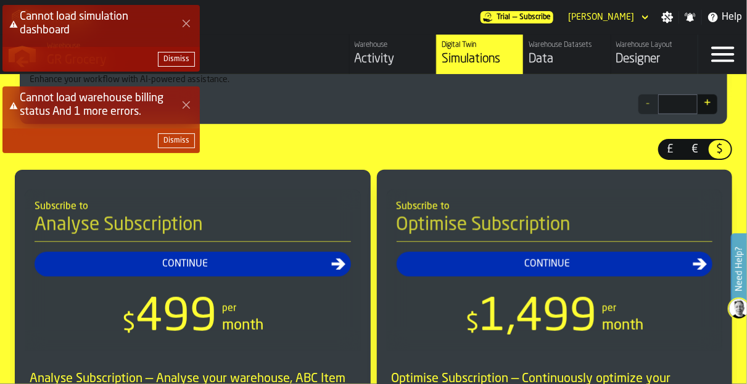
click at [343, 43] on div "Cannot load simulation dashboard Dismiss Cannot load warehouse billing status A…" at bounding box center [375, 83] width 747 height 163
click at [373, 51] on div "Cannot load simulation dashboard Dismiss Cannot load warehouse billing status A…" at bounding box center [375, 83] width 747 height 163
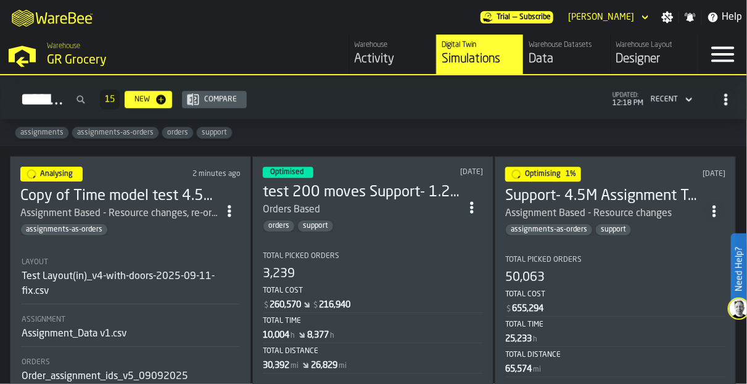
scroll to position [1356, 0]
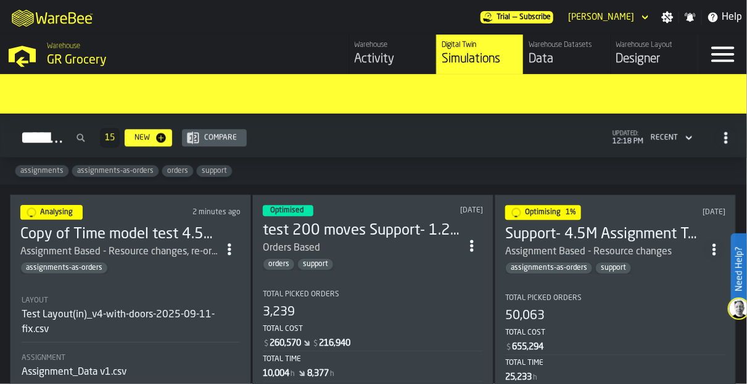
click at [390, 228] on h3 "test 200 moves Support- 1.25M Orders Test 2025-09-10" at bounding box center [362, 231] width 198 height 20
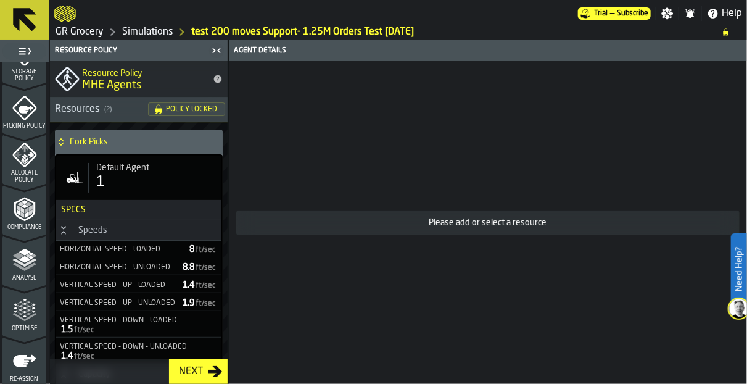
scroll to position [588, 0]
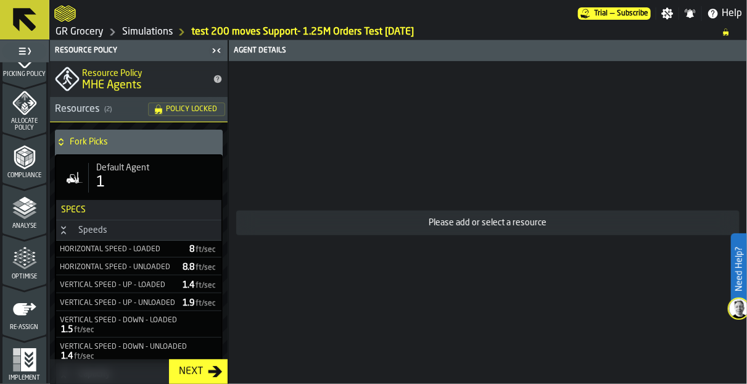
click at [25, 271] on div "Optimise" at bounding box center [24, 263] width 44 height 34
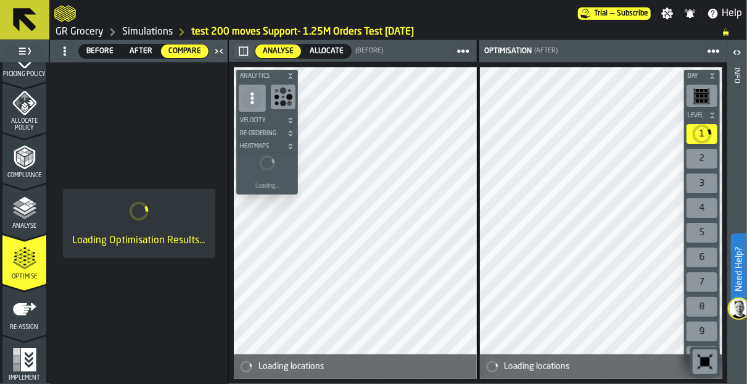
click at [285, 143] on h6 "Heatmaps" at bounding box center [266, 145] width 59 height 7
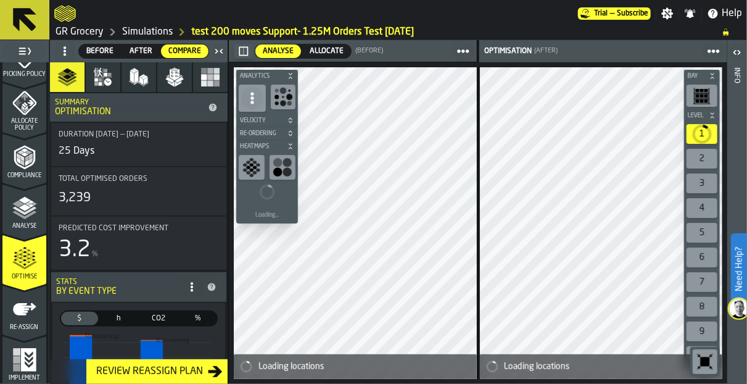
click at [285, 143] on span "button-" at bounding box center [290, 145] width 12 height 7
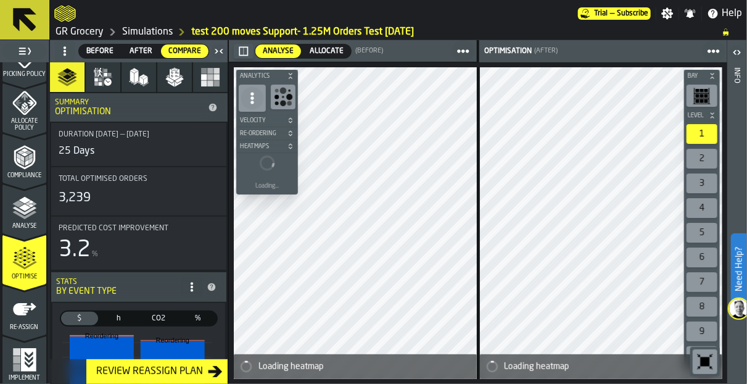
click at [289, 75] on icon "button-" at bounding box center [290, 75] width 7 height 7
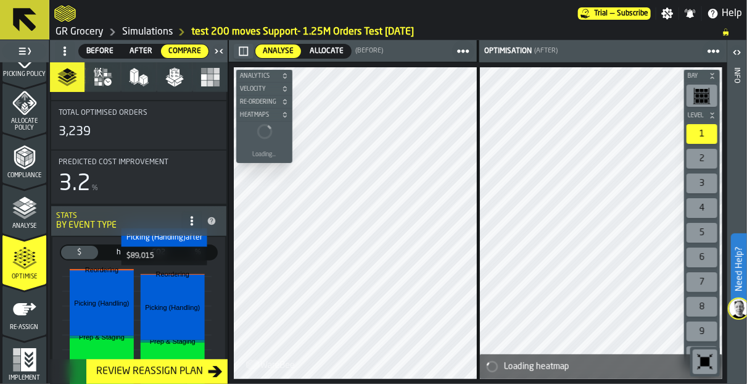
scroll to position [0, 0]
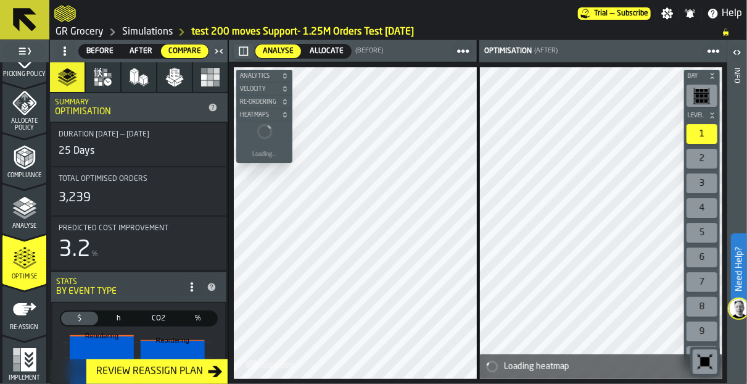
click at [101, 89] on button "Resources" at bounding box center [103, 77] width 35 height 30
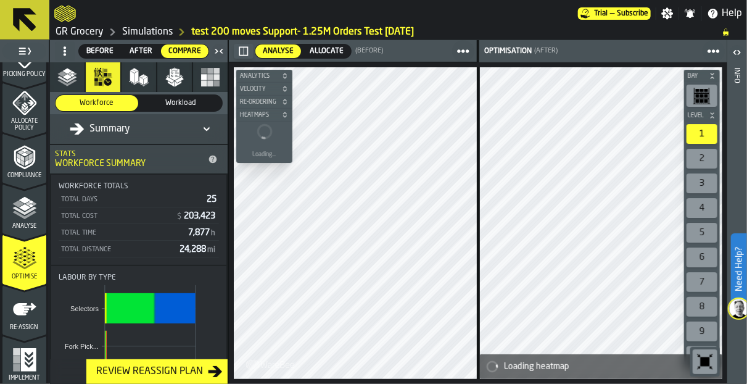
click at [148, 78] on button "Items" at bounding box center [139, 77] width 35 height 30
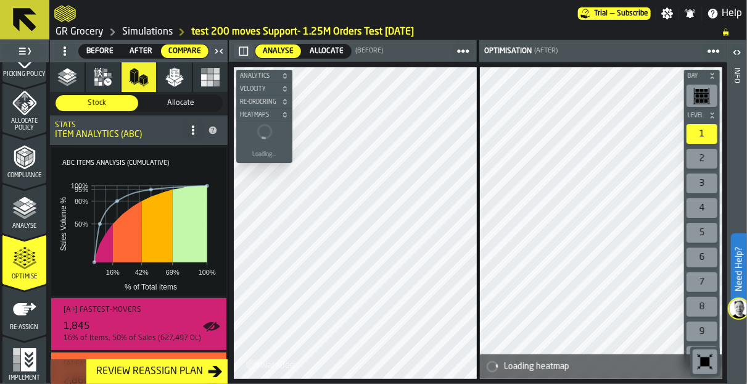
click at [178, 78] on polygon "button" at bounding box center [179, 80] width 9 height 6
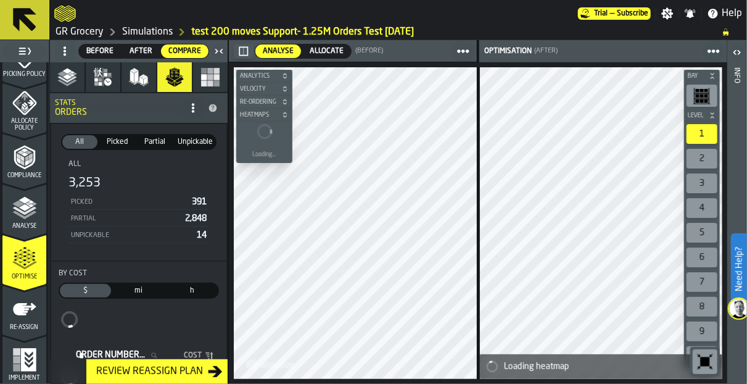
click at [222, 76] on button "Heatmaps" at bounding box center [210, 77] width 35 height 30
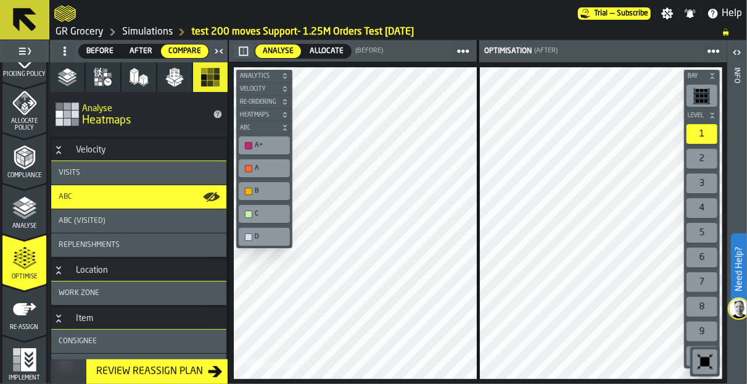
click at [173, 74] on icon "button" at bounding box center [175, 75] width 10 height 12
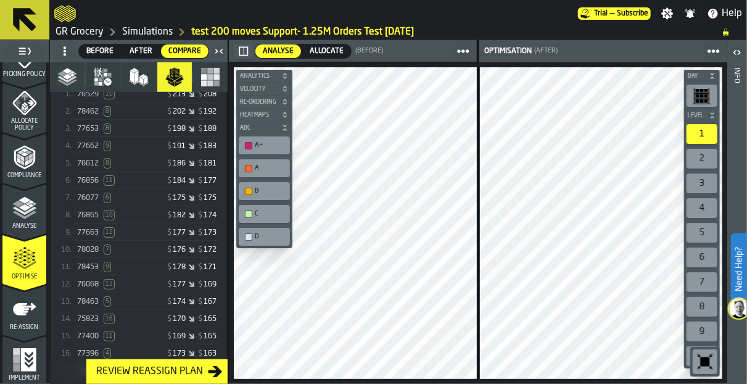
scroll to position [195, 0]
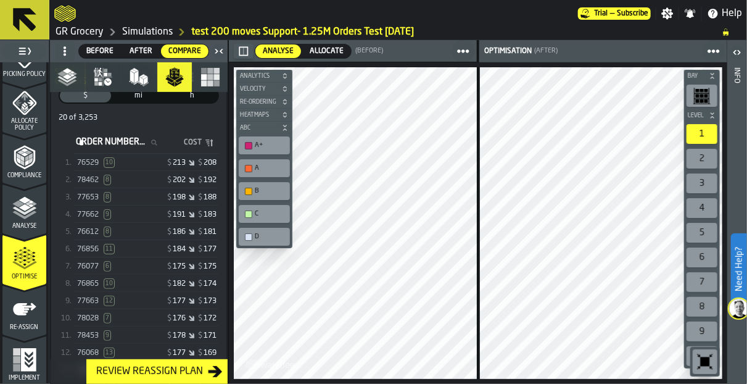
drag, startPoint x: 139, startPoint y: 159, endPoint x: 274, endPoint y: 197, distance: 140.2
click at [139, 159] on div "76529 10" at bounding box center [112, 162] width 70 height 10
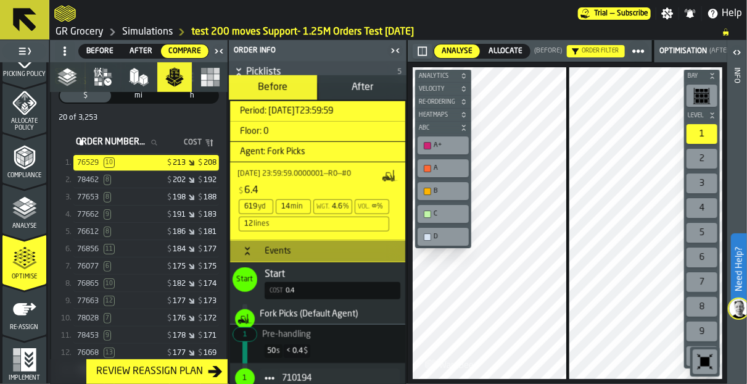
scroll to position [494, 0]
click at [352, 86] on span "After" at bounding box center [363, 87] width 22 height 10
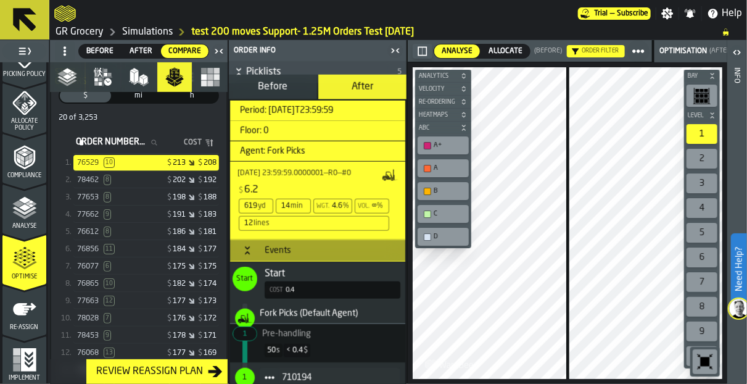
click at [333, 115] on span "Period: 2025-08-07T23:59:59" at bounding box center [281, 110] width 103 height 10
click at [218, 47] on icon "button-toggle-Close me" at bounding box center [219, 51] width 15 height 15
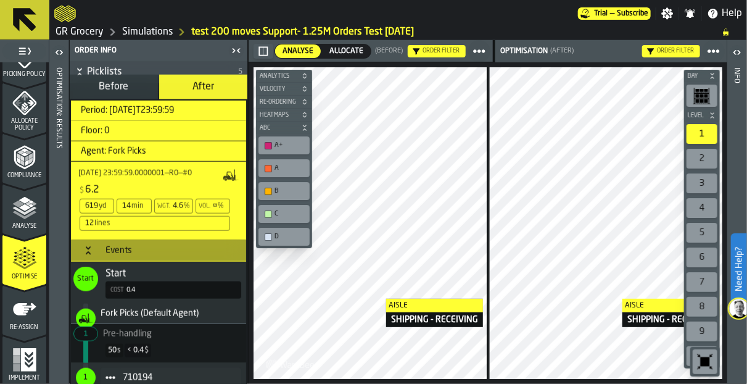
click at [492, 298] on div "Aisle SHIPPING - RECEIVING Aisle SHIPPING - RECEIVING Aisle SHIPPING - RECEIVIN…" at bounding box center [488, 222] width 479 height 321
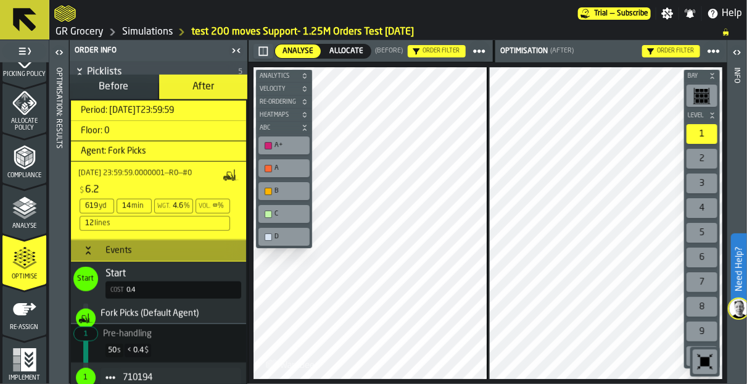
click at [332, 52] on span "Allocate" at bounding box center [346, 51] width 39 height 11
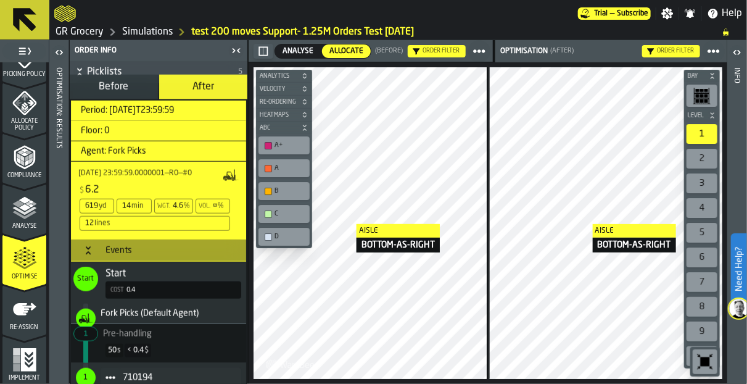
click at [62, 51] on icon "button-toggle-Open" at bounding box center [59, 52] width 15 height 15
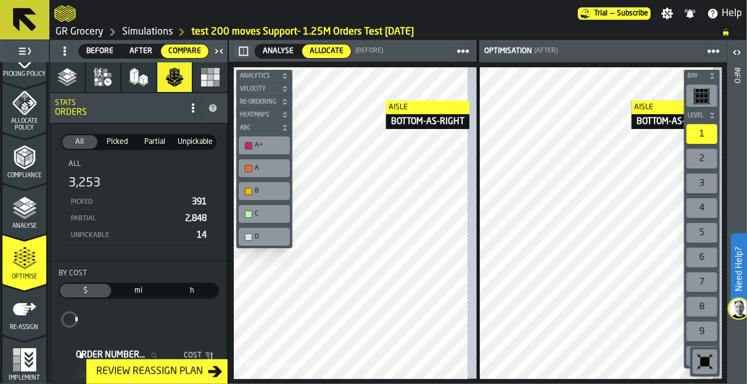
scroll to position [227, 0]
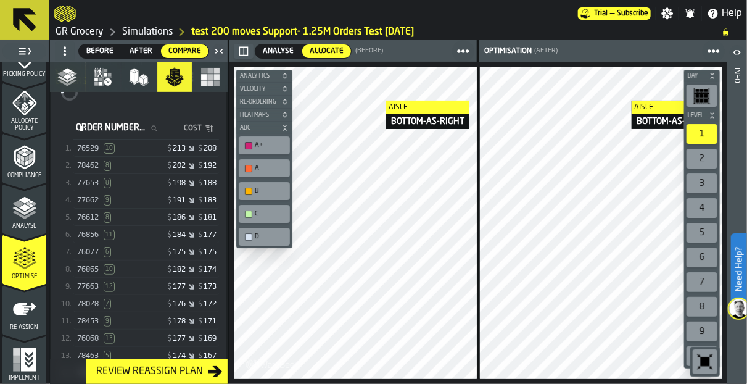
click at [130, 160] on div "78462 8" at bounding box center [112, 165] width 70 height 10
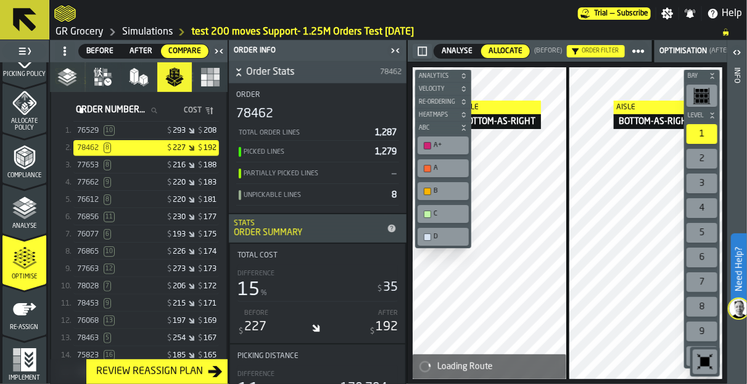
click at [139, 131] on div "76529 10" at bounding box center [112, 130] width 70 height 10
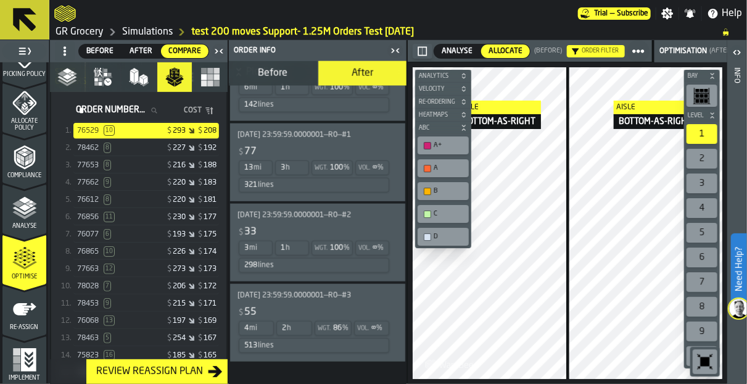
scroll to position [2348, 0]
click at [313, 154] on div "$ 77" at bounding box center [313, 151] width 153 height 15
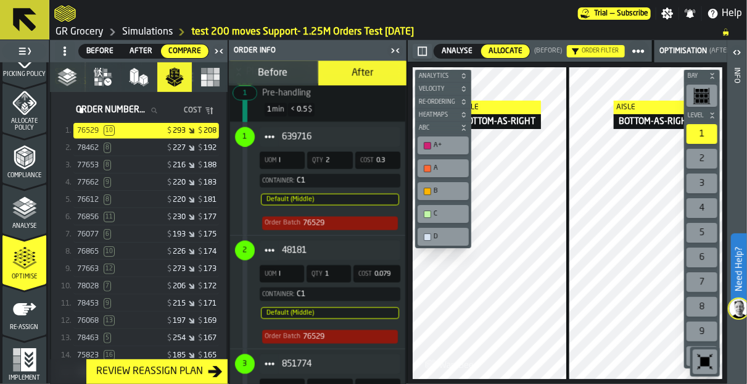
scroll to position [2551, 0]
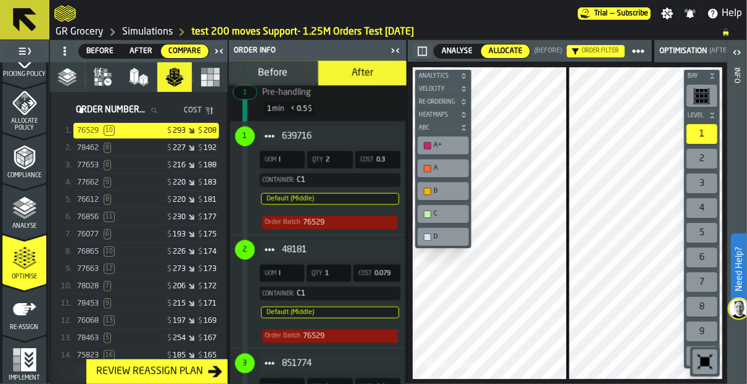
click at [738, 51] on icon "button-toggle-Open" at bounding box center [737, 52] width 15 height 15
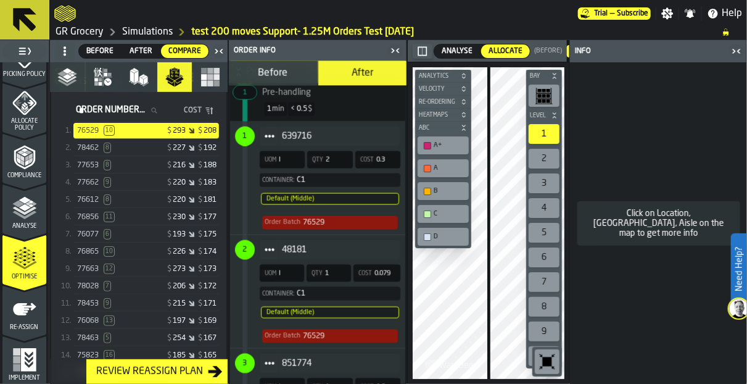
click at [741, 50] on icon "button-toggle-Close me" at bounding box center [736, 51] width 15 height 15
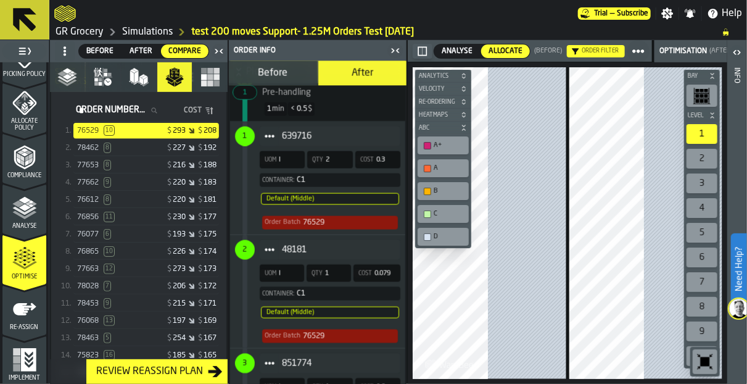
click at [394, 48] on icon "button-toggle-Close me" at bounding box center [395, 50] width 15 height 15
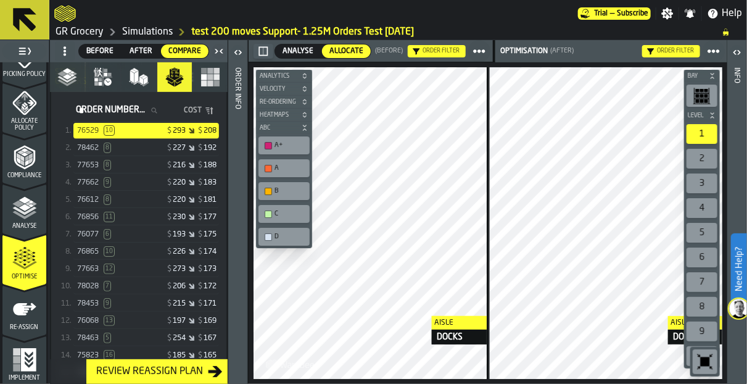
click at [503, 315] on div "Aisle DOCKS Aisle DOCKS Aisle DOCKS Bay Level 1 2 3 4 5 6 7 8 9 10 M A K I N G …" at bounding box center [488, 222] width 479 height 321
click at [388, 317] on div "Aisle RECEIVING Aisle RECEIVING Aisle RECEIVING Bay Level 1 2 3 4 5 6 7 8 9 10 …" at bounding box center [488, 222] width 479 height 321
click at [67, 80] on icon "button" at bounding box center [67, 77] width 20 height 20
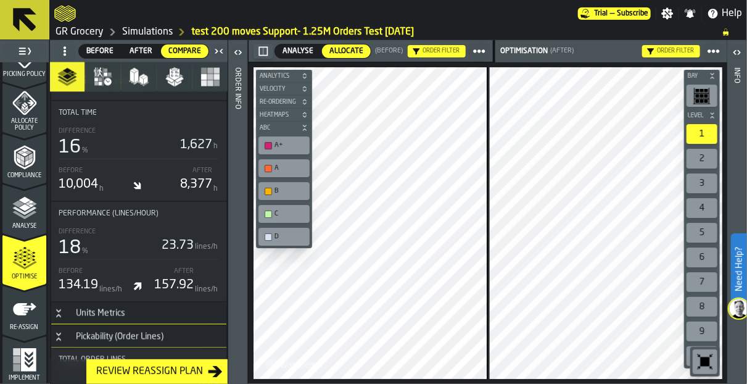
scroll to position [849, 0]
click at [580, 302] on div "Aisle DOCKS Aisle DOCKS Aisle DOCKS Bay Level 1 2 3 4 5 6 7 8 9 10 M A K I N G …" at bounding box center [488, 222] width 479 height 321
click at [349, 292] on div "Aisle RECEIVING Aisle RECEIVING Aisle RECEIVING Bay Level 1 2 3 4 5 6 7 8 9 10 …" at bounding box center [488, 222] width 479 height 321
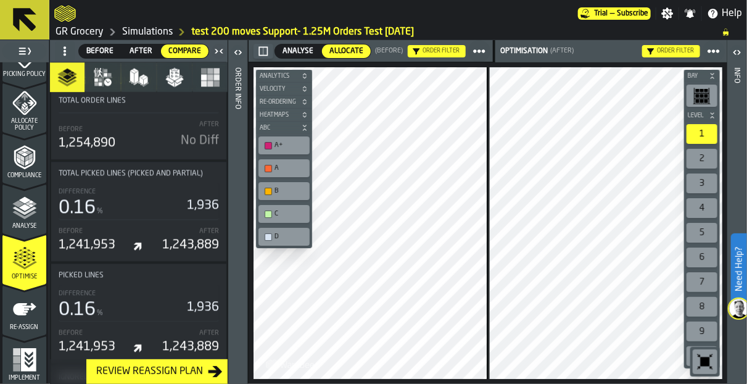
scroll to position [1156, 0]
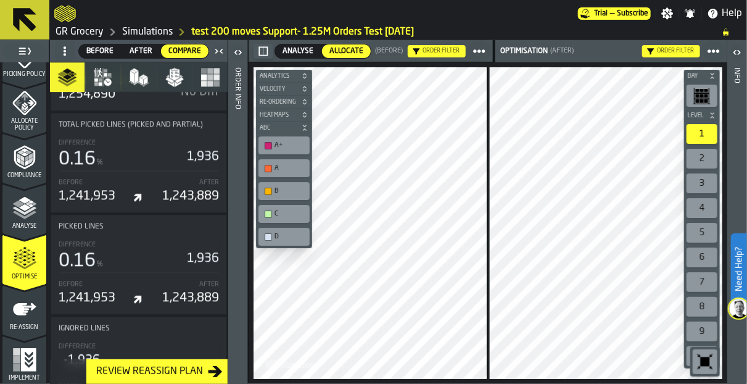
click at [176, 76] on icon "button" at bounding box center [175, 77] width 20 height 20
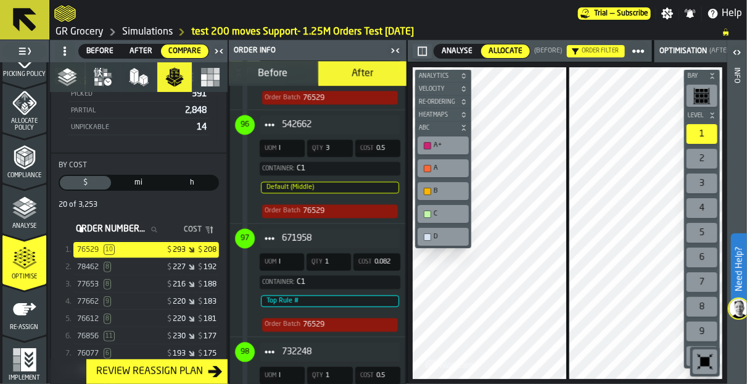
scroll to position [13389, 0]
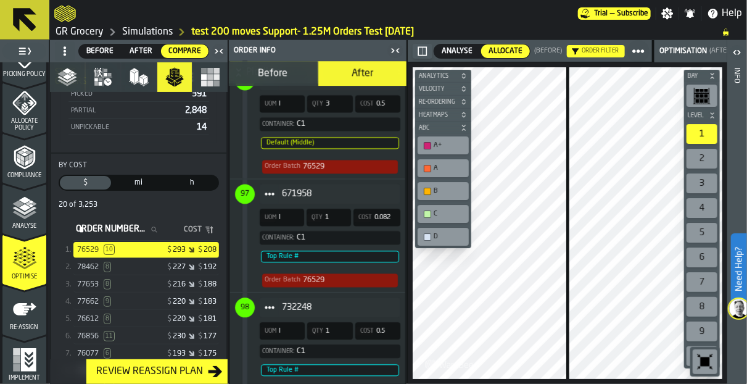
click at [247, 76] on button "Before" at bounding box center [273, 73] width 88 height 25
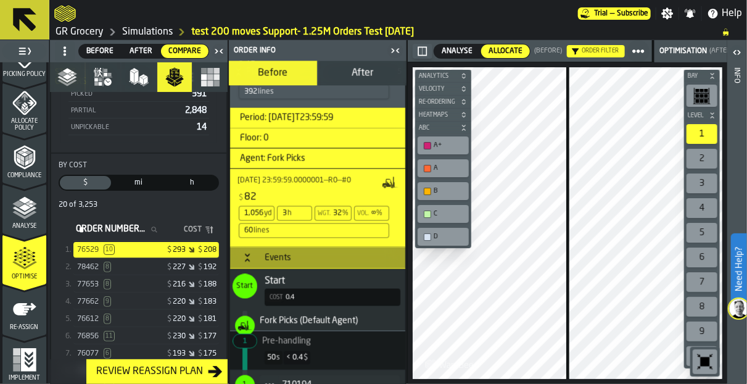
scroll to position [865, 0]
click at [249, 257] on icon "Button-Events-open" at bounding box center [247, 259] width 10 height 10
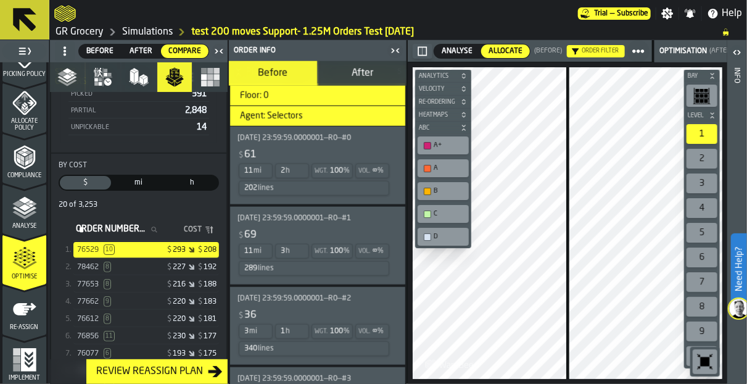
scroll to position [530, 0]
click at [263, 222] on span "2025-08-07 23:59:59.0000001—R0—#1" at bounding box center [293, 217] width 113 height 9
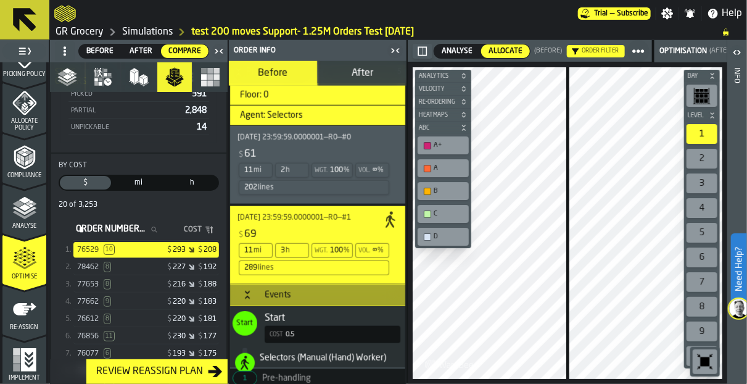
click at [480, 324] on div at bounding box center [490, 223] width 154 height 312
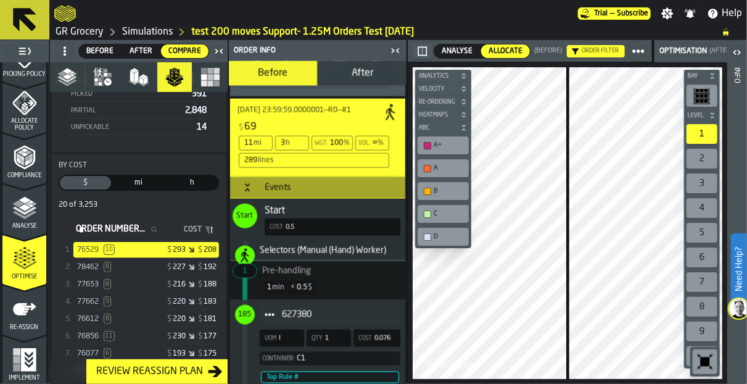
scroll to position [541, 0]
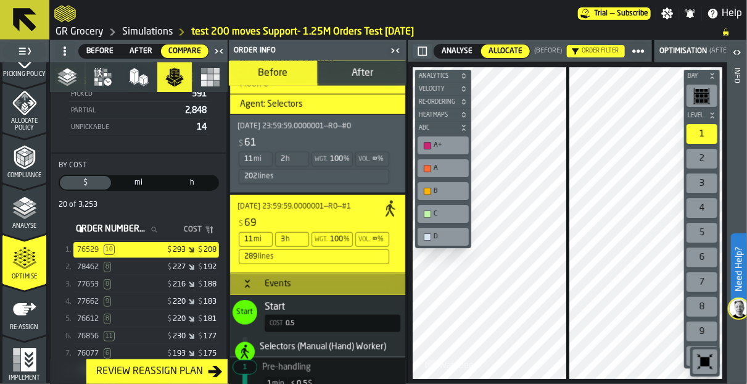
click at [355, 72] on span "After" at bounding box center [363, 73] width 22 height 10
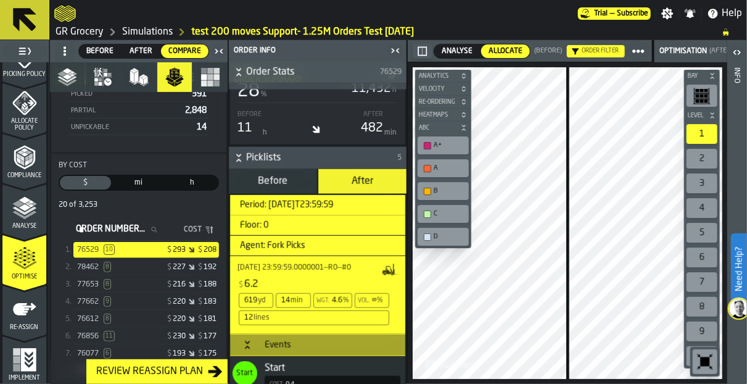
scroll to position [400, 0]
click at [250, 341] on icon "Button-Events-open" at bounding box center [247, 344] width 10 height 10
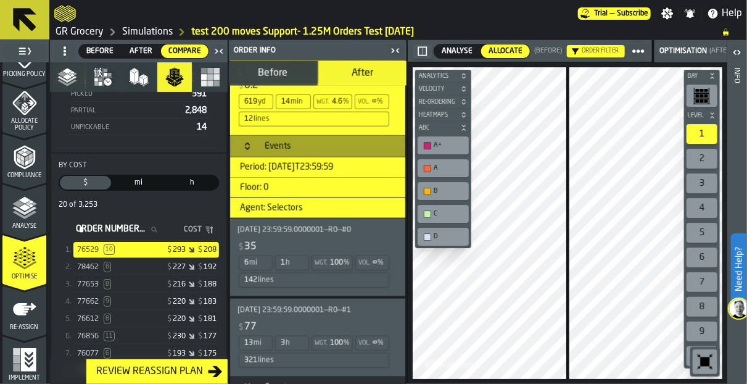
scroll to position [752, 0]
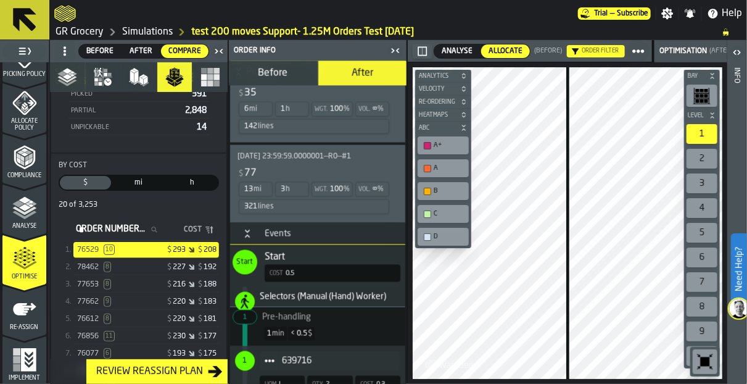
click at [312, 162] on div "2025-08-07 23:59:59.0000001—R0—#1 $ 77 13 mi 3 h Wgt. 100 % Vol. ∞ % 321 lines" at bounding box center [313, 183] width 153 height 63
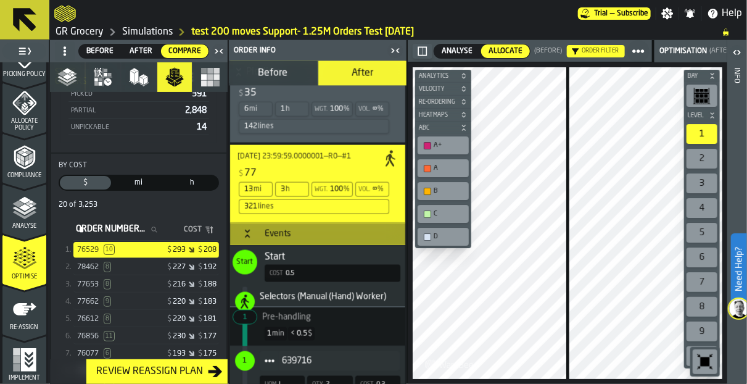
click at [584, 336] on div "Bay Level 1 2 3 4 5 6 7 8 9 10 M A K I N G W A R E H O U S E S M O R E EF F I C…" at bounding box center [568, 222] width 320 height 321
click at [446, 354] on div "Bay Level 1 2 3 4 5 6 7 8 9 10 M A K I N G W A R E H O U S E S M O R E EF F I C…" at bounding box center [568, 222] width 320 height 321
click at [12, 115] on div "Allocate Policy" at bounding box center [24, 111] width 44 height 41
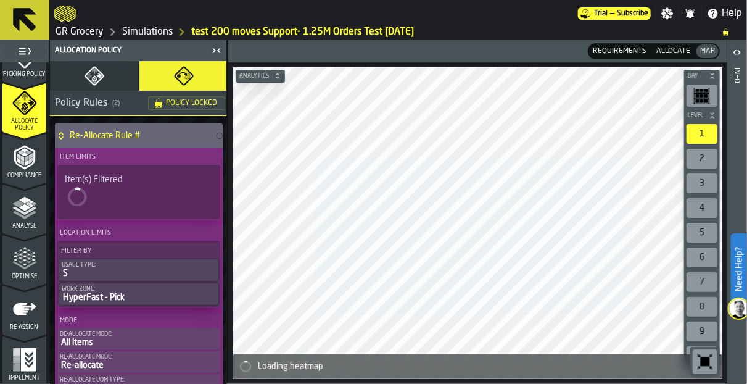
scroll to position [394, 0]
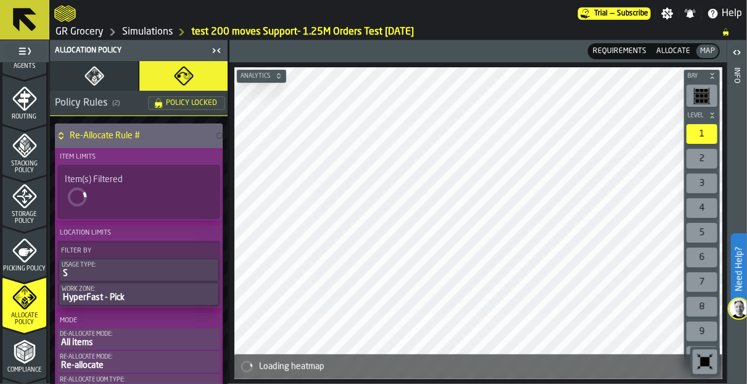
click at [16, 71] on icon "menu Agents" at bounding box center [24, 74] width 44 height 12
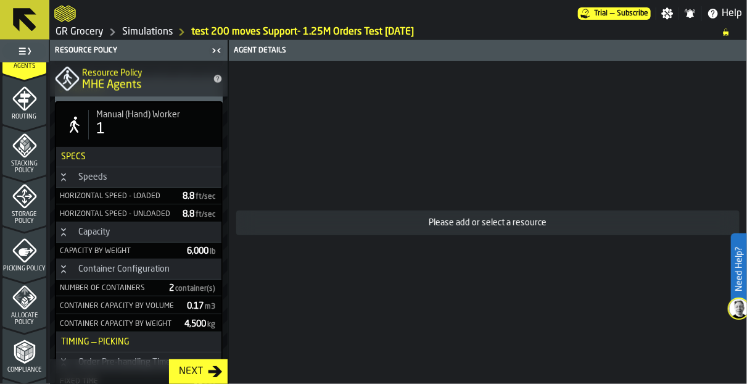
scroll to position [1026, 0]
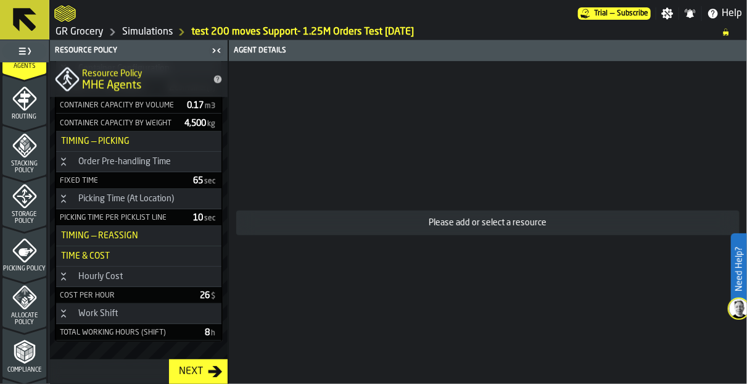
click at [22, 110] on div "Routing" at bounding box center [24, 103] width 44 height 34
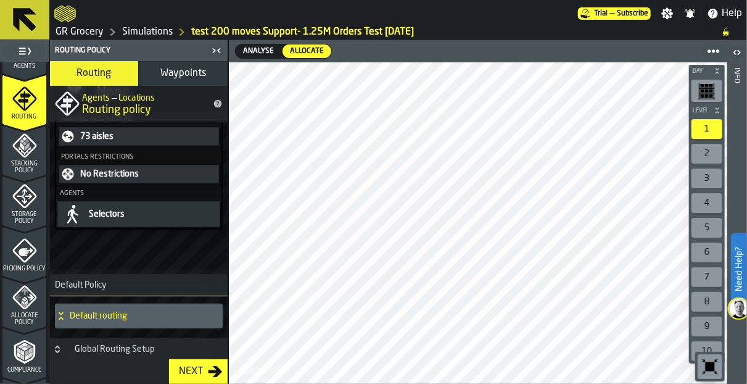
scroll to position [0, 0]
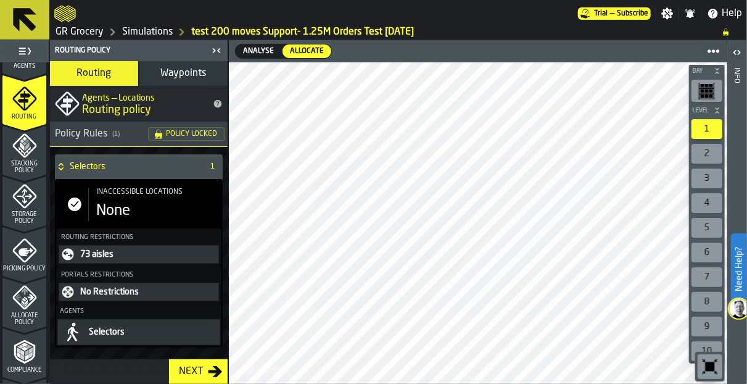
click at [12, 160] on span "Stacking Policy" at bounding box center [24, 167] width 44 height 14
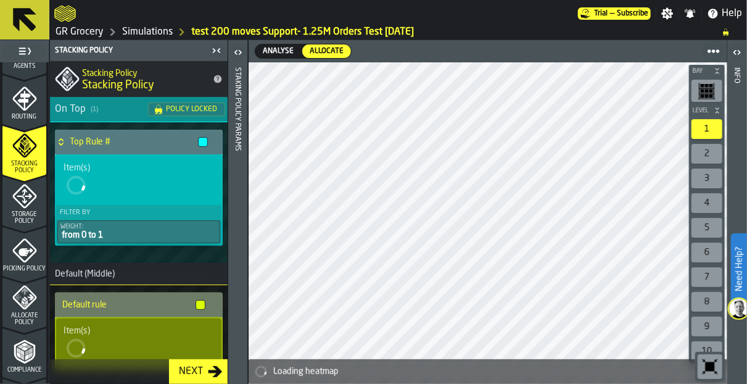
click at [214, 80] on icon "title-Stacking Policy" at bounding box center [218, 79] width 8 height 8
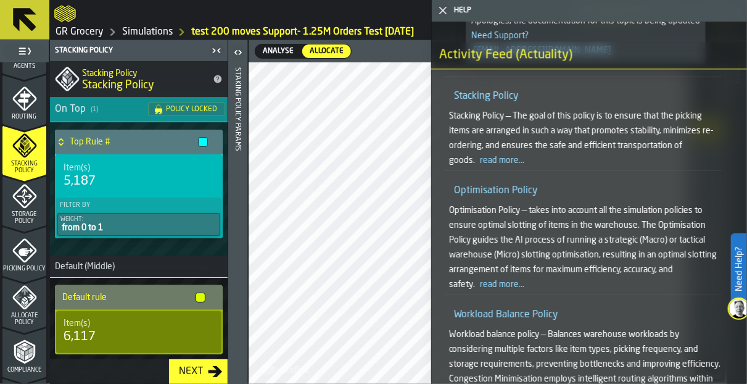
scroll to position [2906, 0]
click at [444, 13] on icon "button-toggle-Close me" at bounding box center [442, 10] width 15 height 15
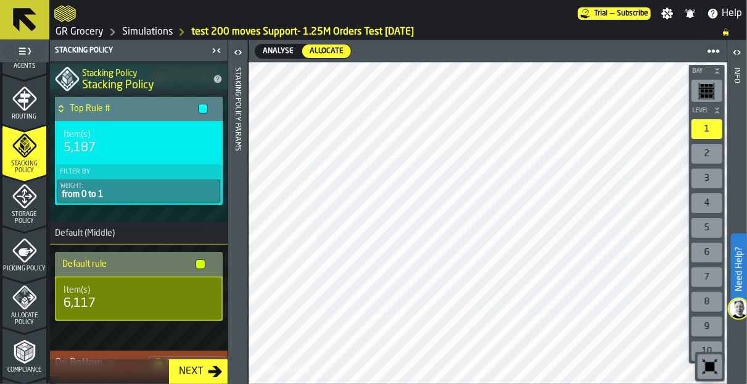
scroll to position [0, 0]
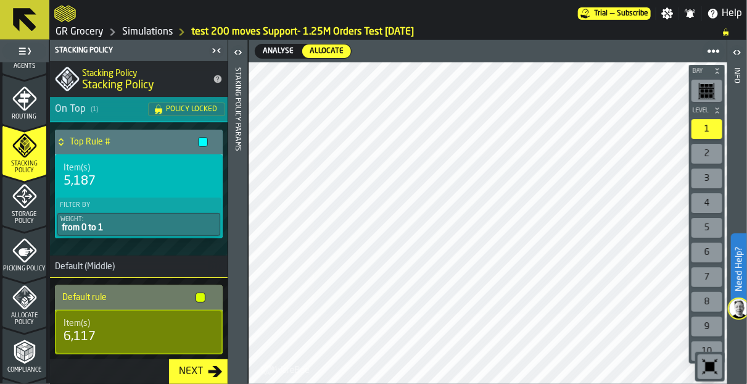
click at [214, 75] on icon "title-Stacking Policy" at bounding box center [218, 79] width 8 height 8
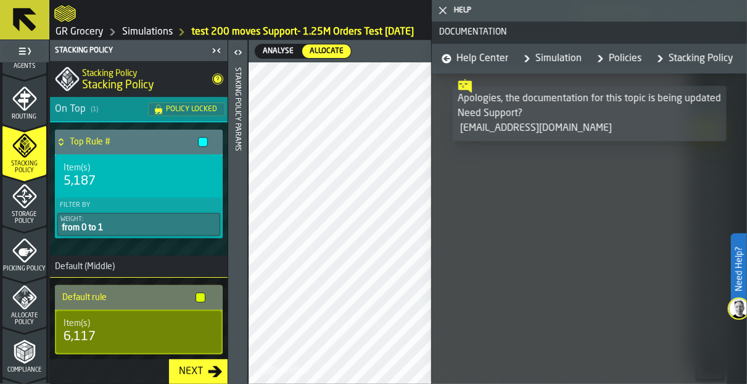
click at [443, 11] on icon "button-toggle-Close me" at bounding box center [442, 10] width 15 height 15
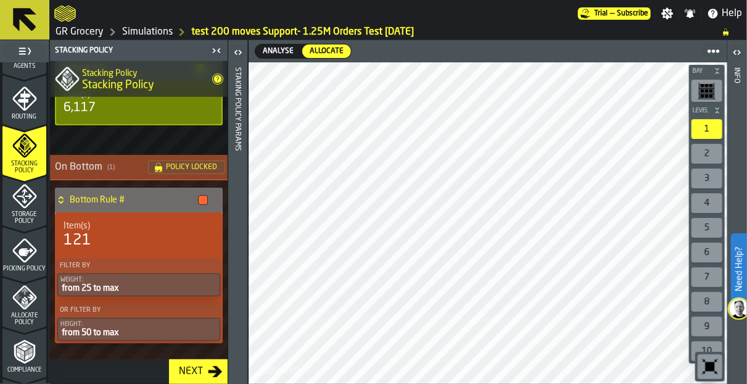
scroll to position [228, 0]
click at [0, 200] on html "Need Help? Trial — Subscribe Settings Notifications Help GR Grocery Simulations…" at bounding box center [373, 192] width 747 height 384
click at [15, 208] on div "Storage Policy" at bounding box center [24, 204] width 44 height 41
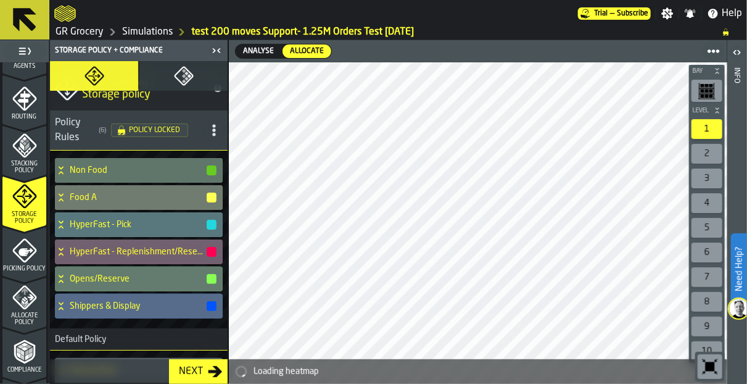
scroll to position [51, 0]
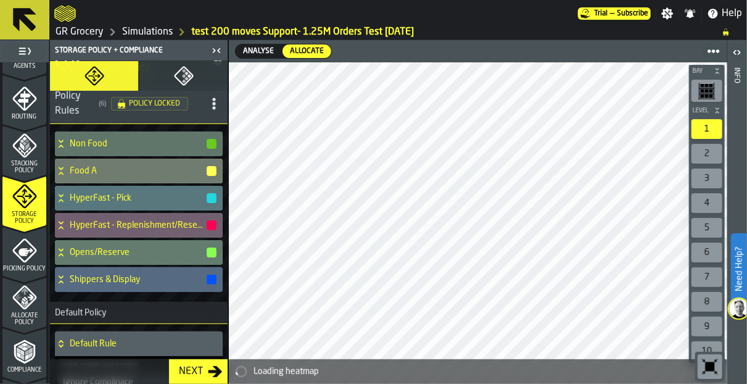
click at [30, 265] on span "Picking Policy" at bounding box center [24, 268] width 44 height 7
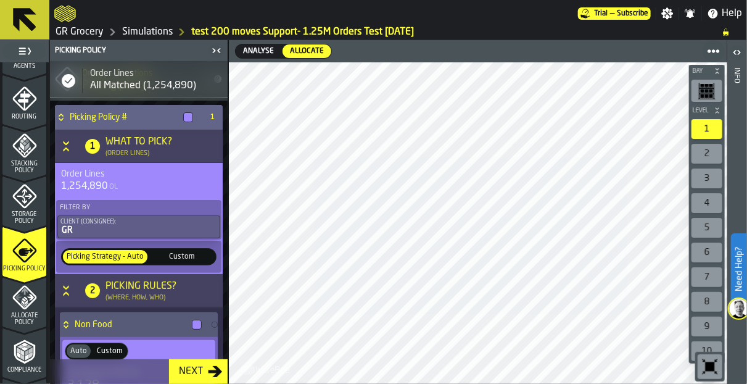
scroll to position [0, 0]
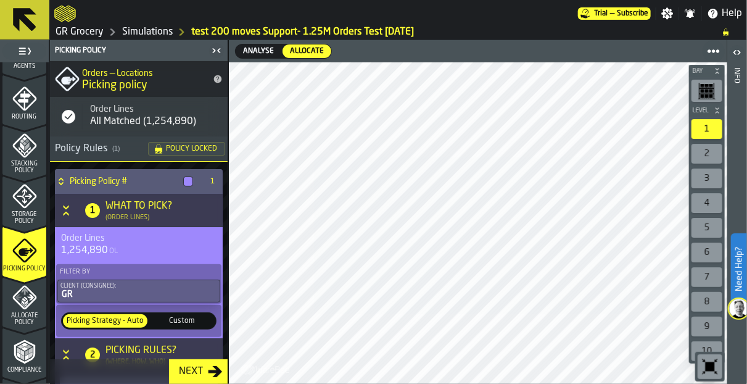
click at [214, 79] on icon "title-Picking policy" at bounding box center [218, 79] width 8 height 8
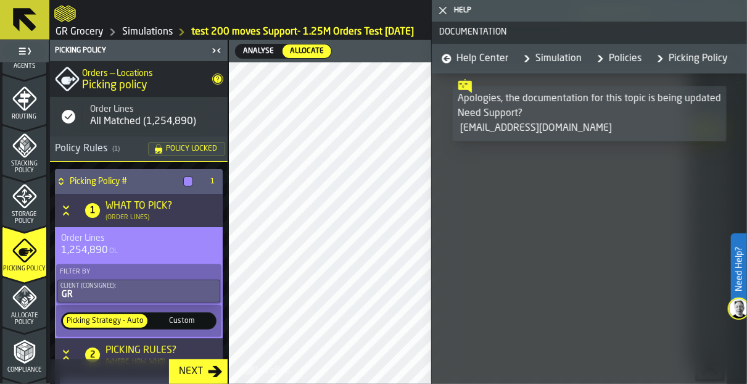
click at [619, 57] on link "Policies" at bounding box center [617, 59] width 50 height 30
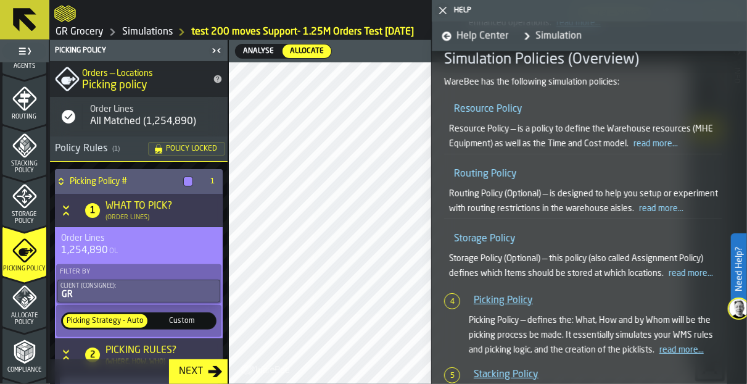
scroll to position [791, 0]
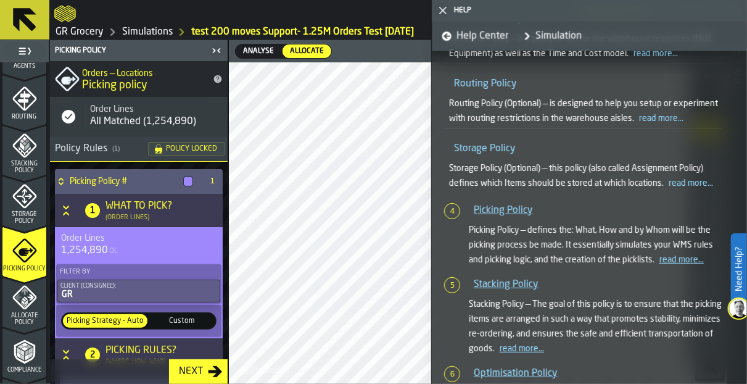
click at [445, 8] on icon "button-toggle-Close me" at bounding box center [442, 10] width 15 height 15
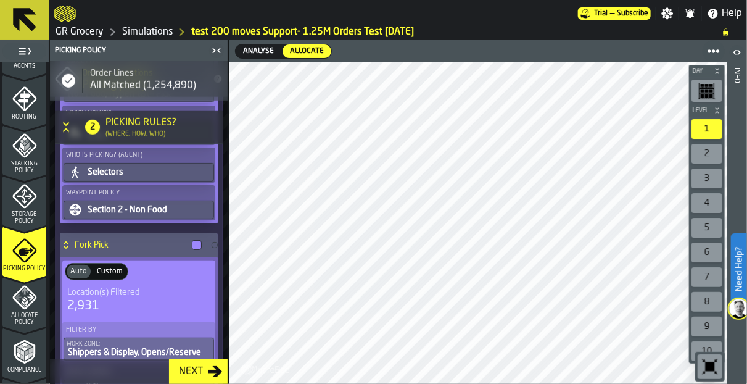
scroll to position [427, 0]
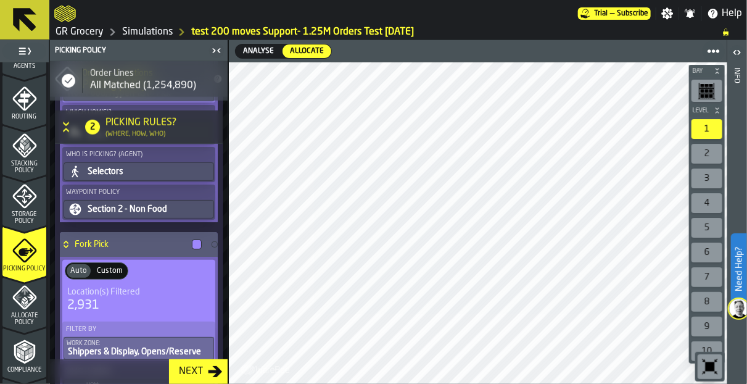
click at [12, 104] on icon "menu Routing" at bounding box center [24, 98] width 25 height 25
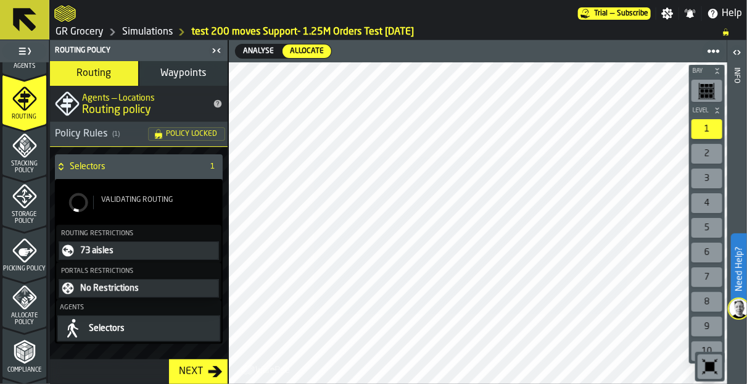
click at [180, 68] on span "Waypoints" at bounding box center [184, 73] width 46 height 10
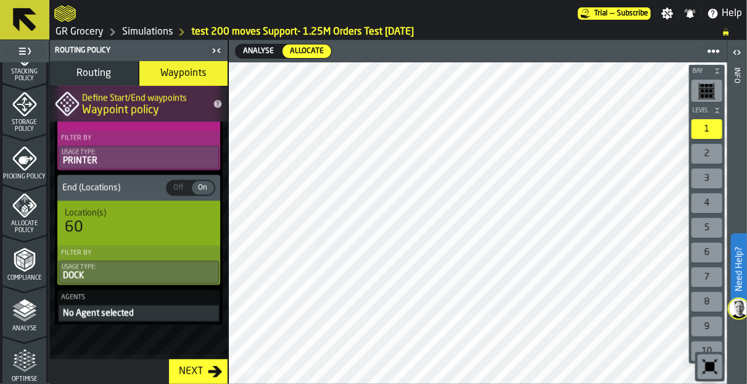
scroll to position [485, 0]
click at [25, 157] on icon "menu Picking Policy" at bounding box center [26, 160] width 15 height 8
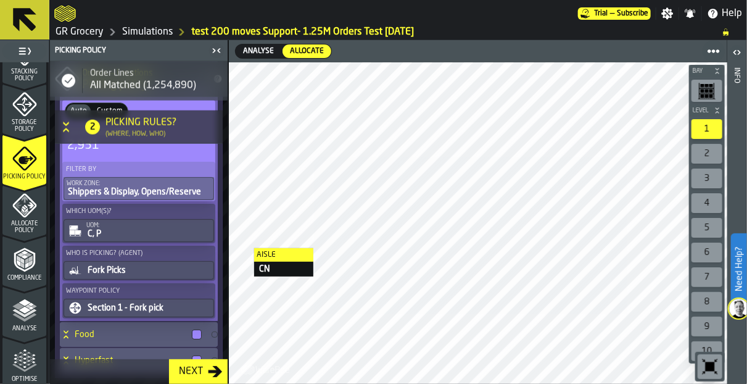
scroll to position [622, 0]
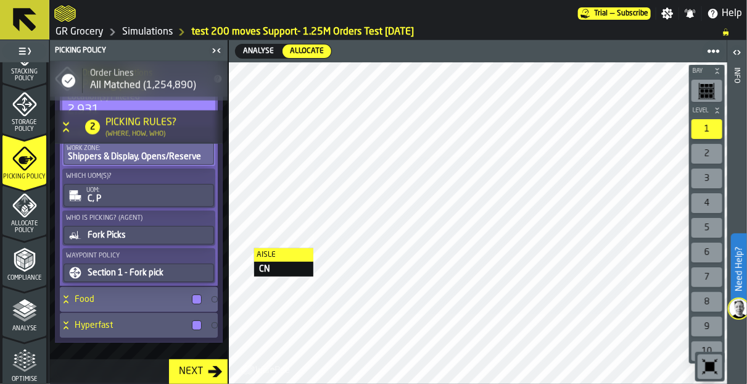
click at [110, 299] on h4 "Food" at bounding box center [131, 299] width 112 height 10
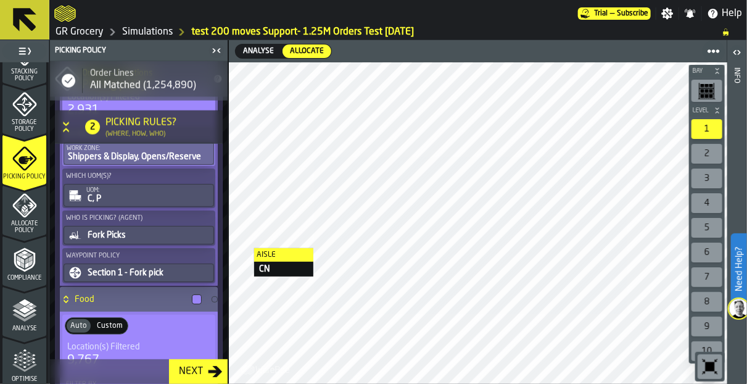
scroll to position [869, 0]
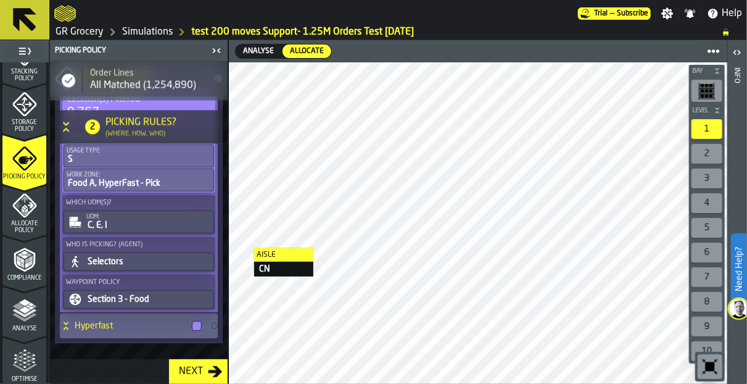
click at [97, 327] on h4 "Hyperfast" at bounding box center [131, 326] width 112 height 10
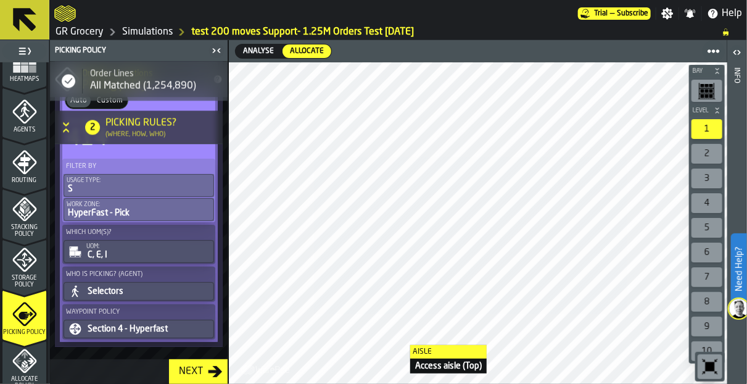
scroll to position [328, 0]
click at [19, 232] on span "Stacking Policy" at bounding box center [24, 233] width 44 height 14
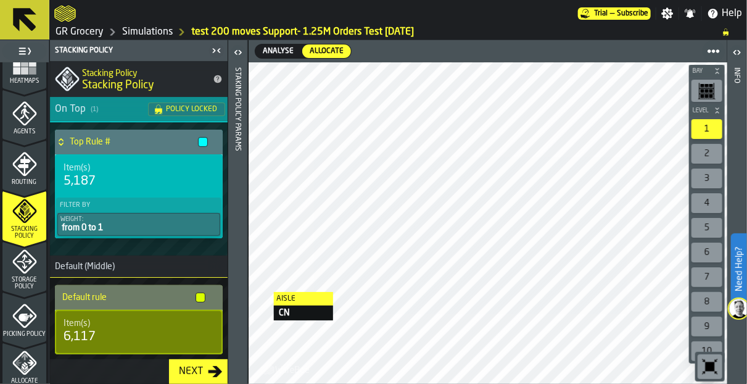
click at [23, 108] on icon "menu Agents" at bounding box center [25, 113] width 9 height 11
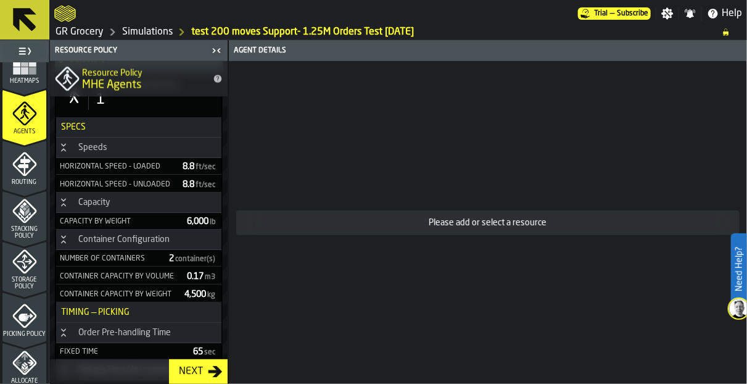
scroll to position [1026, 0]
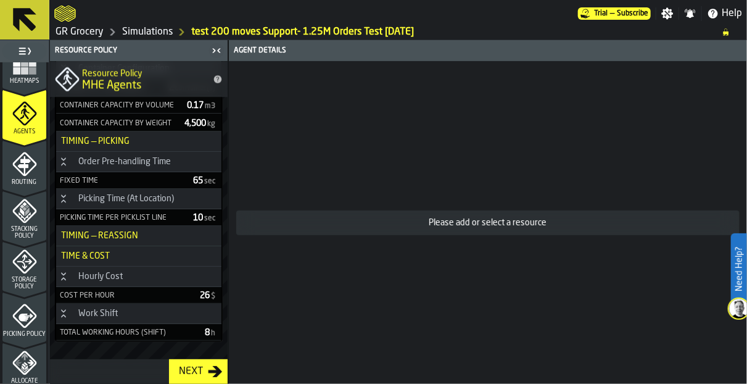
click at [73, 29] on link "GR Grocery" at bounding box center [80, 32] width 48 height 15
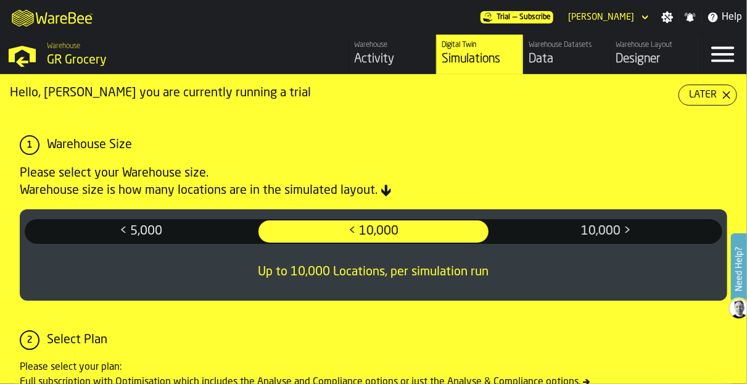
click at [654, 57] on div "Designer" at bounding box center [654, 59] width 76 height 17
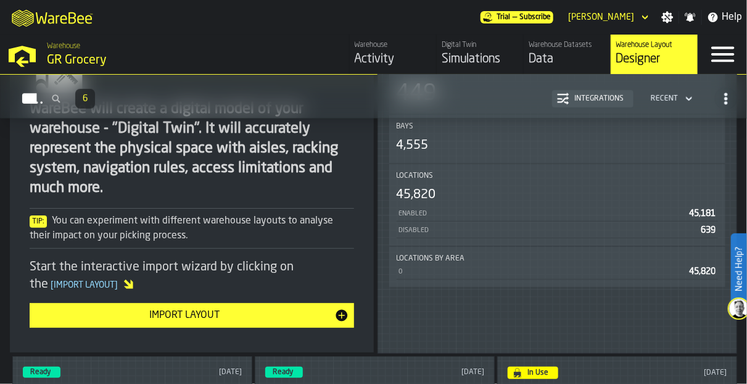
scroll to position [76, 0]
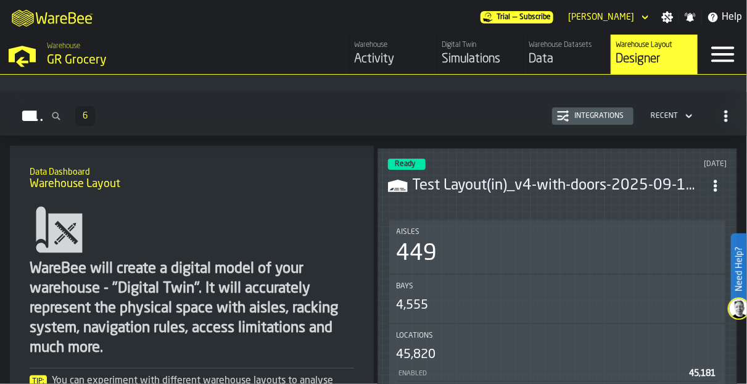
click at [527, 199] on header "Ready [DATE] Test Layout(in)_v4-with-doors-2025-09-11-fix.csv" at bounding box center [557, 183] width 339 height 49
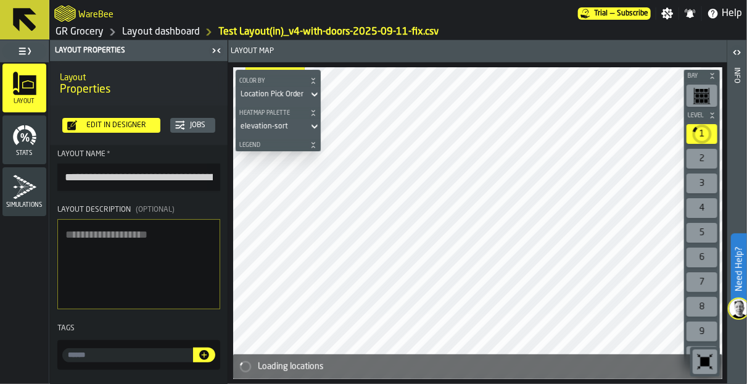
click at [123, 123] on div "Edit in Designer" at bounding box center [116, 125] width 78 height 9
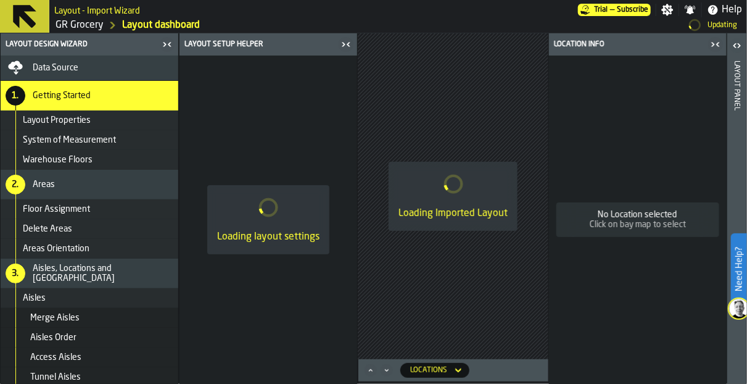
click at [717, 46] on icon "button-toggle-Close me" at bounding box center [715, 44] width 15 height 15
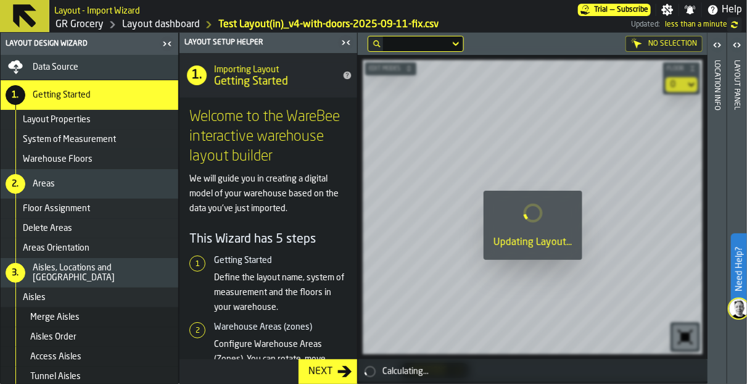
click at [346, 39] on icon "button-toggle-Close me" at bounding box center [346, 42] width 15 height 15
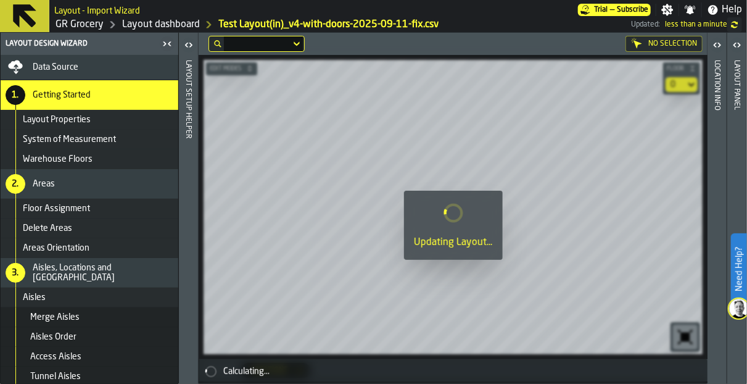
click at [86, 65] on div "Data Source" at bounding box center [103, 67] width 141 height 10
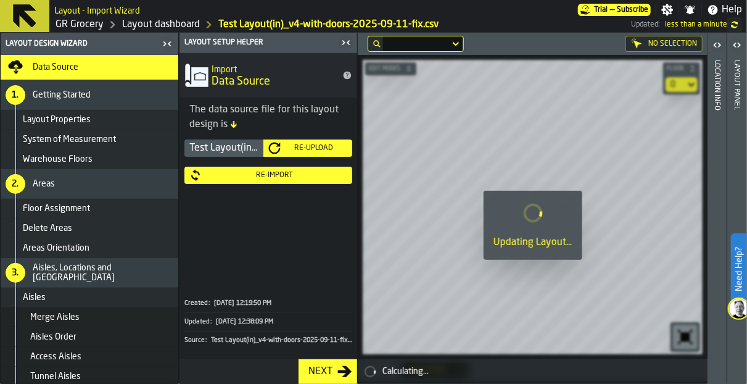
click at [233, 125] on icon at bounding box center [234, 124] width 6 height 7
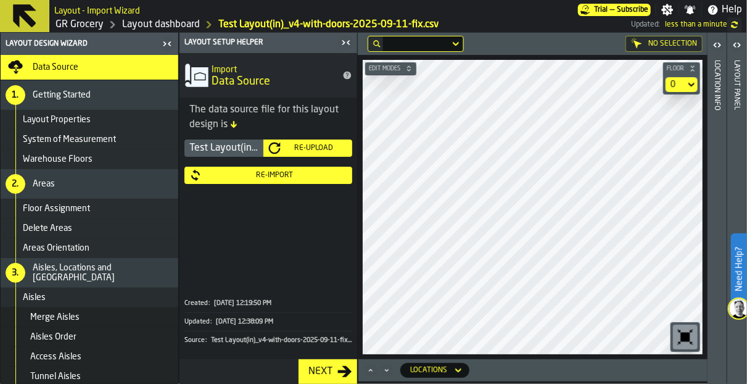
click at [226, 146] on div "Test Layout(in)_v4-with-doors-2025-09-11-fix.csv" at bounding box center [223, 147] width 79 height 17
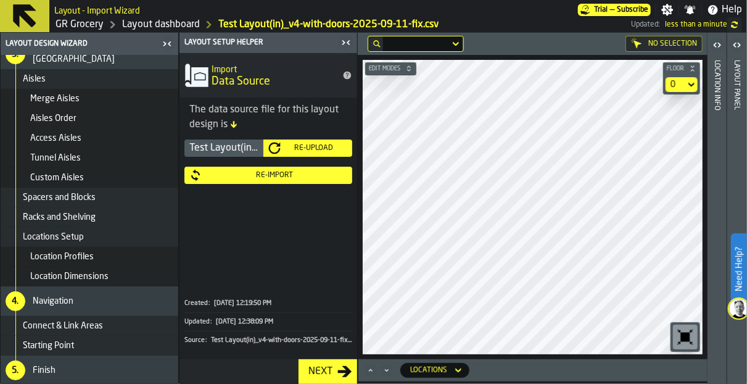
click at [178, 27] on link "Layout dashboard" at bounding box center [161, 24] width 78 height 15
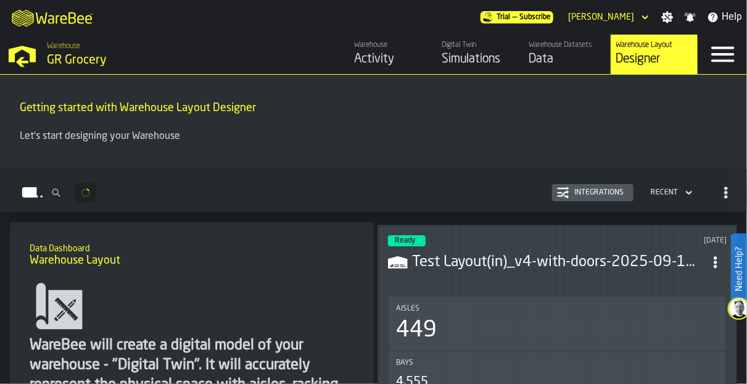
click at [440, 270] on header "Ready [DATE] Test Layout(in)_v4-with-doors-2025-09-11-fix.csv" at bounding box center [557, 259] width 339 height 49
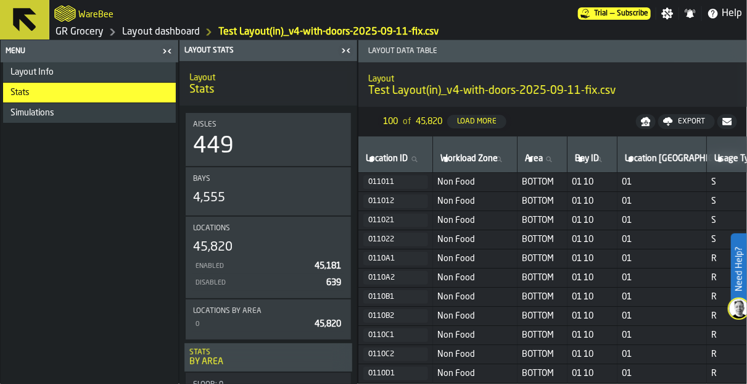
click at [688, 120] on div "Export" at bounding box center [691, 121] width 37 height 9
drag, startPoint x: 700, startPoint y: 0, endPoint x: 381, endPoint y: 120, distance: 341.4
click at [381, 120] on div "100 of 45,820 Load More" at bounding box center [444, 122] width 133 height 20
click at [673, 122] on span "Download (csv)" at bounding box center [681, 122] width 57 height 10
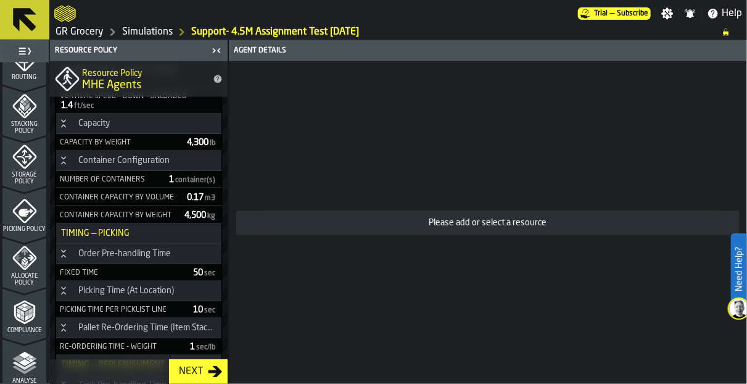
scroll to position [588, 0]
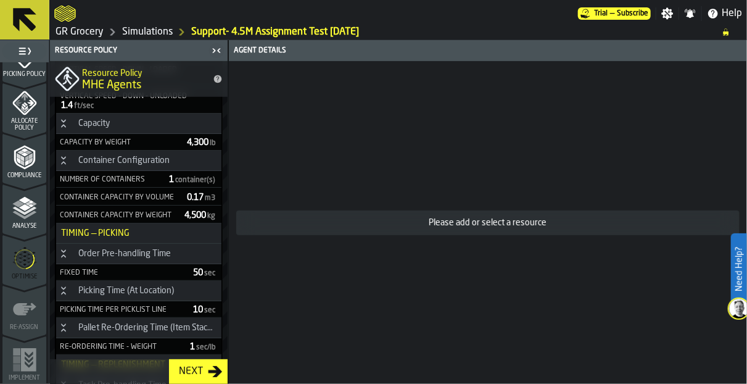
click at [27, 257] on icon "menu Optimise" at bounding box center [25, 258] width 20 height 49
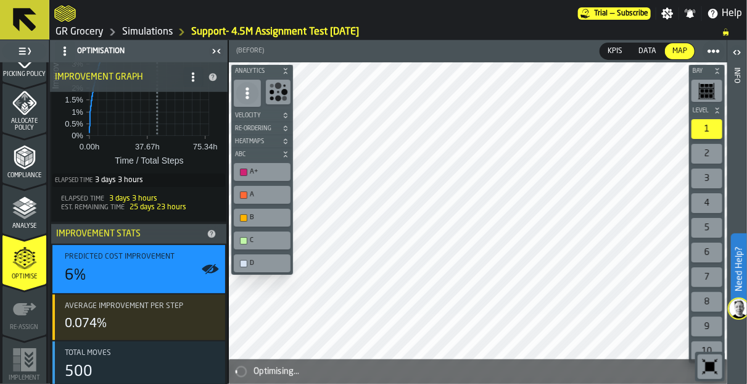
scroll to position [231, 0]
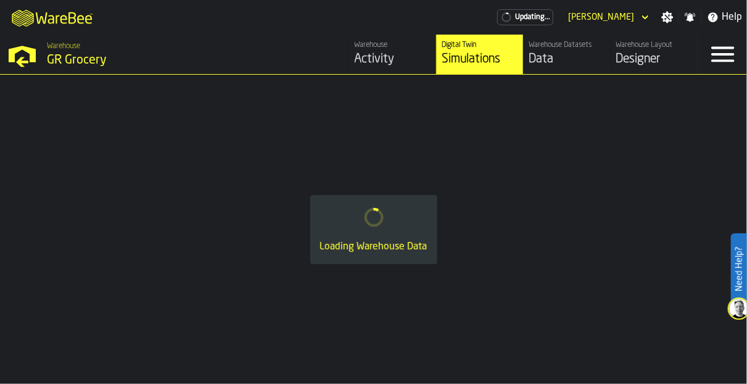
click at [655, 67] on div "Designer" at bounding box center [654, 59] width 76 height 17
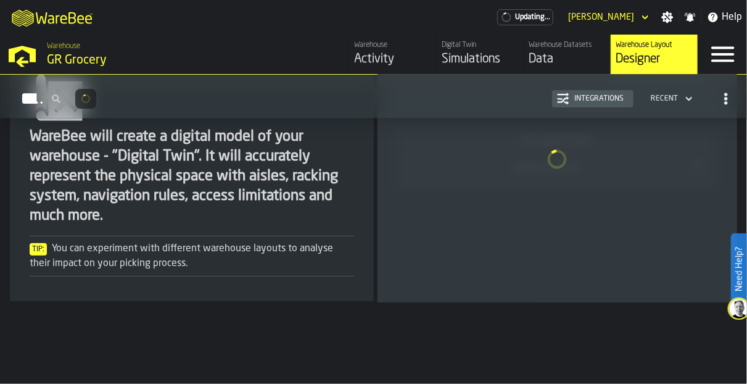
scroll to position [53, 0]
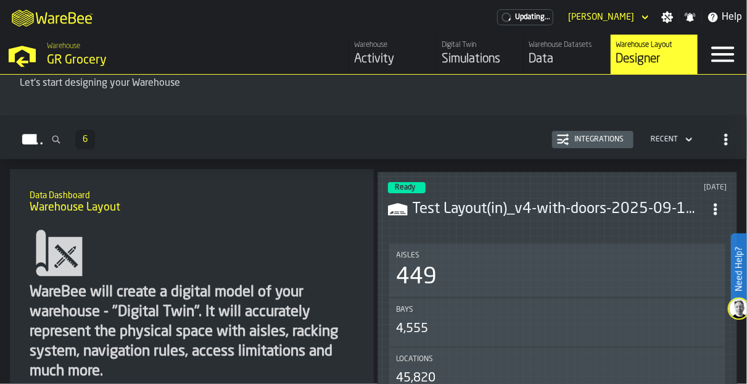
click at [569, 218] on header "Ready [DATE] Test Layout(in)_v4-with-doors-2025-09-11-fix.csv" at bounding box center [557, 206] width 339 height 49
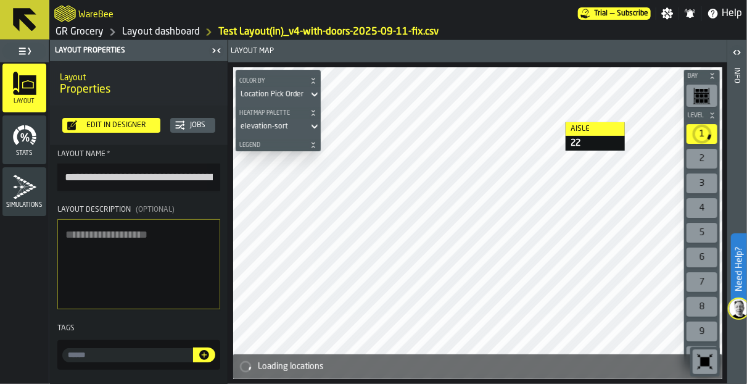
click at [479, 105] on div at bounding box center [478, 223] width 490 height 312
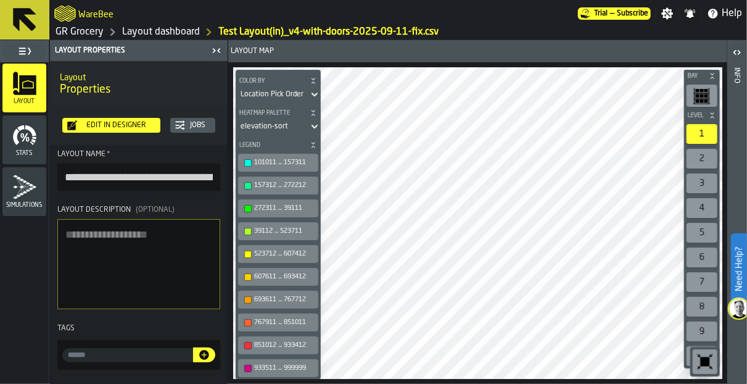
click at [579, 383] on html "**********" at bounding box center [373, 192] width 747 height 384
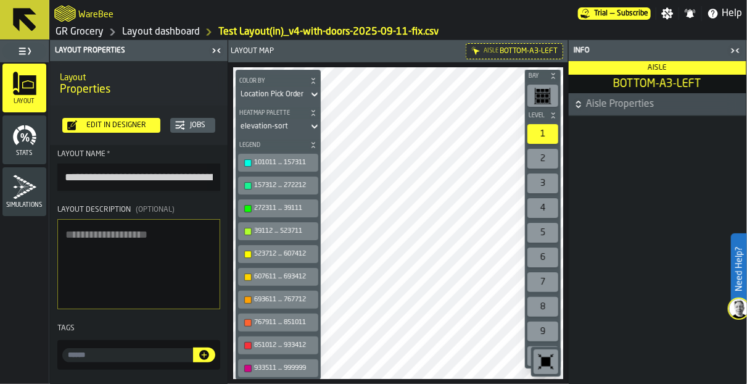
click at [117, 128] on div "Edit in Designer" at bounding box center [116, 125] width 78 height 9
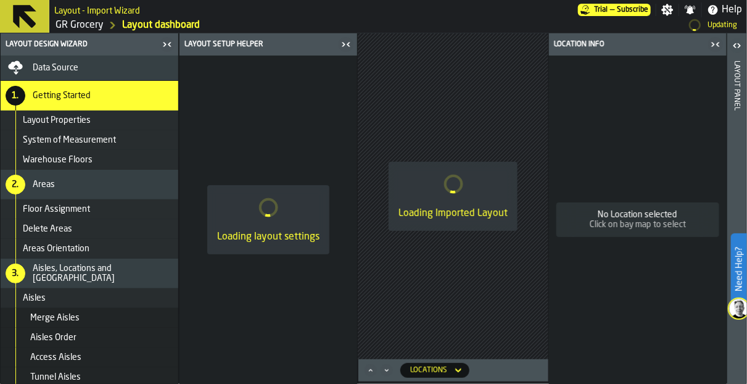
click at [346, 46] on icon "button-toggle-Close me" at bounding box center [346, 44] width 15 height 15
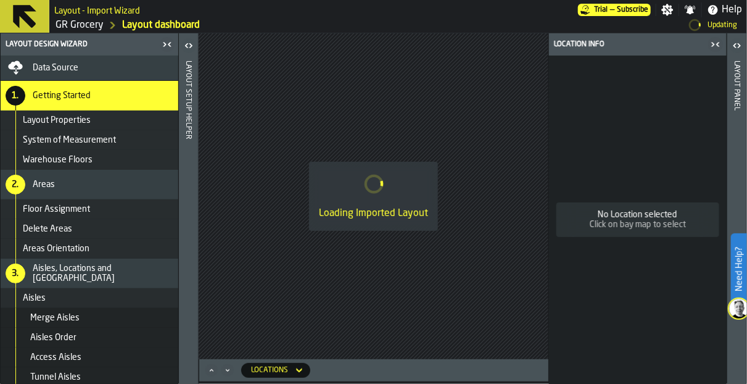
click at [716, 42] on icon "button-toggle-Close me" at bounding box center [715, 44] width 15 height 15
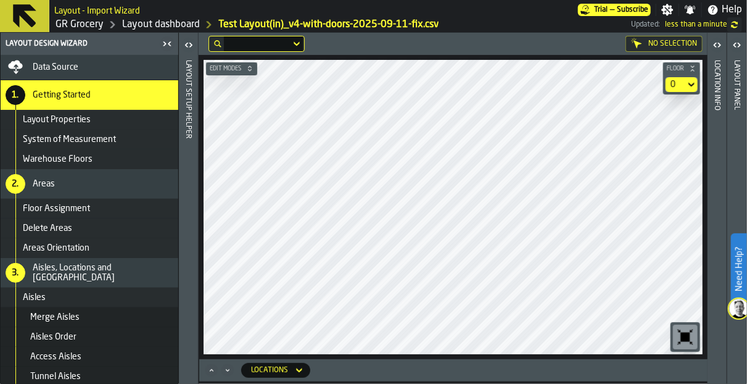
click at [501, 9] on main "Layout - Import Wizard Trial — Subscribe Settings Notifications Help GR Grocery…" at bounding box center [373, 192] width 747 height 384
click at [535, 338] on div "Edit Modes Floor 0" at bounding box center [453, 207] width 509 height 304
drag, startPoint x: 674, startPoint y: 337, endPoint x: 748, endPoint y: 373, distance: 83.0
click at [746, 373] on html "Need Help? Layout - Import Wizard Trial — Subscribe Settings Notifications Help…" at bounding box center [373, 192] width 747 height 384
click at [414, 366] on div "BOTTOM Edit Modes Floor 0 Locations" at bounding box center [453, 208] width 509 height 351
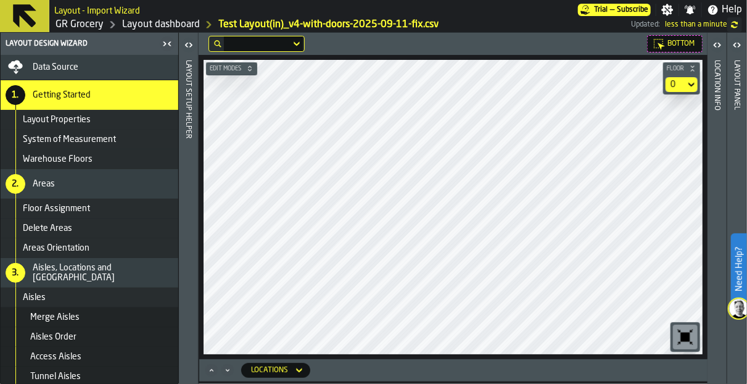
click at [0, 272] on html "Need Help? Layout - Import Wizard Trial — Subscribe Settings Notifications Help…" at bounding box center [373, 192] width 747 height 384
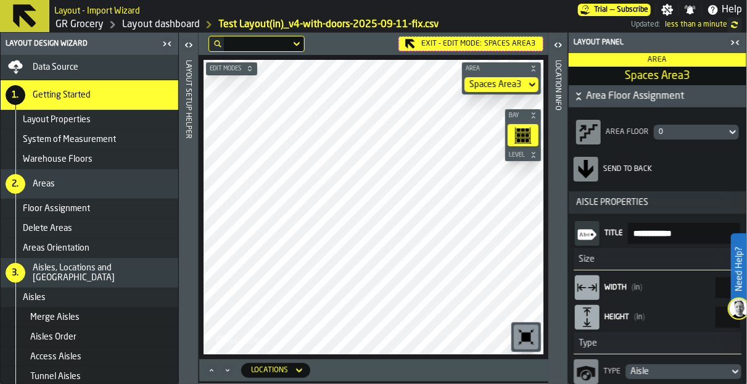
click at [733, 39] on icon "button-toggle-Close me" at bounding box center [735, 42] width 15 height 15
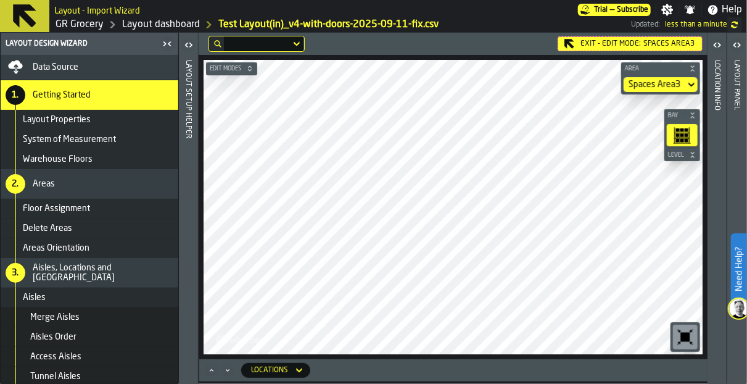
click at [746, 236] on html "Need Help? Layout - Import Wizard Trial — Subscribe Settings Notifications Help…" at bounding box center [373, 192] width 747 height 384
click at [185, 44] on icon "button-toggle-Open" at bounding box center [185, 45] width 3 height 4
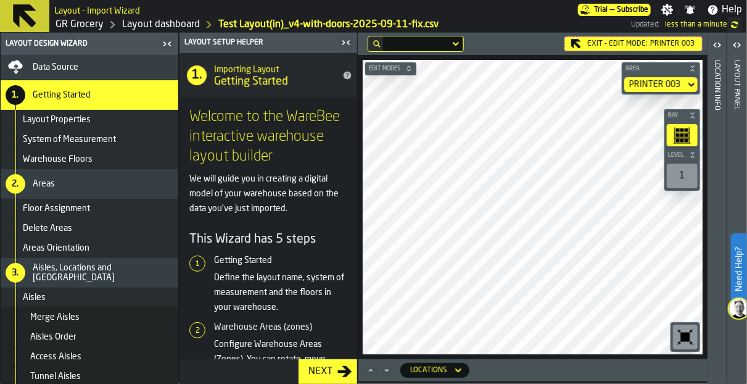
click at [343, 43] on icon "button-toggle-Close me" at bounding box center [343, 42] width 3 height 4
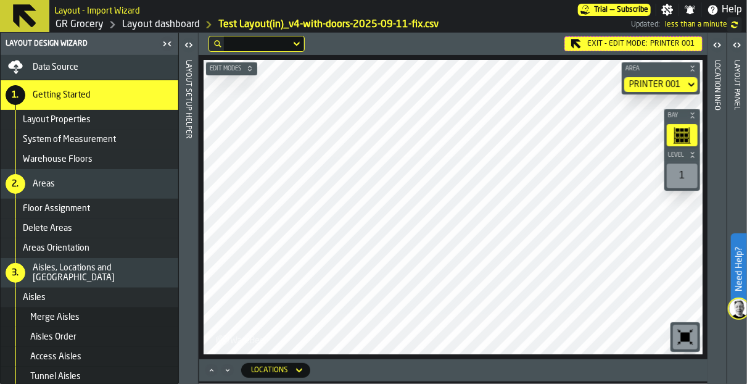
click at [86, 22] on link "GR Grocery" at bounding box center [80, 24] width 48 height 15
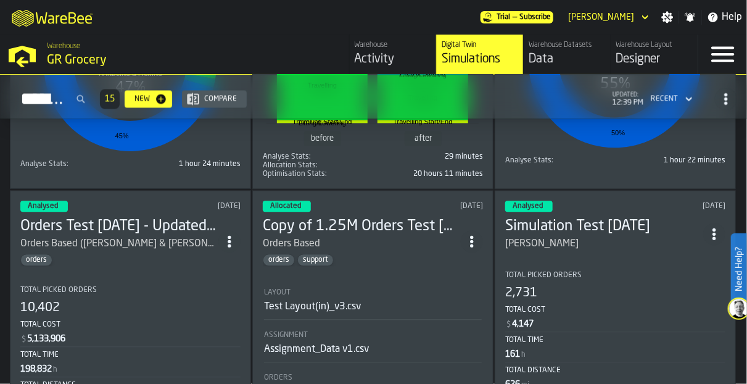
scroll to position [2754, 0]
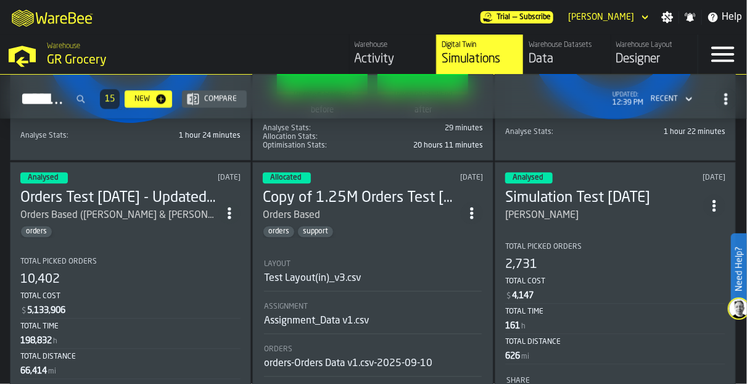
click at [562, 201] on h3 "Simulation Test [DATE]" at bounding box center [604, 198] width 198 height 20
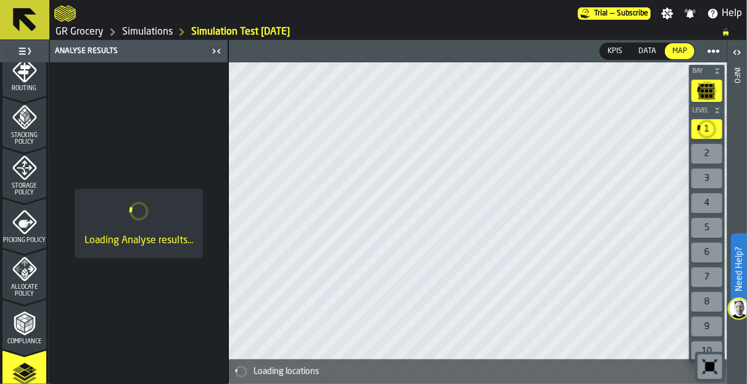
scroll to position [423, 0]
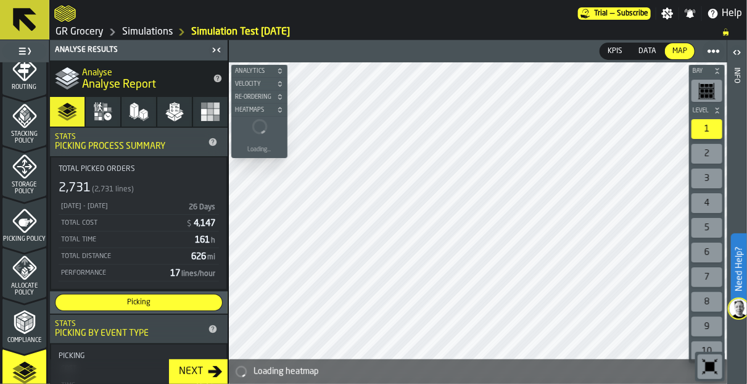
click at [14, 30] on icon at bounding box center [25, 20] width 30 height 30
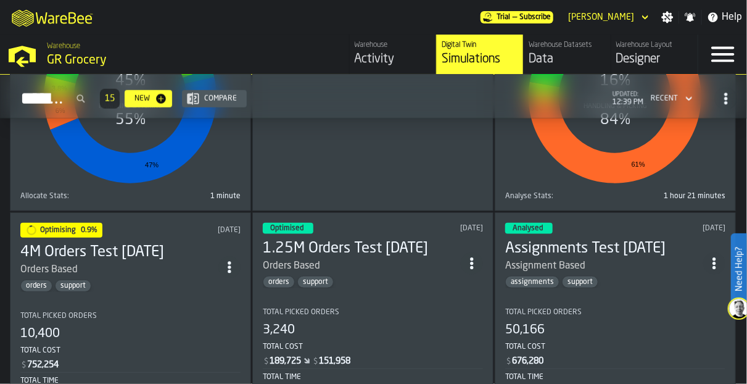
scroll to position [2244, 0]
click at [357, 243] on h3 "1.25M Orders Test [DATE]" at bounding box center [362, 248] width 198 height 20
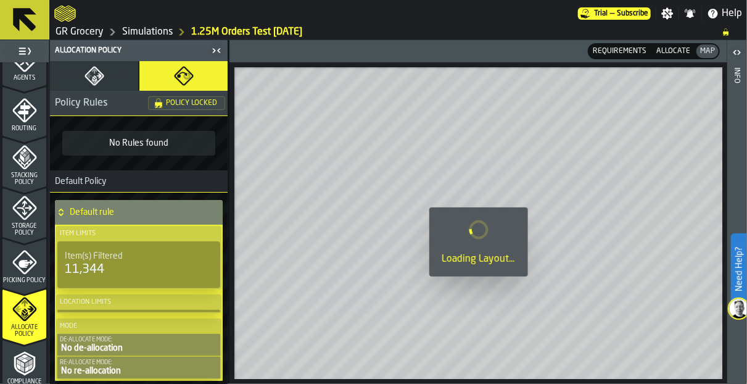
scroll to position [492, 0]
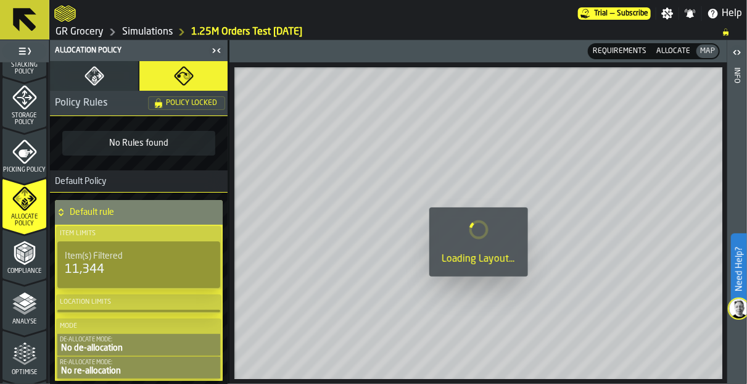
click at [5, 16] on button at bounding box center [24, 19] width 49 height 39
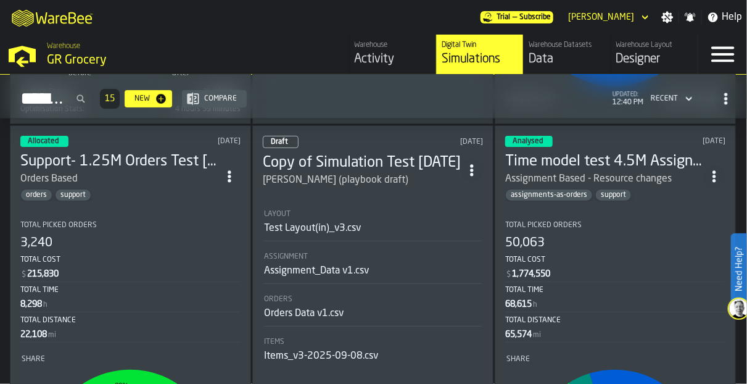
scroll to position [1818, 0]
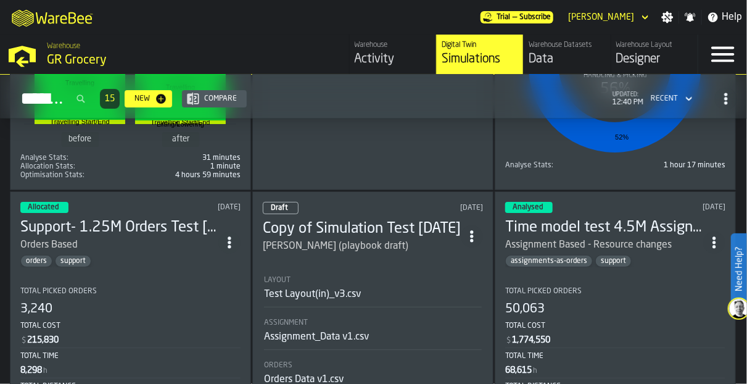
click at [614, 226] on h3 "Time model test 4.5M Assignment Test [DATE]" at bounding box center [604, 228] width 198 height 20
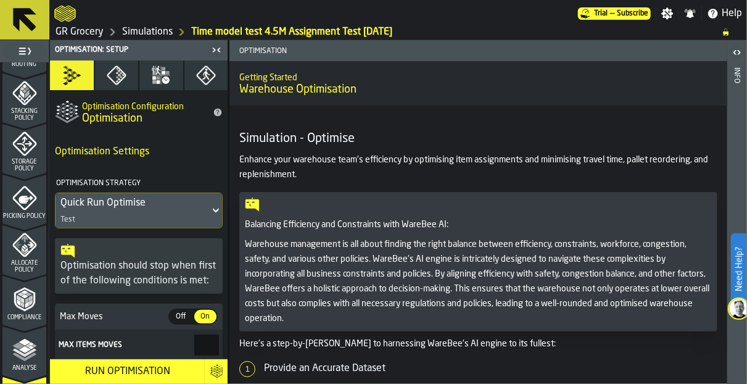
scroll to position [588, 0]
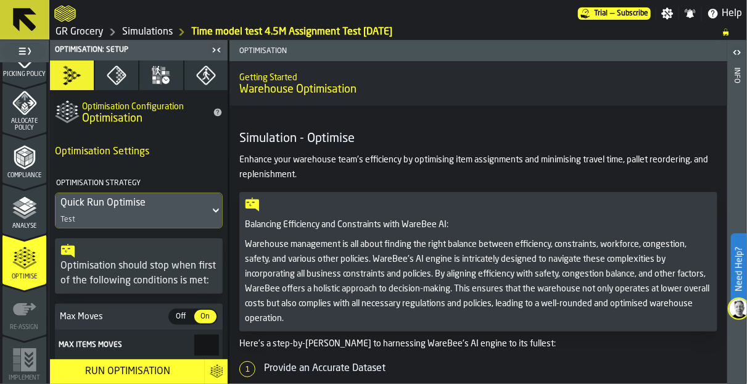
click at [32, 203] on polyline "menu Analyse" at bounding box center [34, 203] width 6 height 3
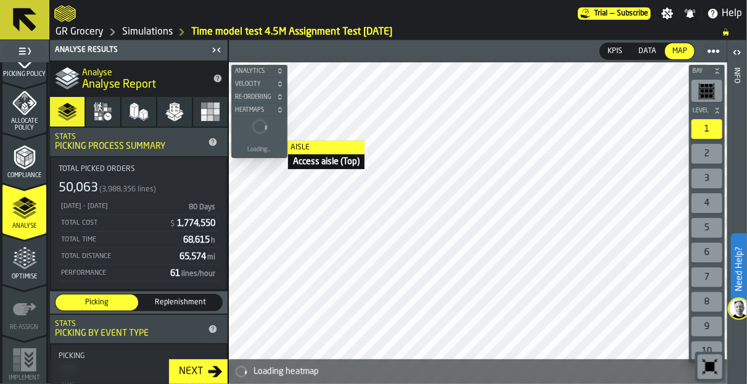
click at [275, 141] on div "Bay Level 1 2 3 4 5 6 7 8 9 10 M A K I N G W A R E H O U S E S M O R E EF F I C…" at bounding box center [478, 222] width 498 height 321
click at [25, 7] on icon at bounding box center [25, 20] width 30 height 30
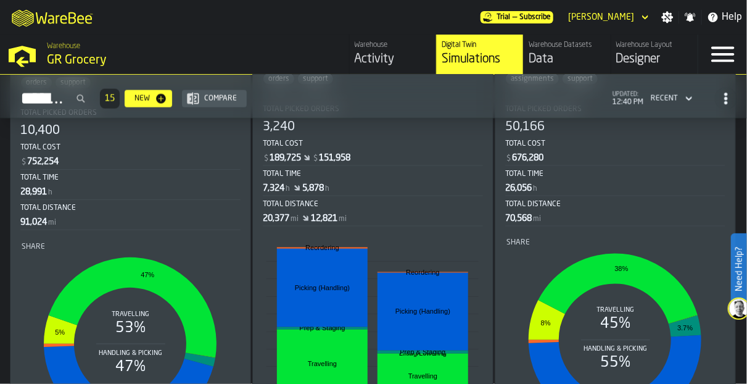
scroll to position [2352, 0]
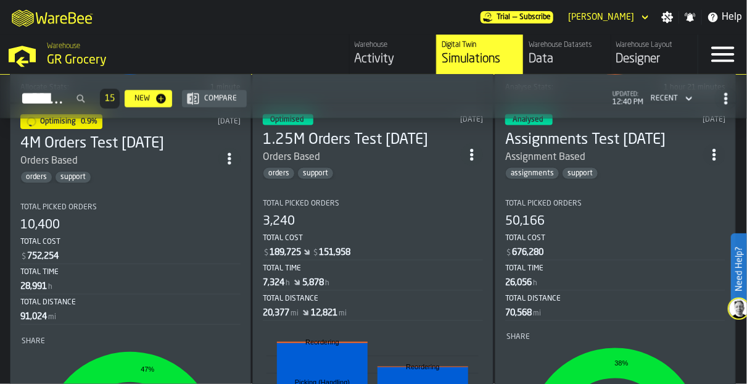
click at [642, 134] on h3 "Assignments Test [DATE]" at bounding box center [604, 140] width 198 height 20
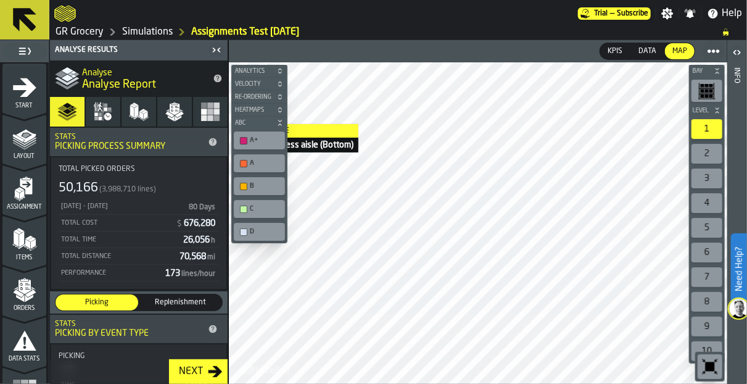
click at [255, 124] on div "Bay Level 1 2 3 4 5 6 7 8 9 10 M A K I N G W A R E H O U S E S M O R E EF F I C…" at bounding box center [478, 222] width 498 height 321
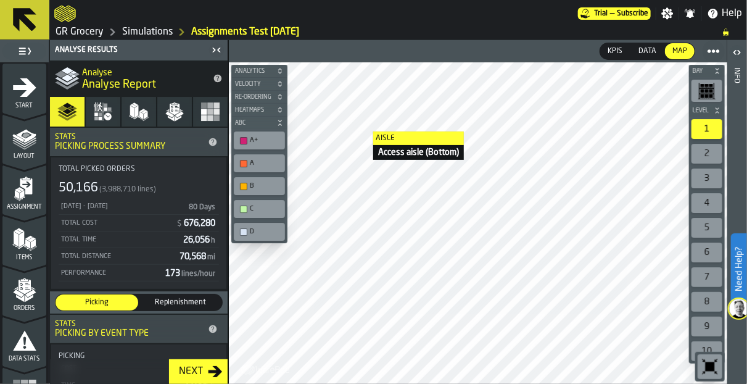
click at [245, 142] on div "Bay Level 1 2 3 4 5 6 7 8 9 10 M A K I N G W A R E H O U S E S M O R E EF F I C…" at bounding box center [478, 222] width 498 height 321
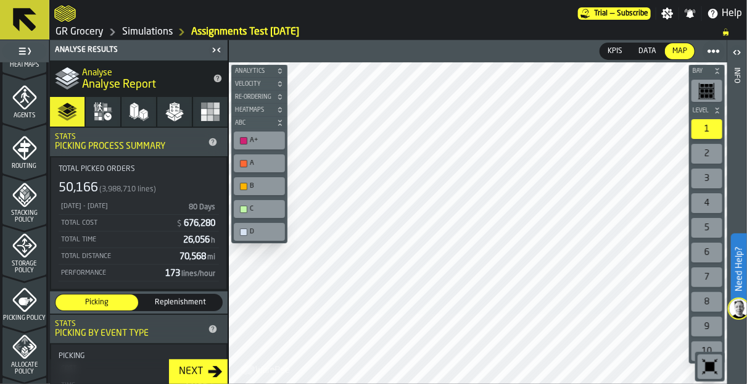
scroll to position [406, 0]
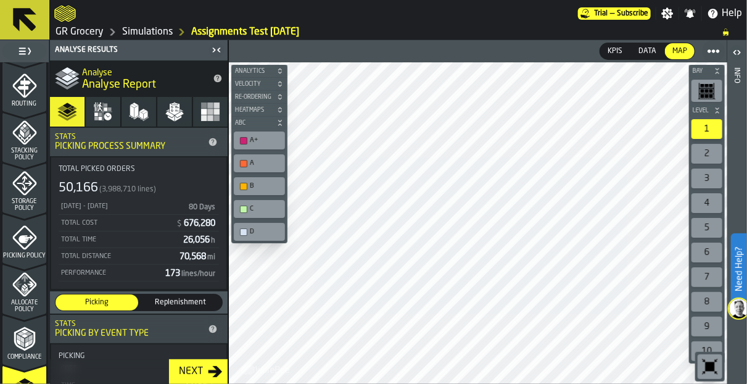
click at [166, 113] on polygon "button" at bounding box center [169, 115] width 9 height 6
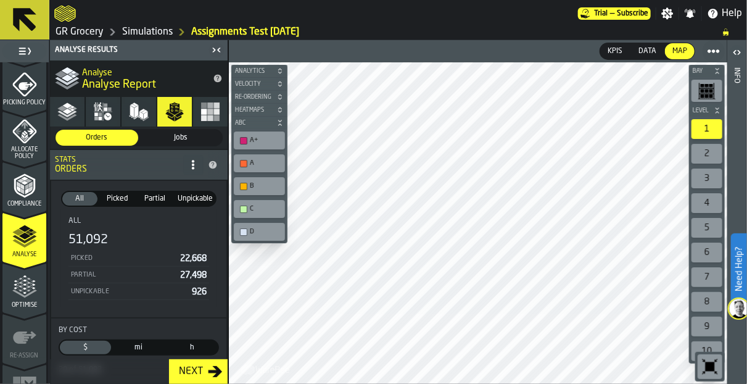
scroll to position [561, 0]
click at [20, 278] on icon "menu Optimise" at bounding box center [24, 285] width 25 height 25
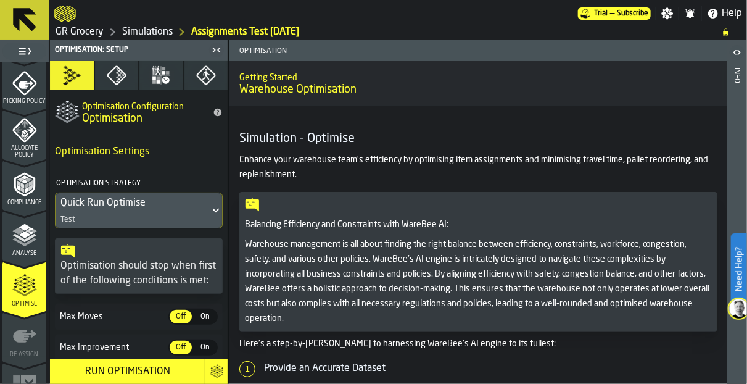
click at [113, 73] on icon "button" at bounding box center [117, 75] width 20 height 20
click at [62, 81] on icon "button" at bounding box center [72, 75] width 20 height 20
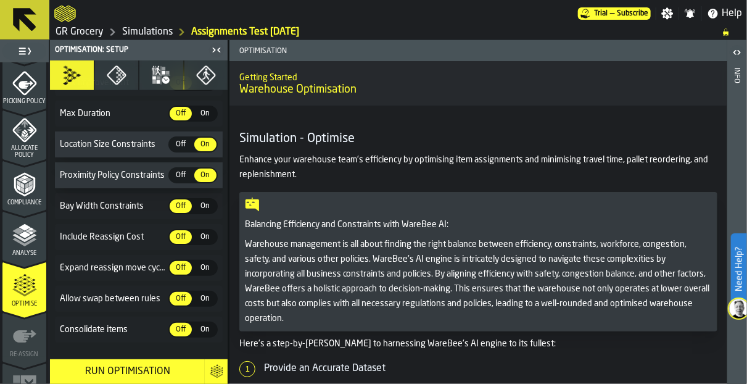
scroll to position [265, 0]
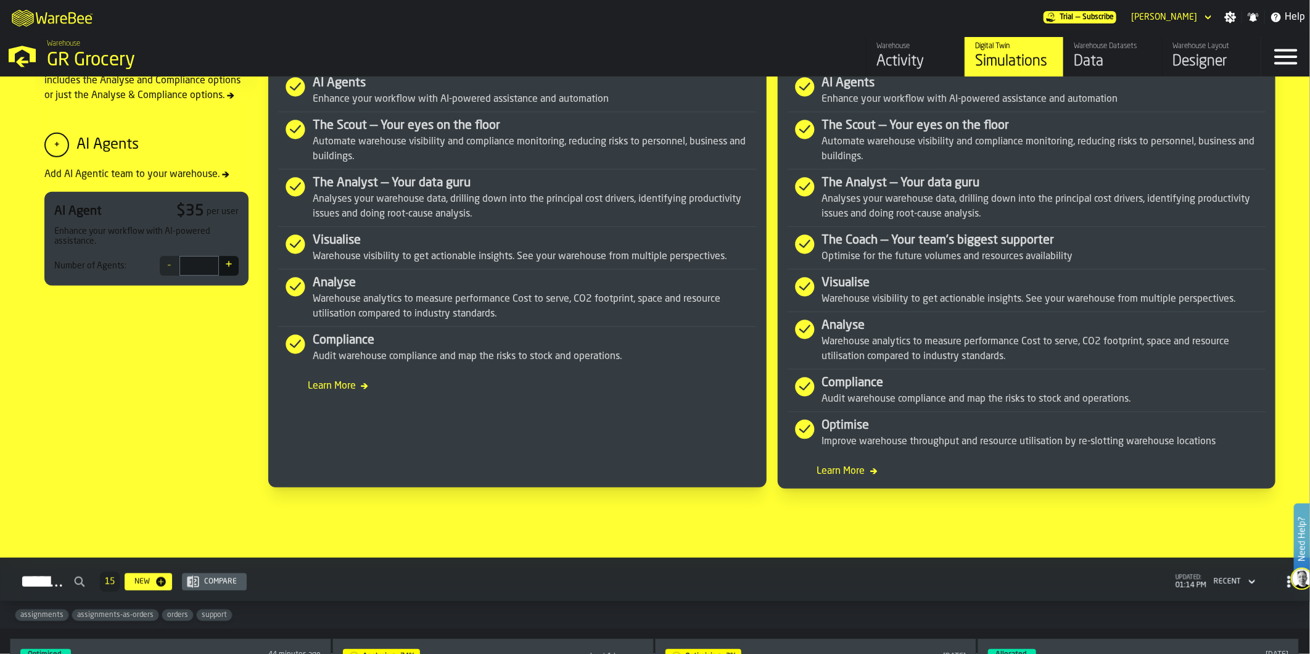
scroll to position [822, 0]
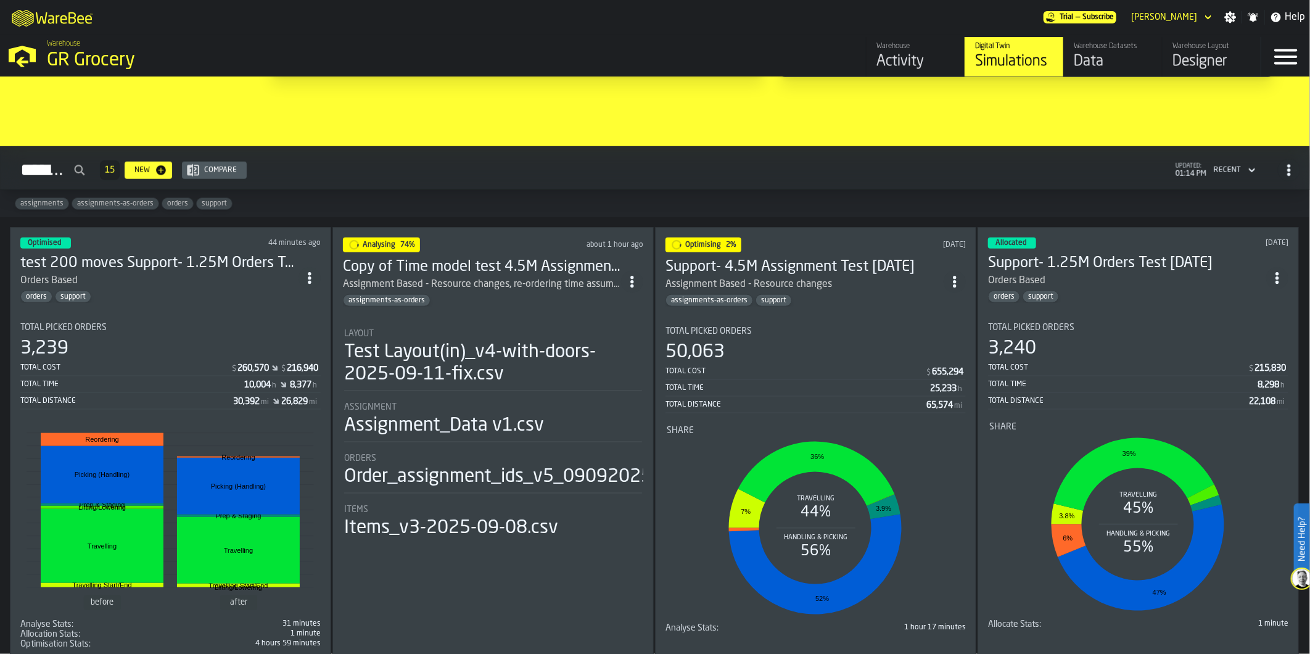
click at [746, 261] on h3 "Support- 4.5M Assignment Test [DATE]" at bounding box center [805, 267] width 278 height 20
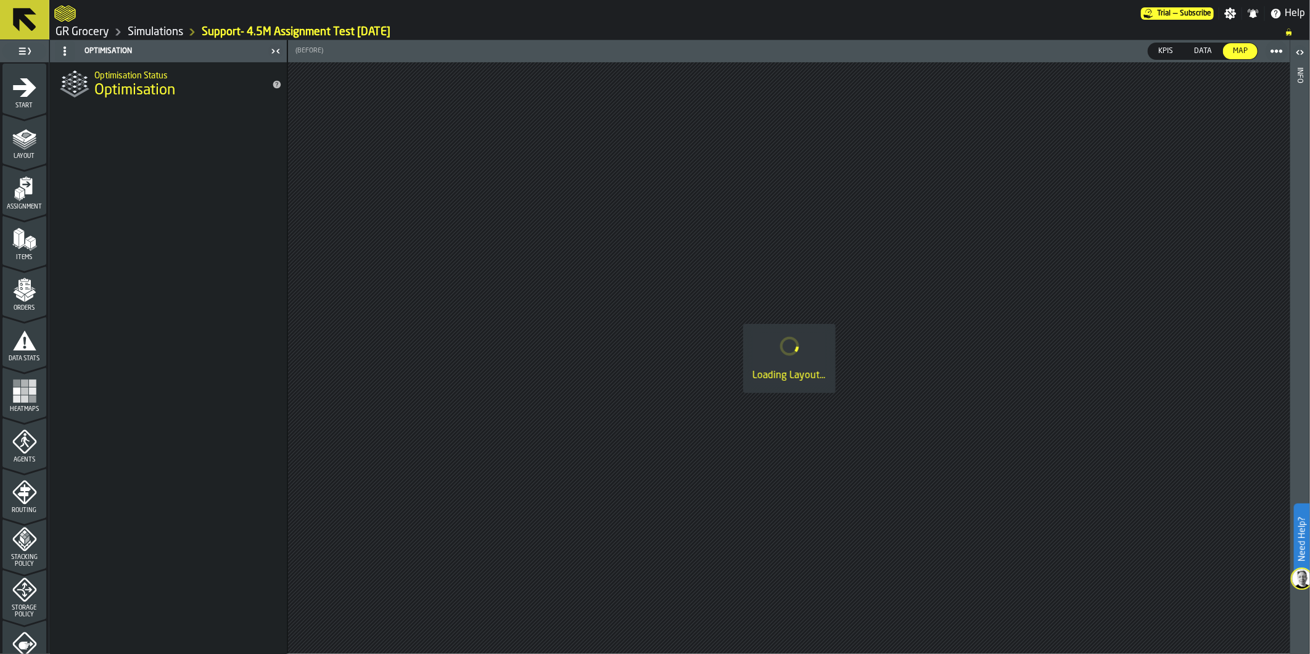
click at [34, 5] on icon at bounding box center [25, 20] width 30 height 30
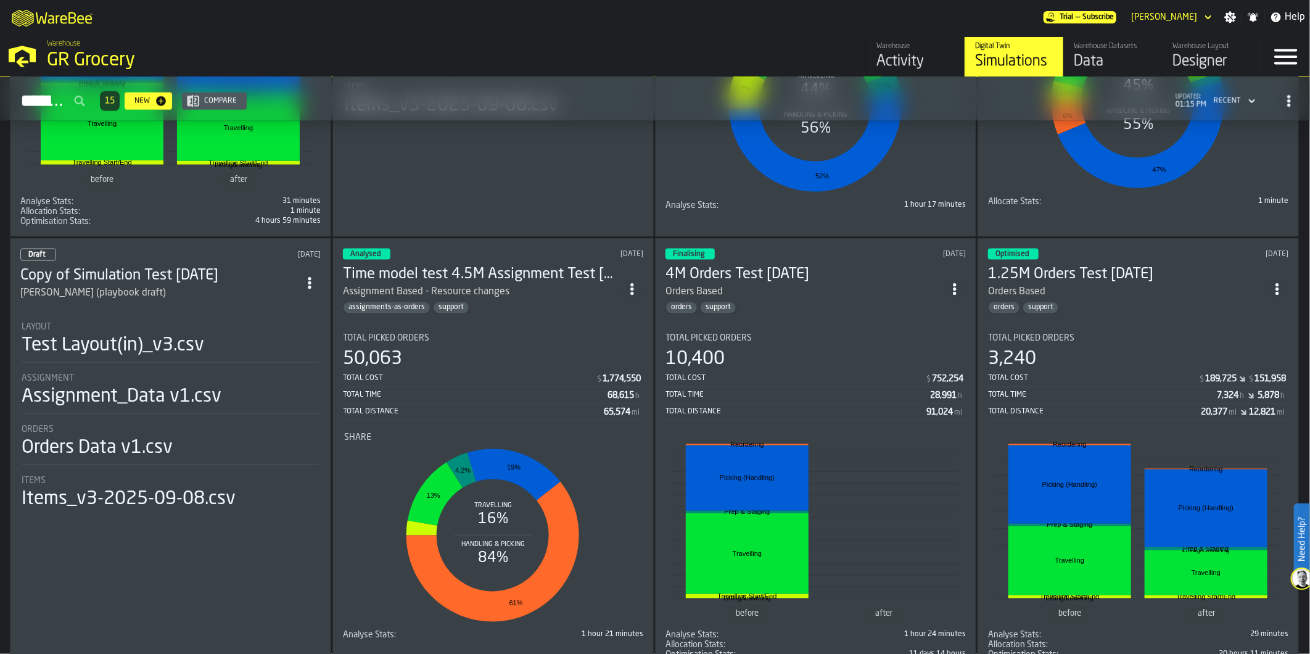
scroll to position [1302, 0]
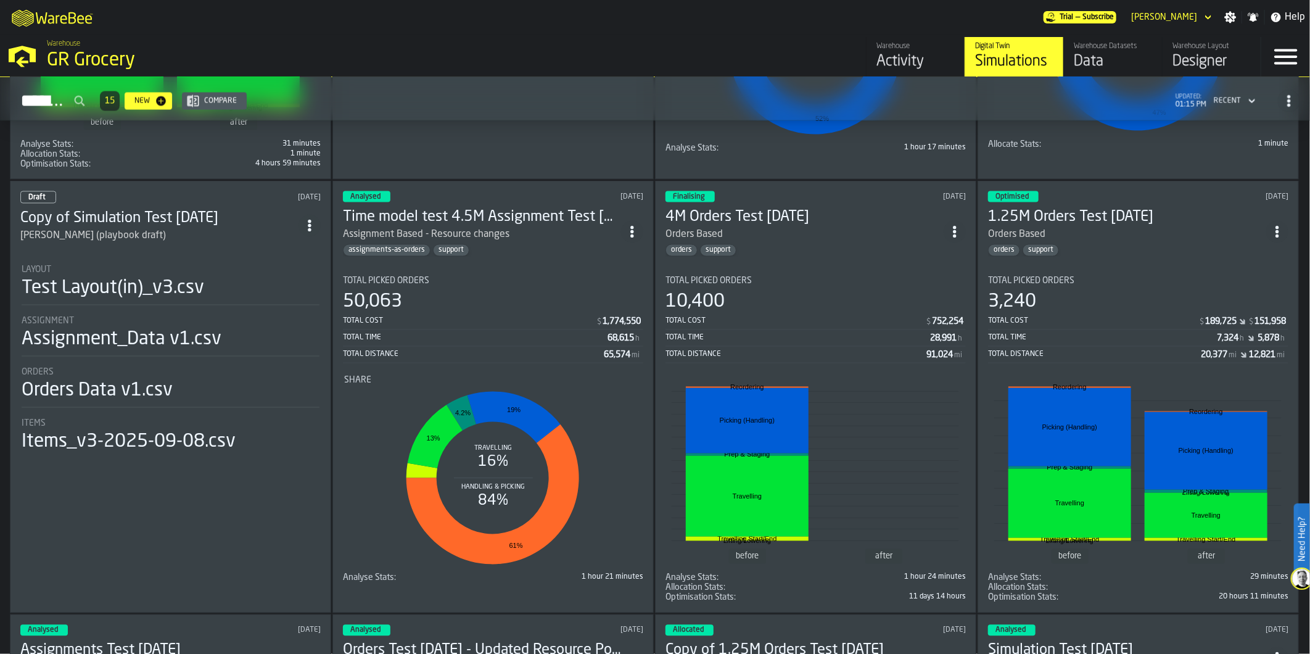
click at [508, 218] on h3 "Time model test 4.5M Assignment Test [DATE]" at bounding box center [482, 217] width 278 height 20
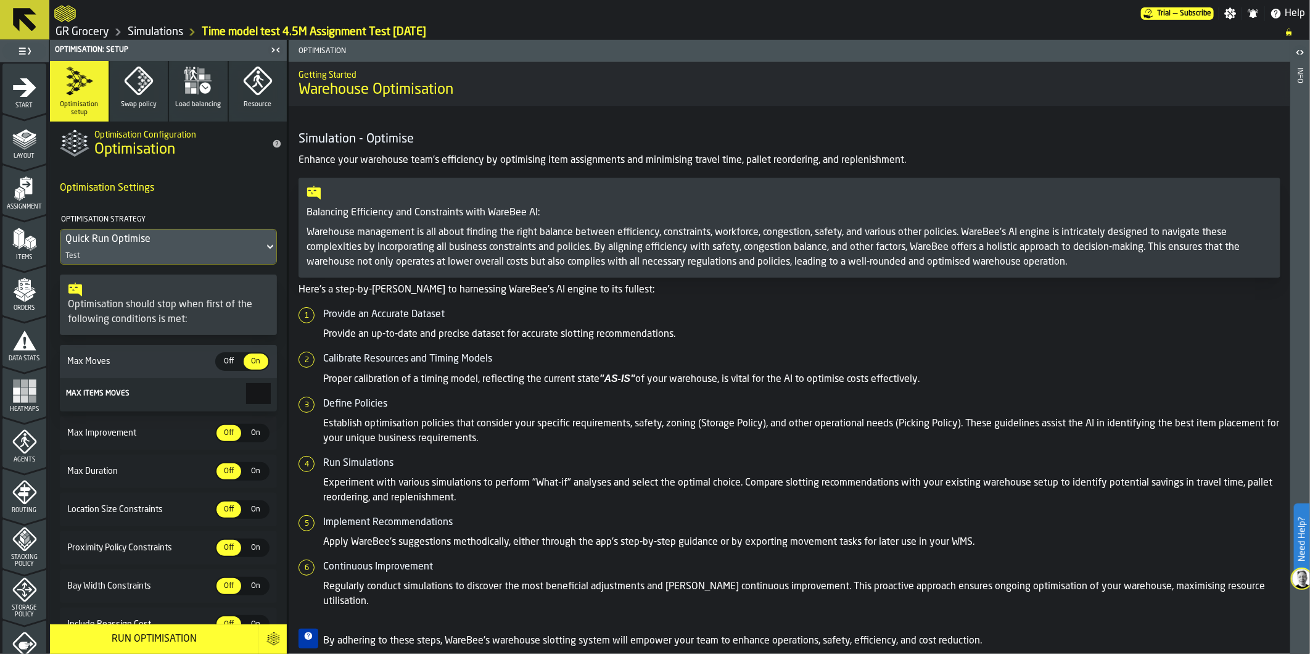
drag, startPoint x: 485, startPoint y: 28, endPoint x: 200, endPoint y: 22, distance: 285.7
click at [202, 26] on ol "GR Grocery Simulations Time model test 4.5M Assignment Test 2025-09-1" at bounding box center [663, 32] width 1219 height 15
drag, startPoint x: 194, startPoint y: 13, endPoint x: 547, endPoint y: 41, distance: 354.5
click at [545, 41] on main "Trial — Subscribe Settings Notifications Help GR Grocery Simulations Time model…" at bounding box center [655, 327] width 1310 height 654
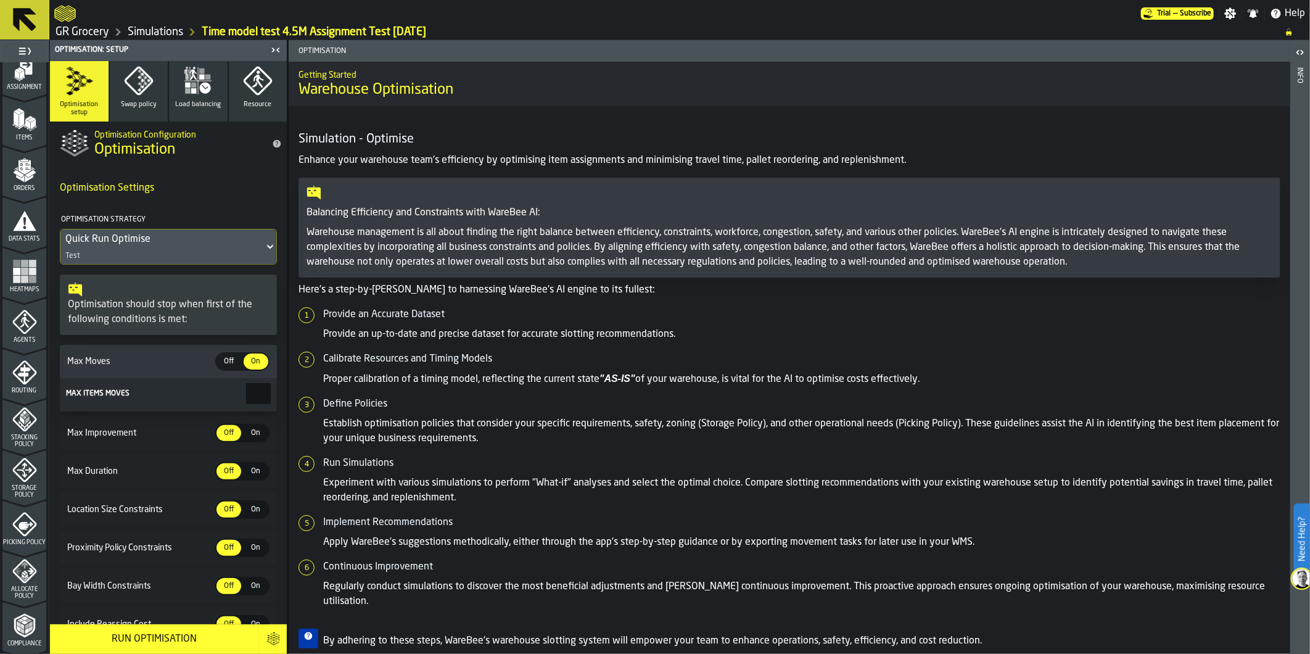
scroll to position [137, 0]
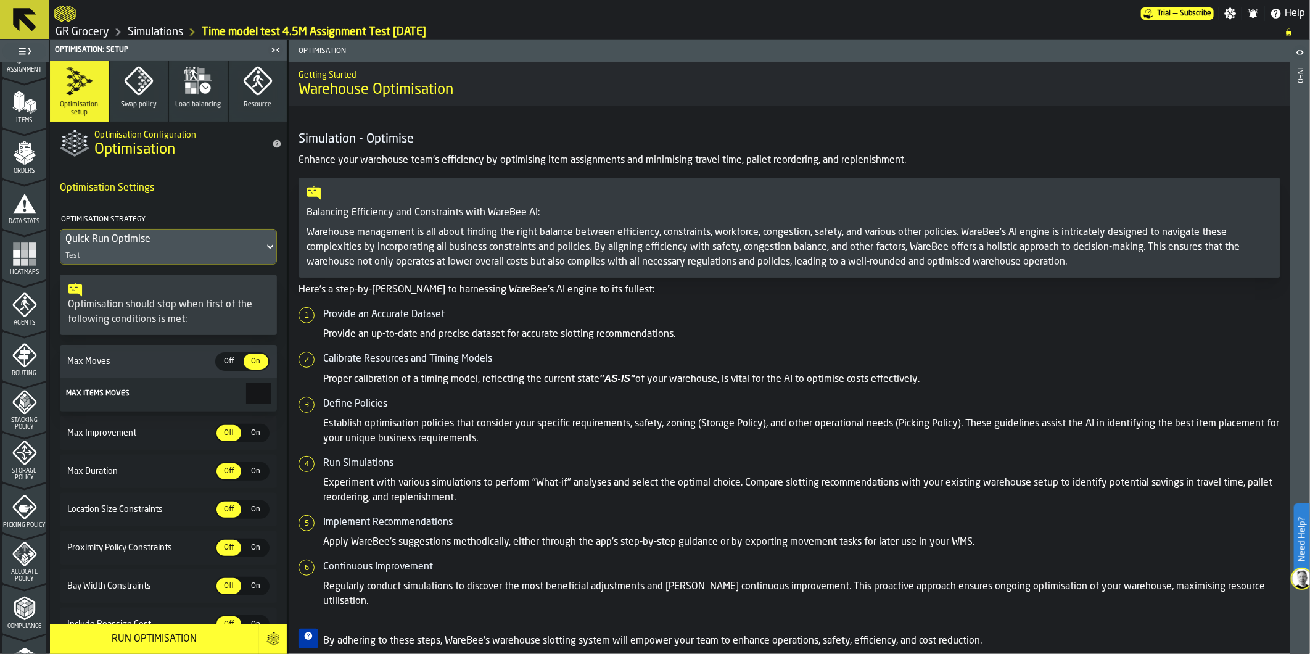
click at [81, 31] on link "GR Grocery" at bounding box center [83, 32] width 54 height 14
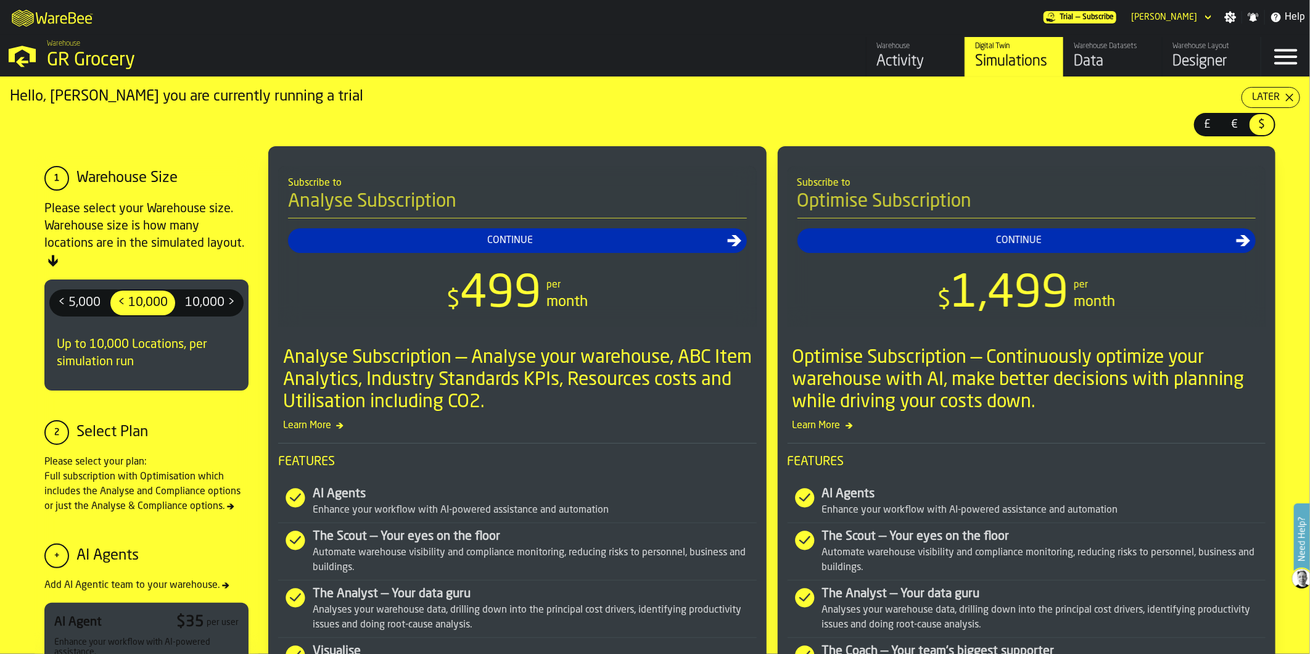
click at [746, 52] on div "Data" at bounding box center [1113, 62] width 78 height 20
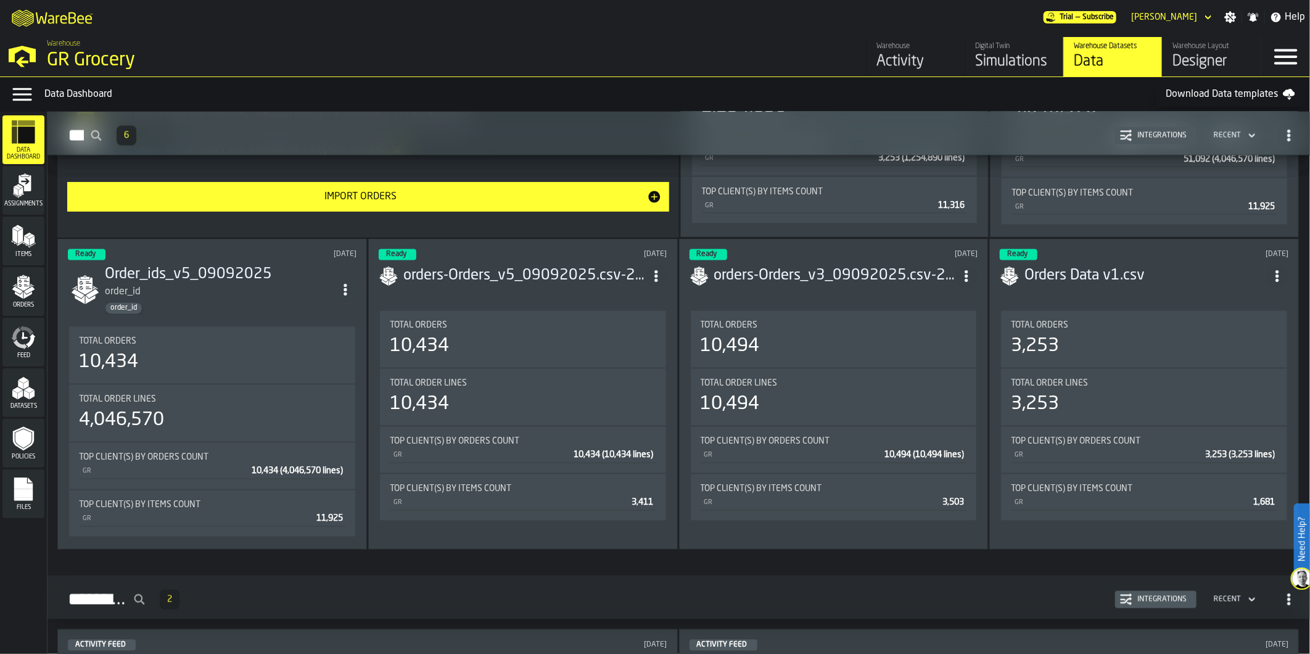
scroll to position [1302, 0]
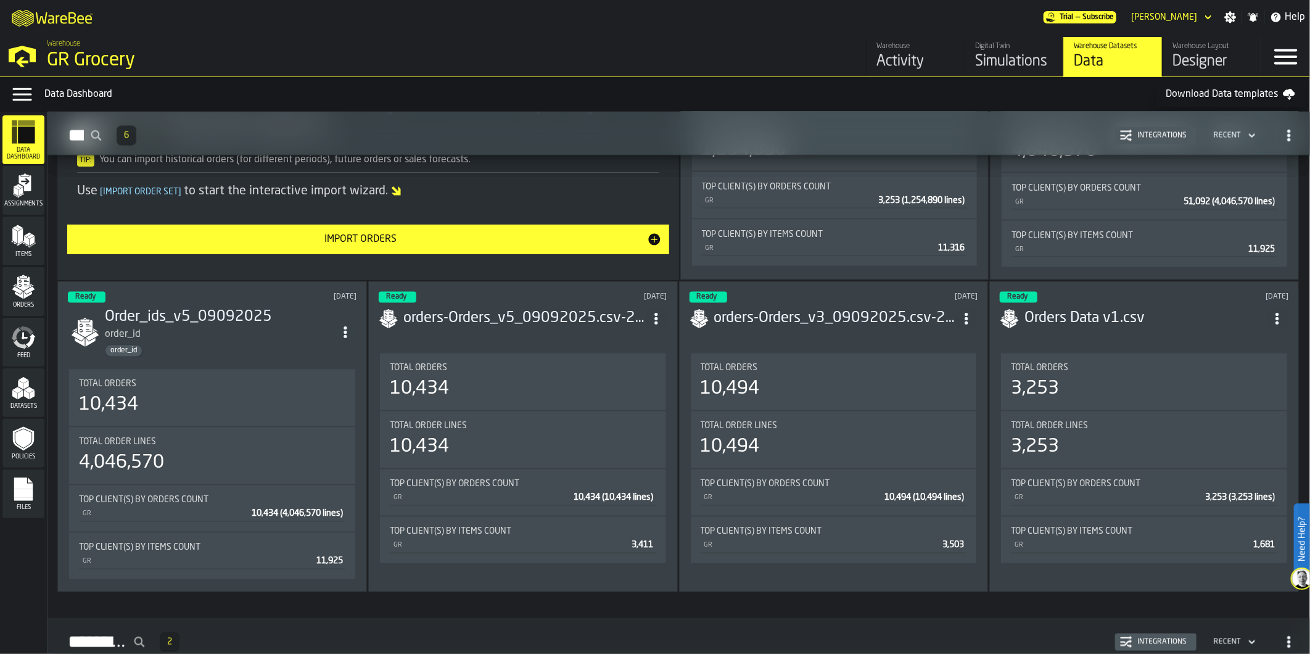
click at [746, 52] on div "Simulations" at bounding box center [1014, 62] width 78 height 20
